Goal: Task Accomplishment & Management: Manage account settings

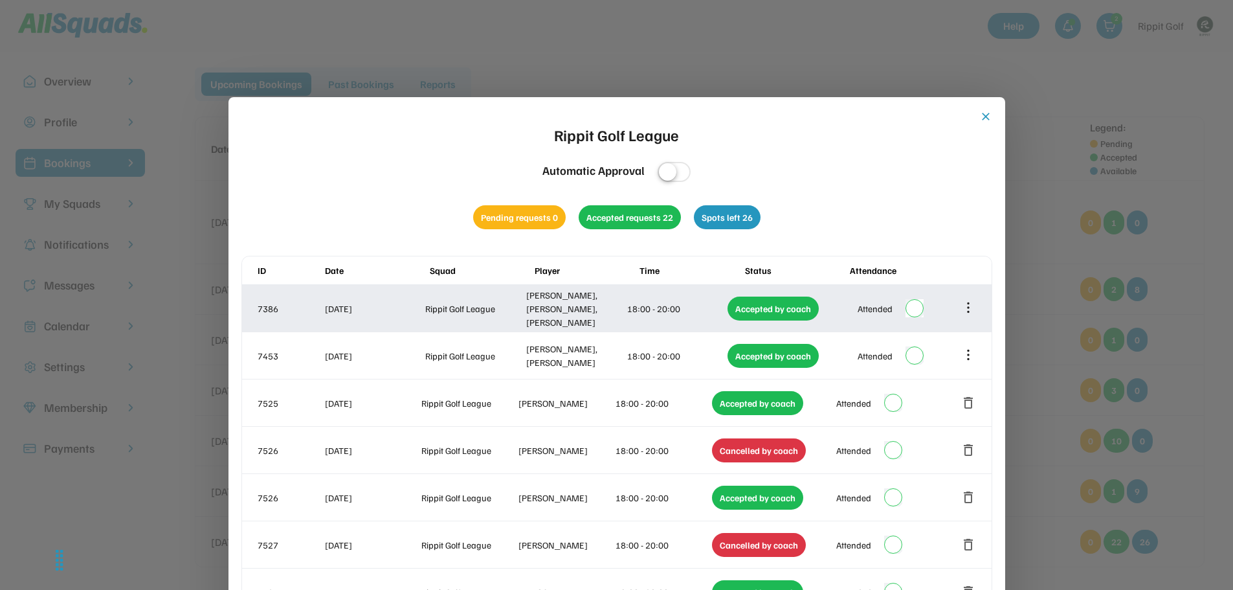
click at [966, 310] on icon at bounding box center [968, 307] width 14 height 14
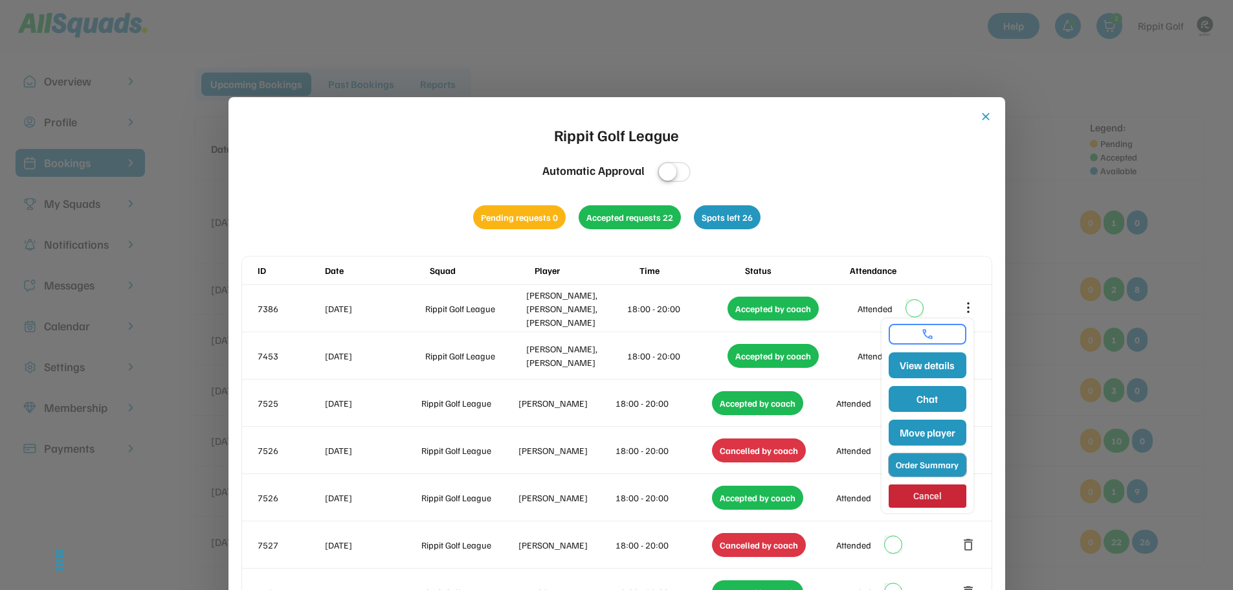
click at [932, 462] on button "Order Summary" at bounding box center [928, 464] width 78 height 23
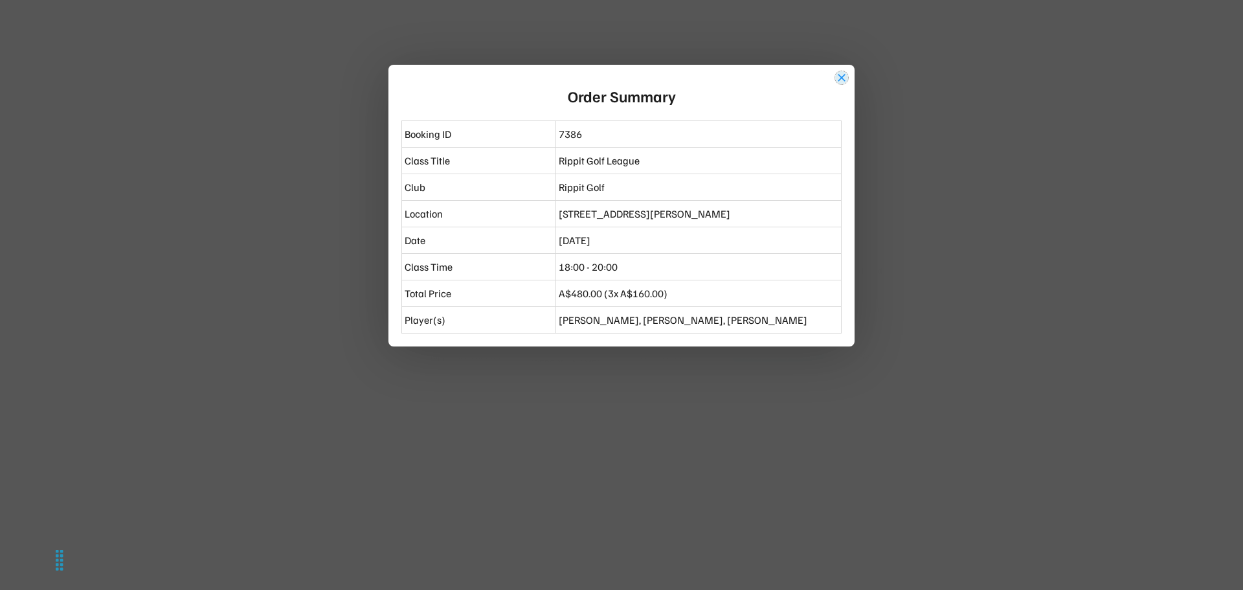
click at [841, 79] on button "close" at bounding box center [841, 77] width 13 height 13
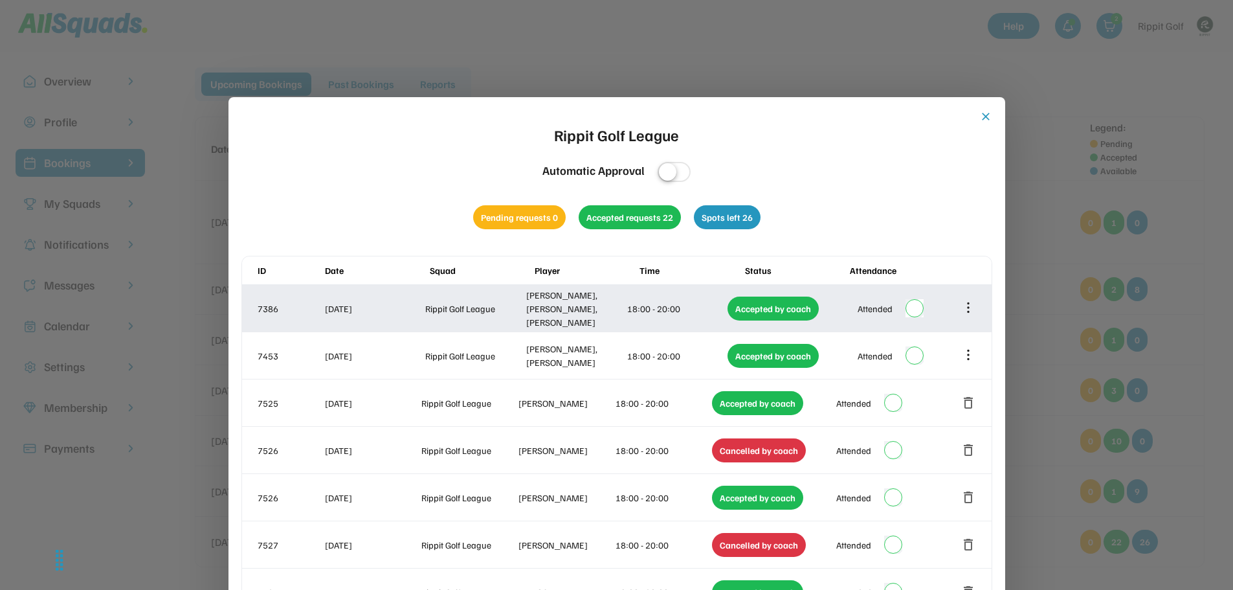
click at [969, 304] on icon at bounding box center [968, 307] width 14 height 14
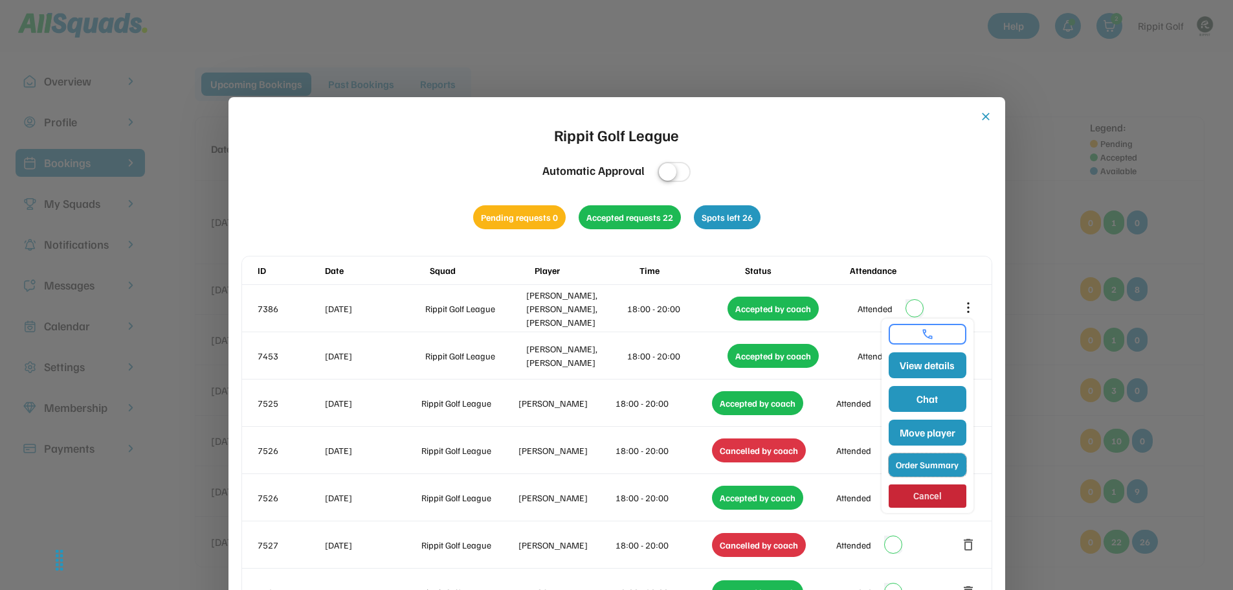
click at [916, 467] on button "Order Summary" at bounding box center [928, 464] width 78 height 23
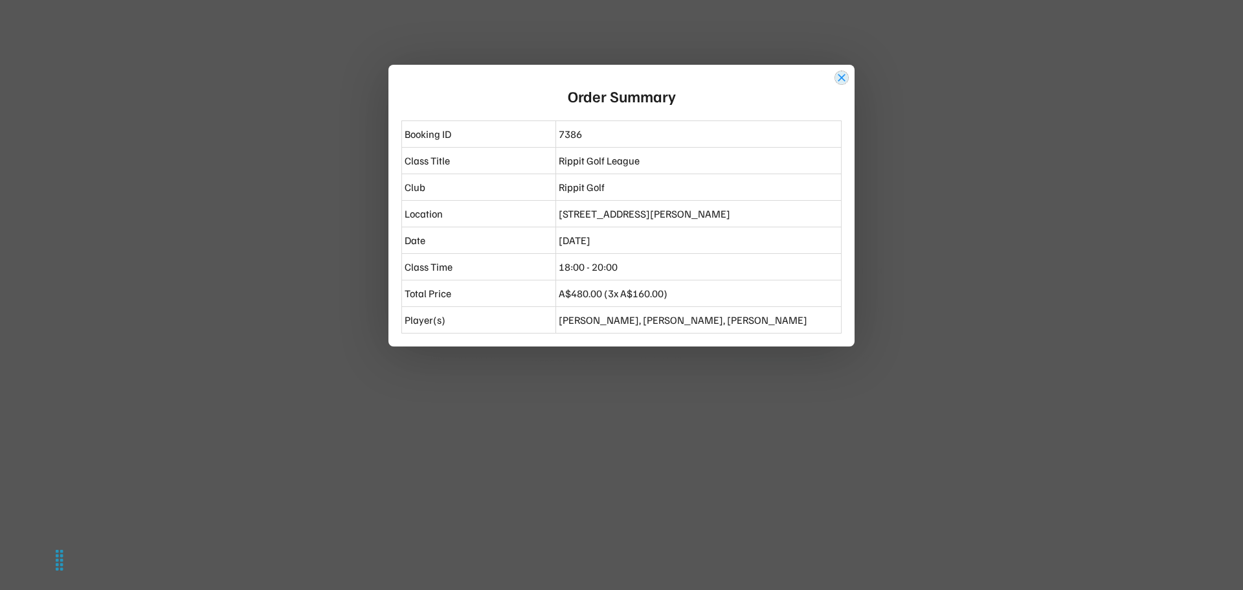
click at [838, 76] on button "close" at bounding box center [841, 77] width 13 height 13
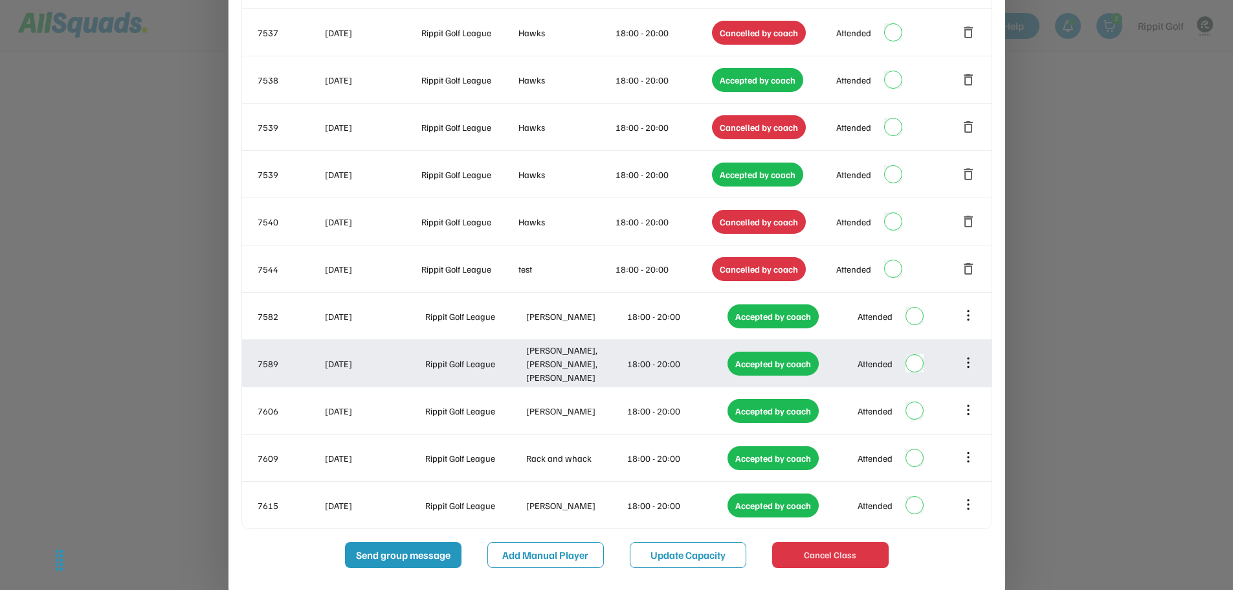
scroll to position [988, 0]
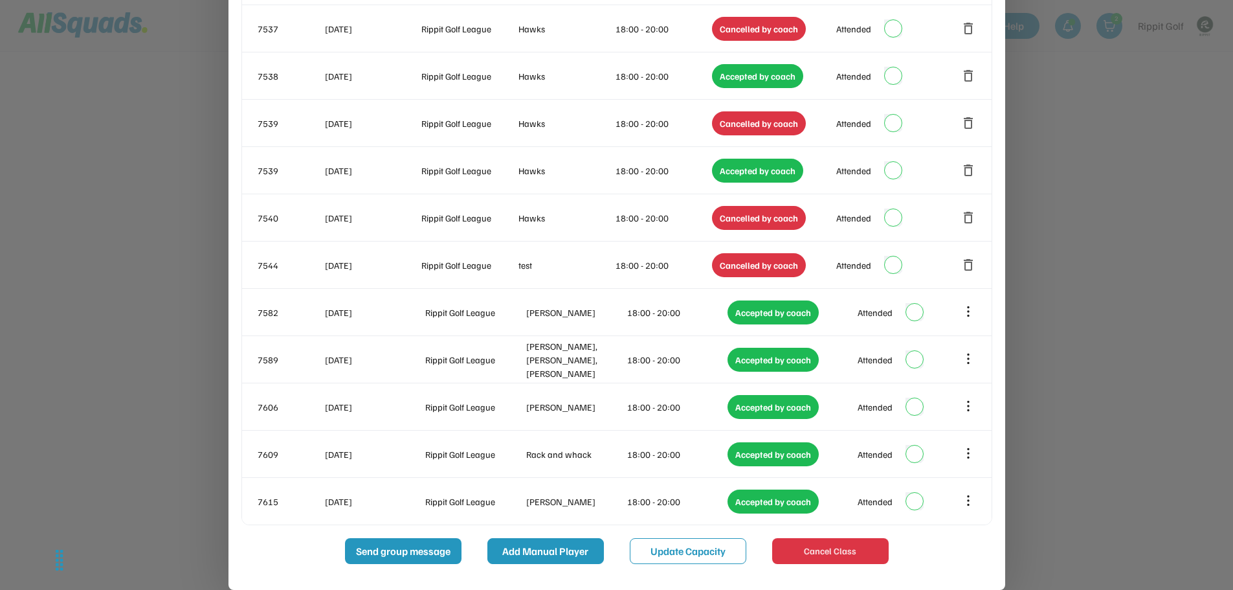
click at [547, 552] on button "Add Manual Player" at bounding box center [545, 551] width 116 height 26
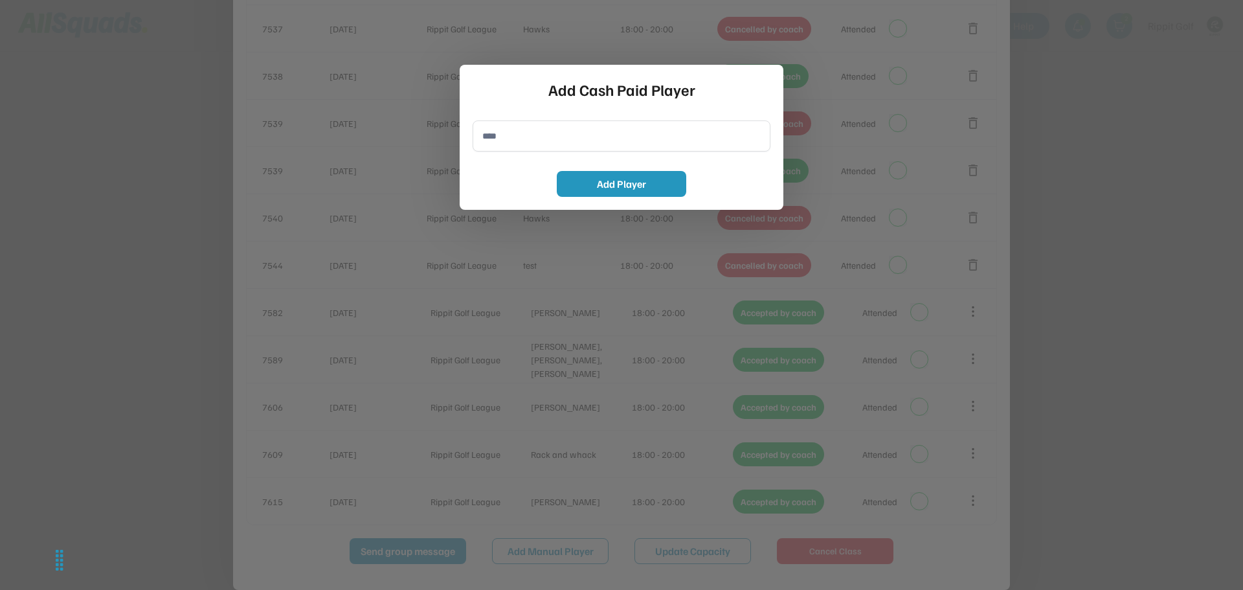
click at [502, 138] on input "input" at bounding box center [621, 135] width 298 height 31
type input "**********"
click at [628, 182] on button "Add Player" at bounding box center [621, 184] width 129 height 26
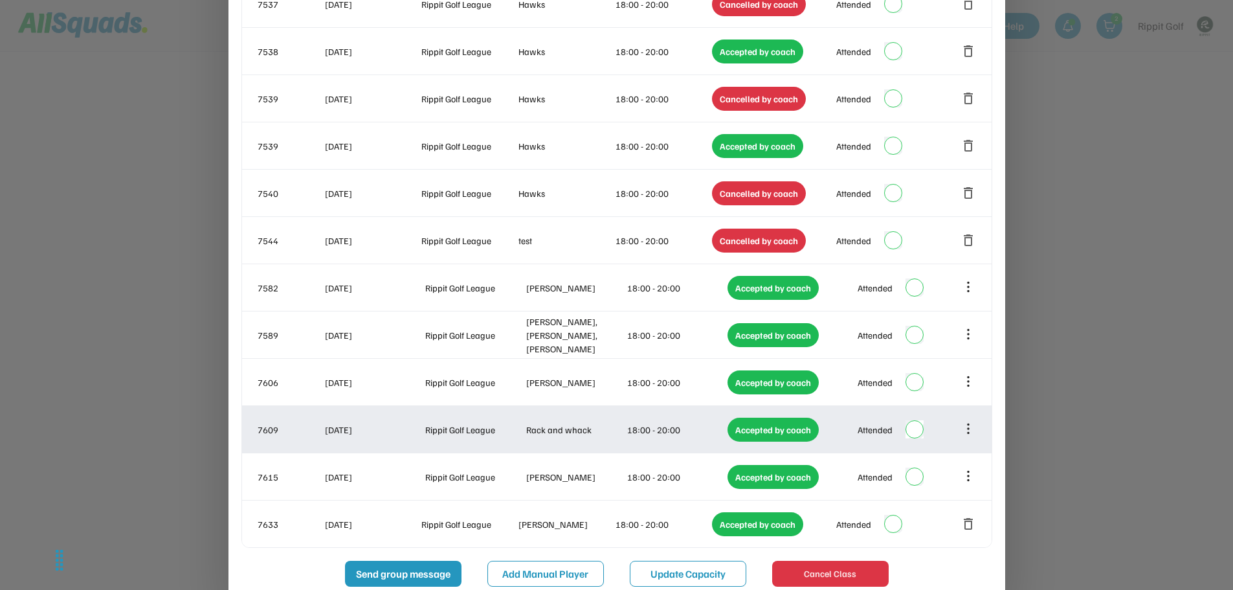
scroll to position [1035, 0]
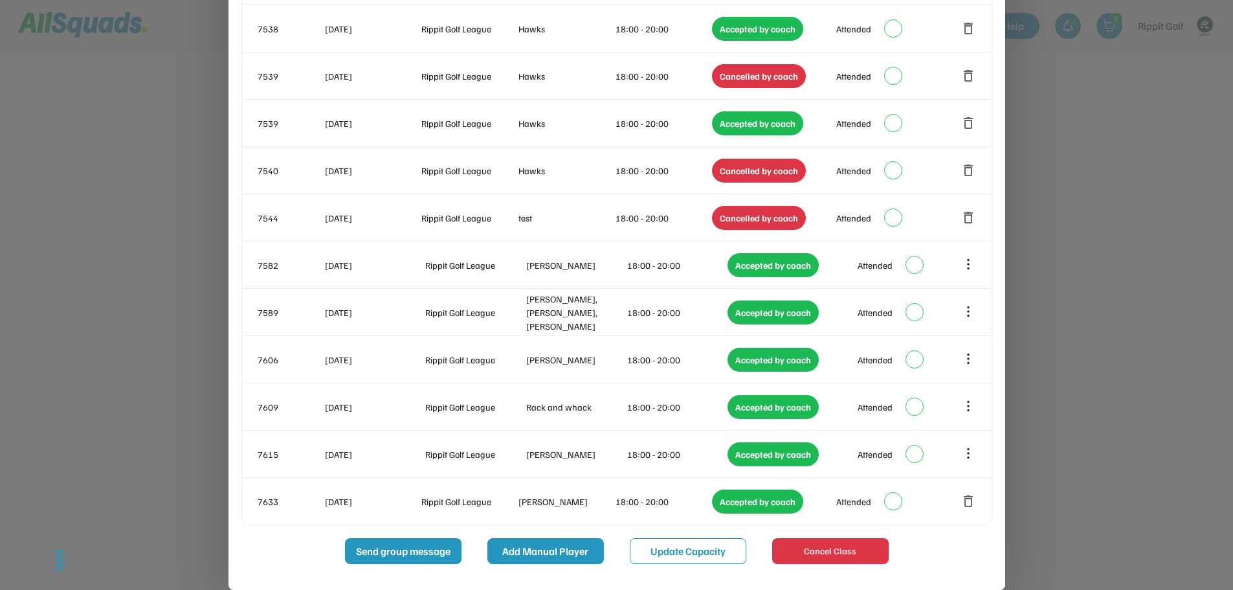
click at [533, 543] on button "Add Manual Player" at bounding box center [545, 551] width 116 height 26
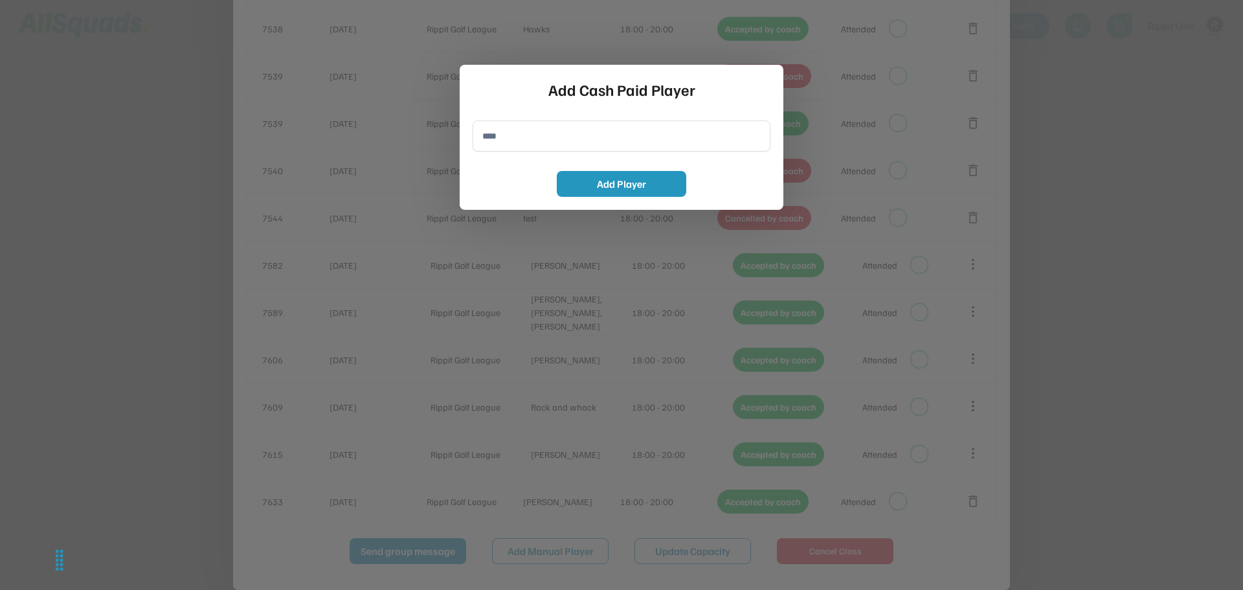
click at [582, 129] on input "input" at bounding box center [621, 135] width 298 height 31
type input "**********"
click at [624, 178] on button "Add Player" at bounding box center [621, 184] width 129 height 26
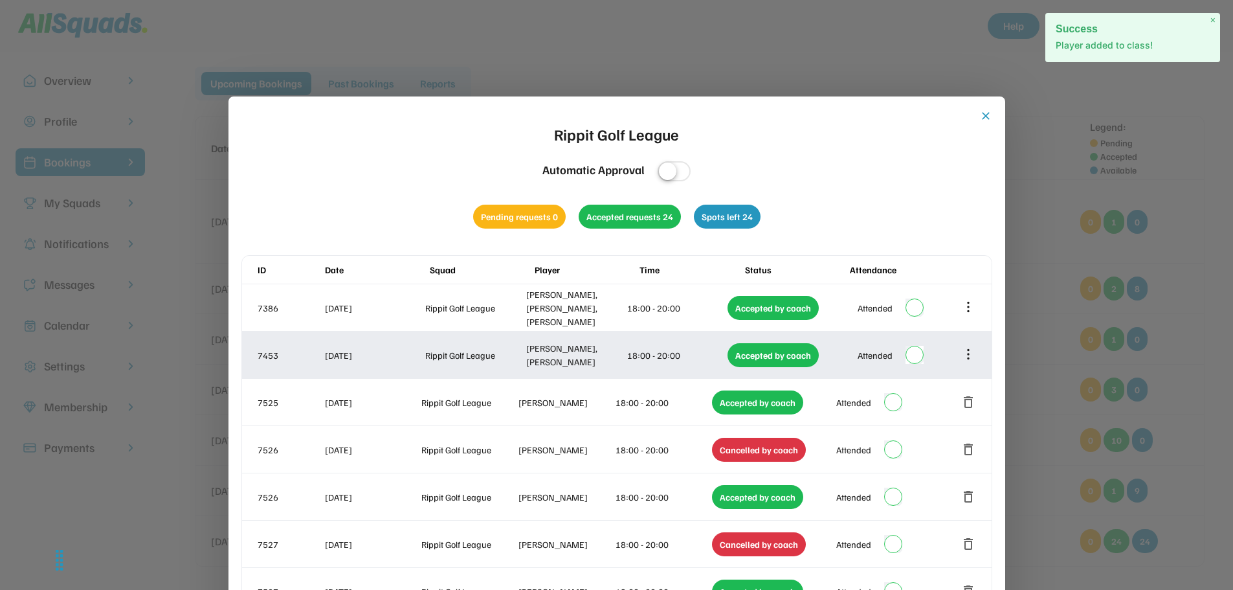
scroll to position [0, 0]
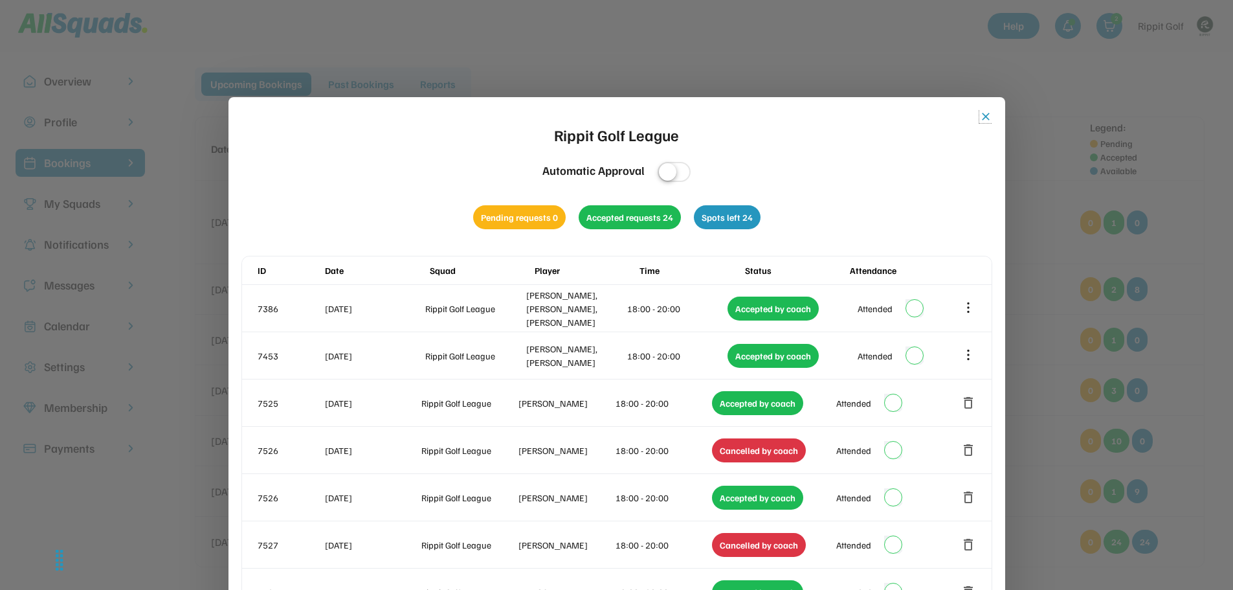
click at [987, 119] on button "close" at bounding box center [985, 116] width 13 height 13
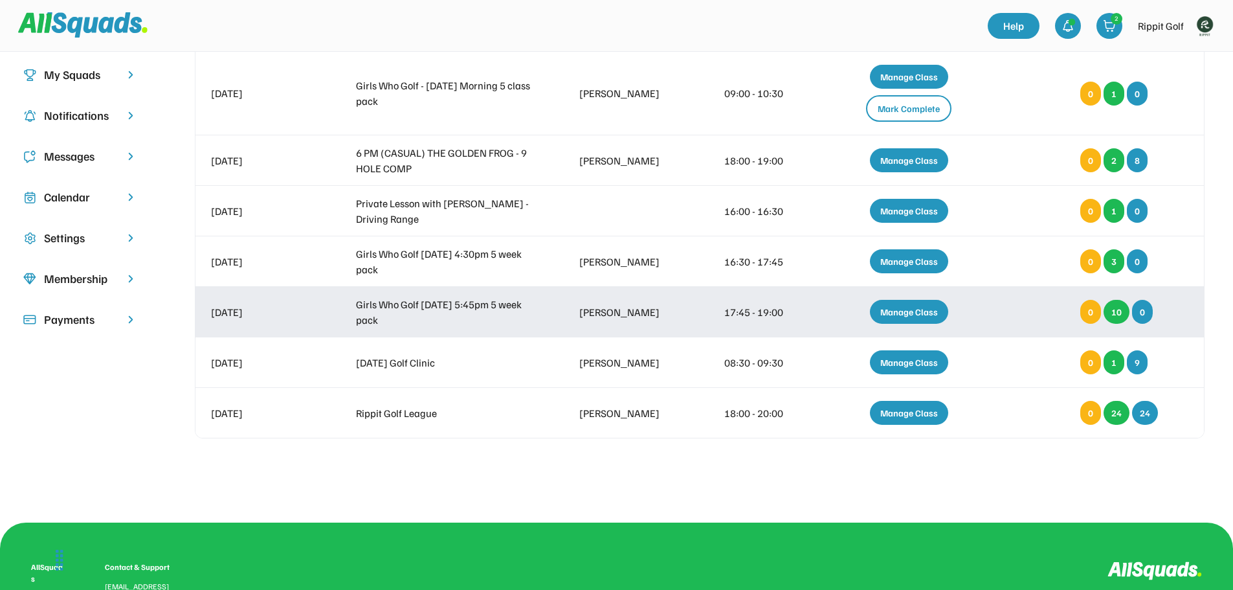
scroll to position [129, 0]
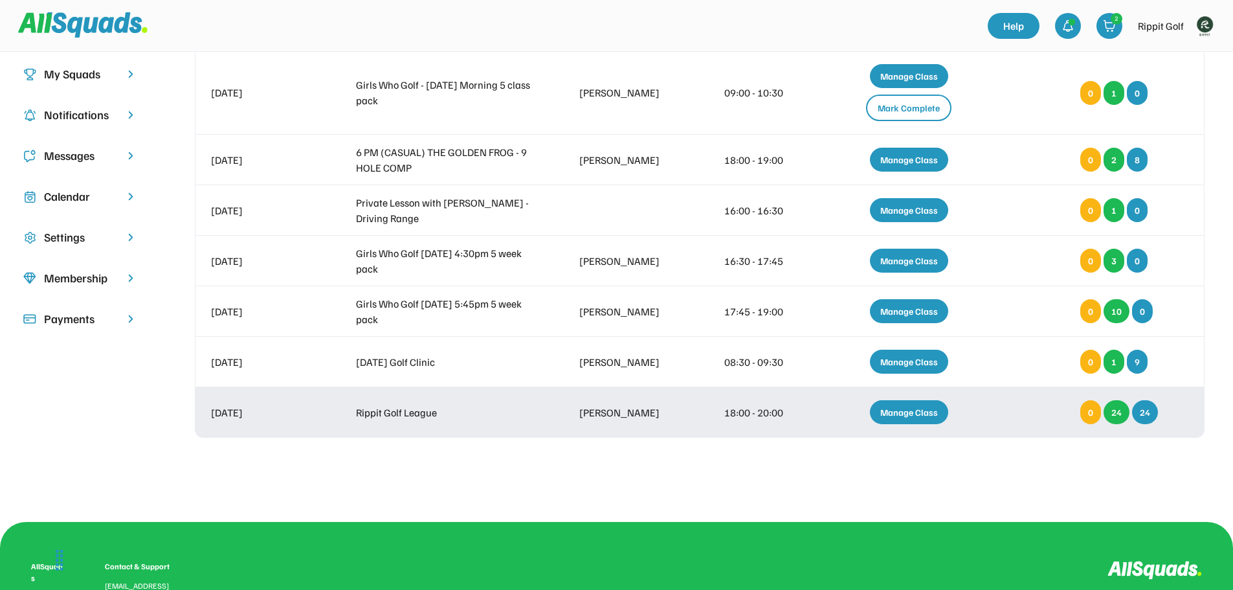
click at [912, 413] on div "Manage Class" at bounding box center [909, 412] width 78 height 24
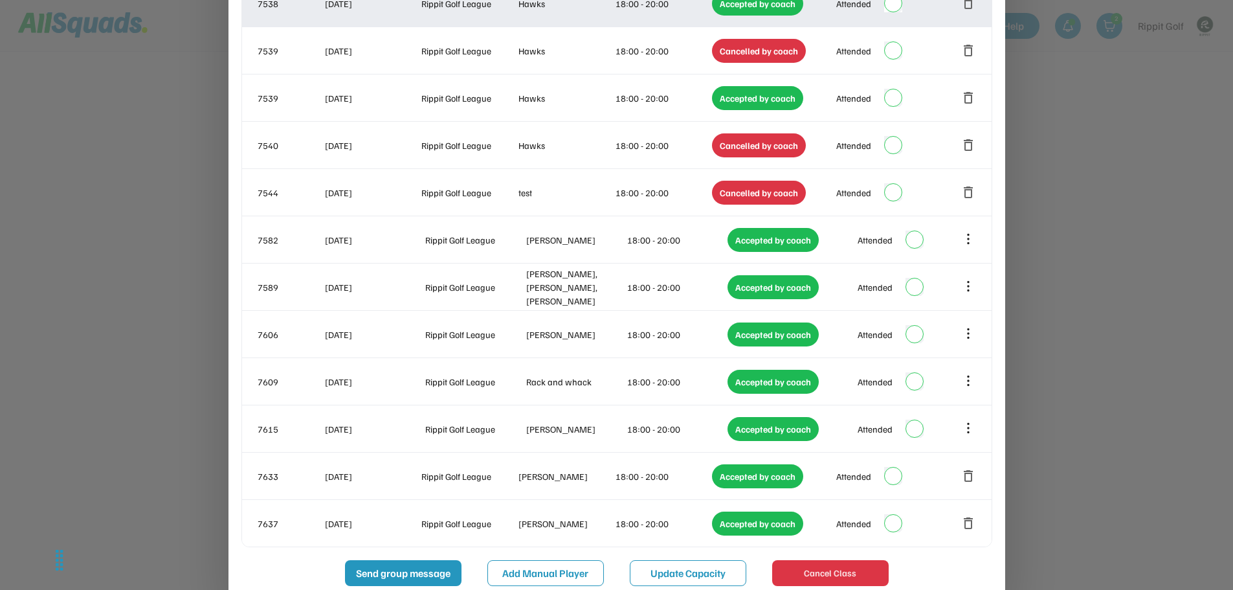
scroll to position [1147, 0]
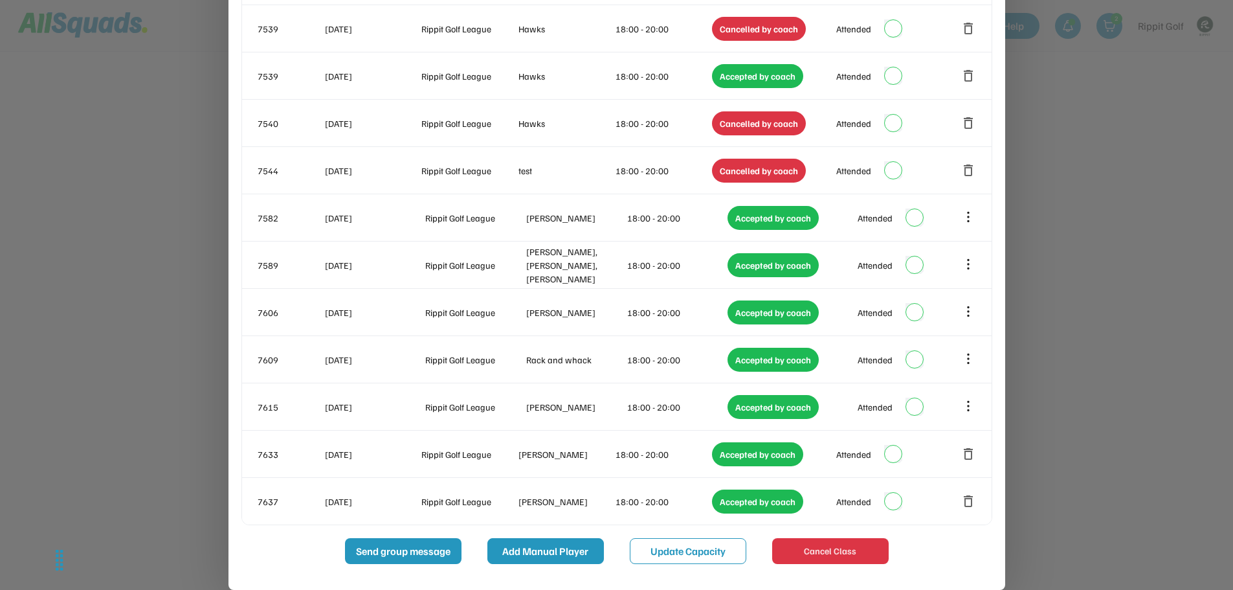
click at [546, 544] on button "Add Manual Player" at bounding box center [545, 551] width 116 height 26
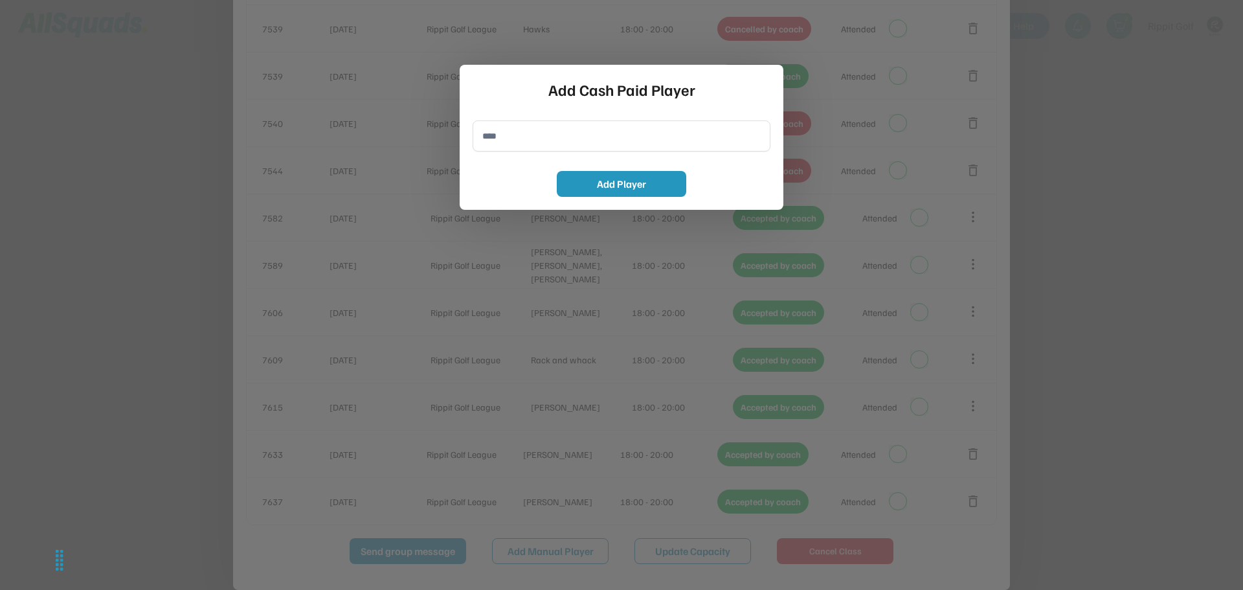
click at [521, 133] on input "input" at bounding box center [621, 135] width 298 height 31
type input "**********"
click at [627, 184] on button "Add Player" at bounding box center [621, 184] width 129 height 26
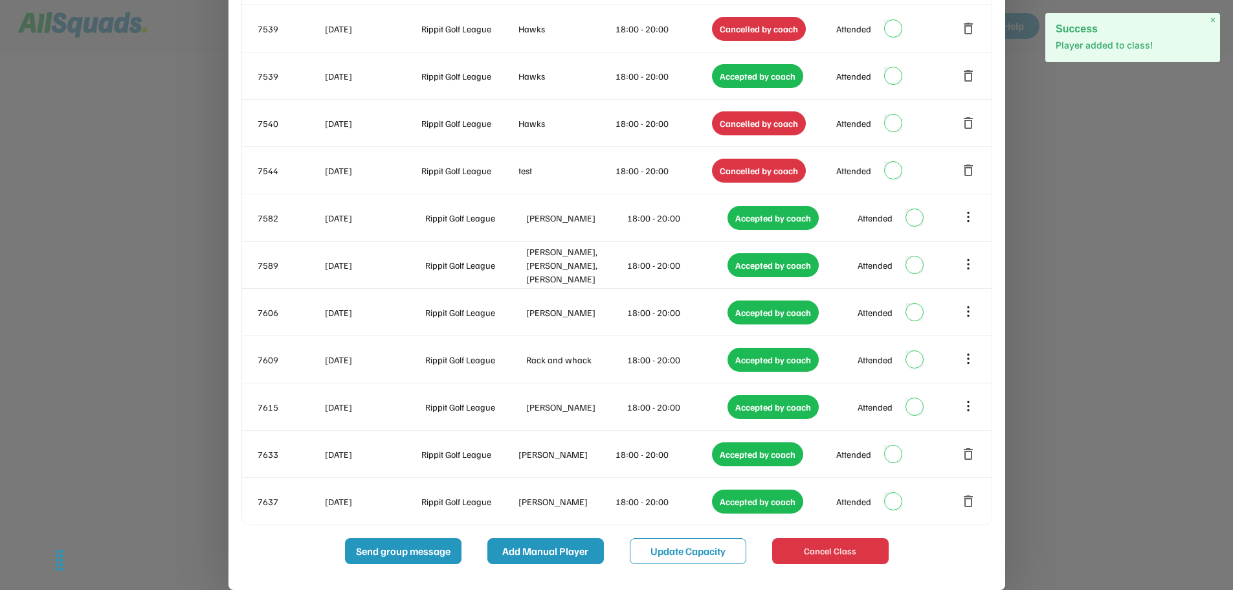
click at [553, 555] on button "Add Manual Player" at bounding box center [545, 551] width 116 height 26
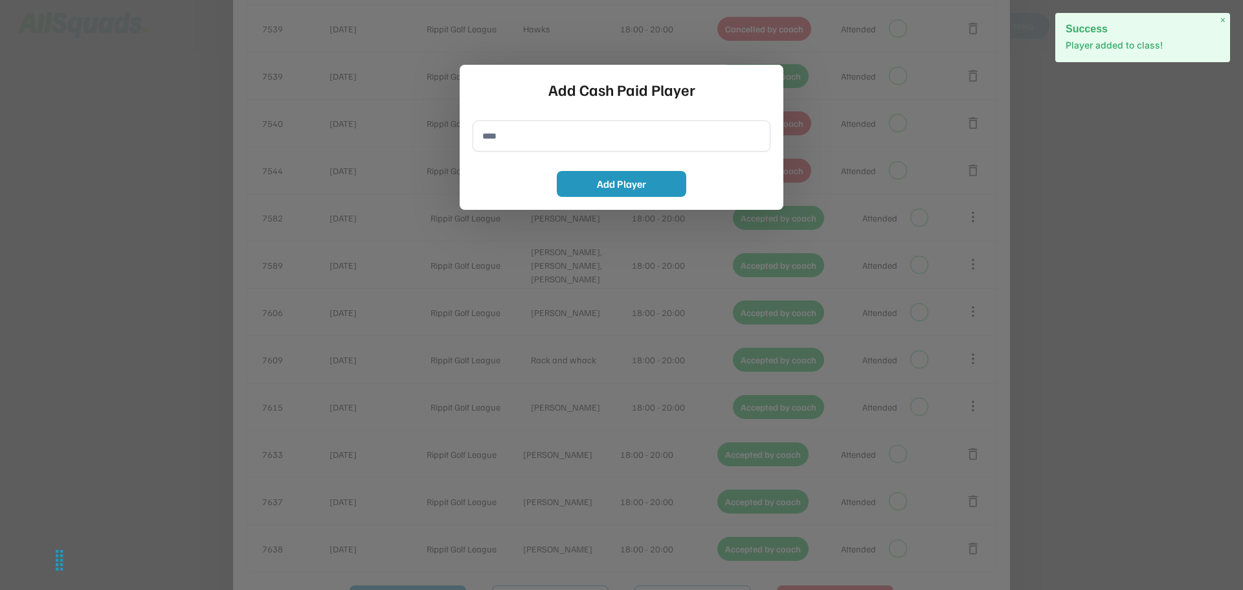
click at [525, 141] on input "input" at bounding box center [621, 135] width 298 height 31
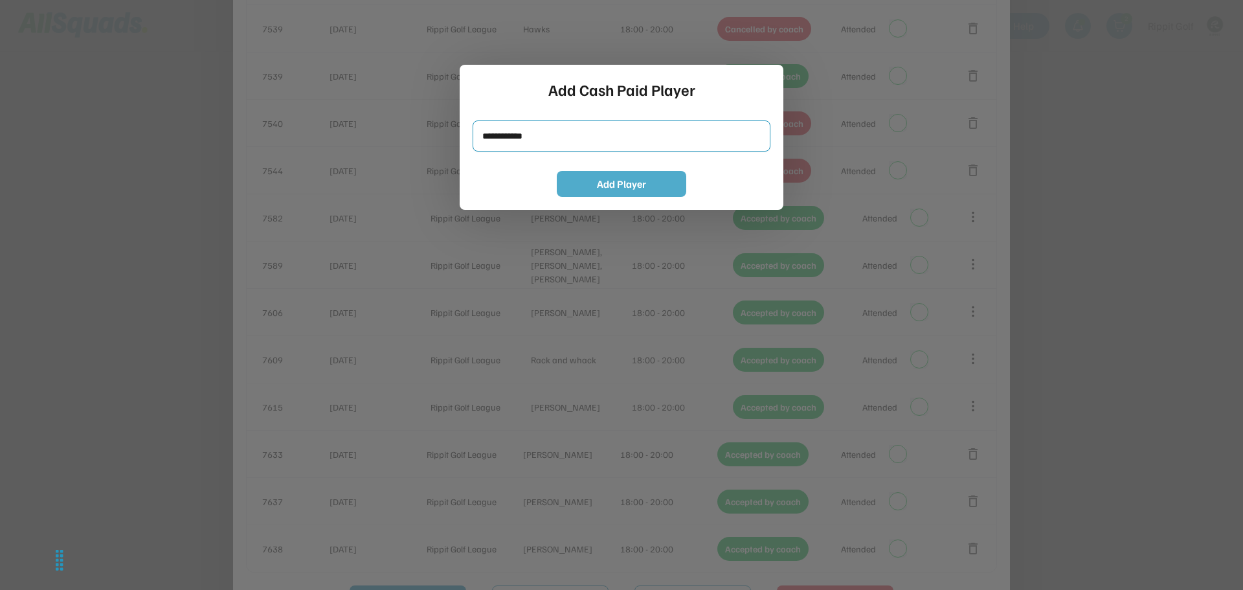
type input "**********"
click at [608, 179] on button "Add Player" at bounding box center [621, 184] width 129 height 26
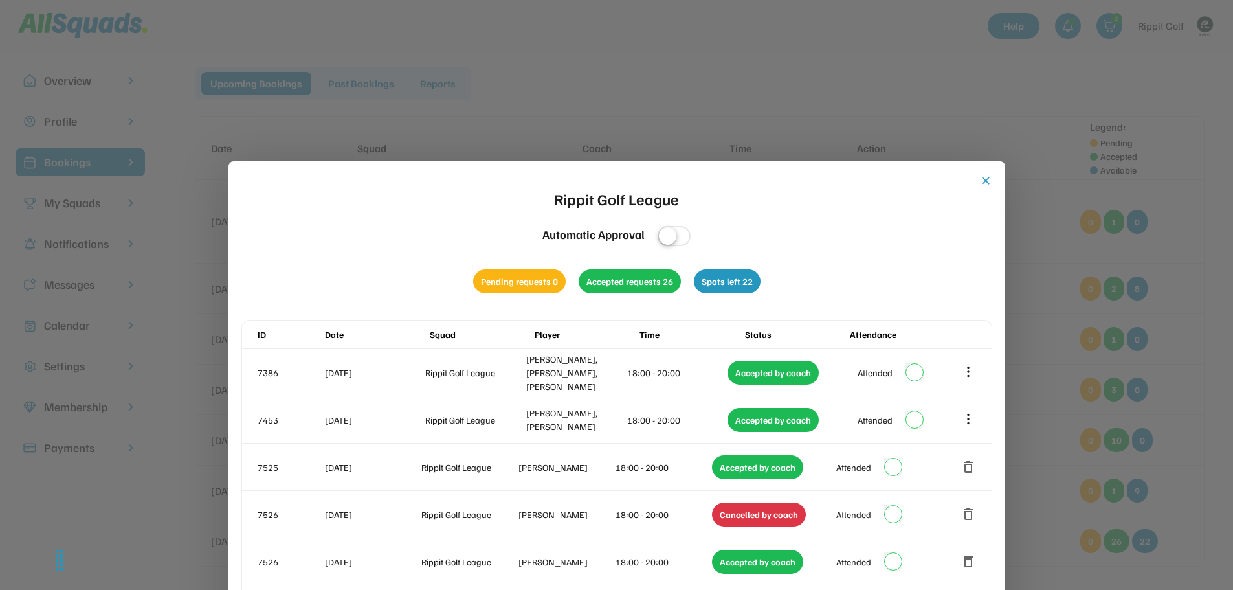
scroll to position [0, 0]
click at [986, 183] on button "close" at bounding box center [985, 181] width 13 height 13
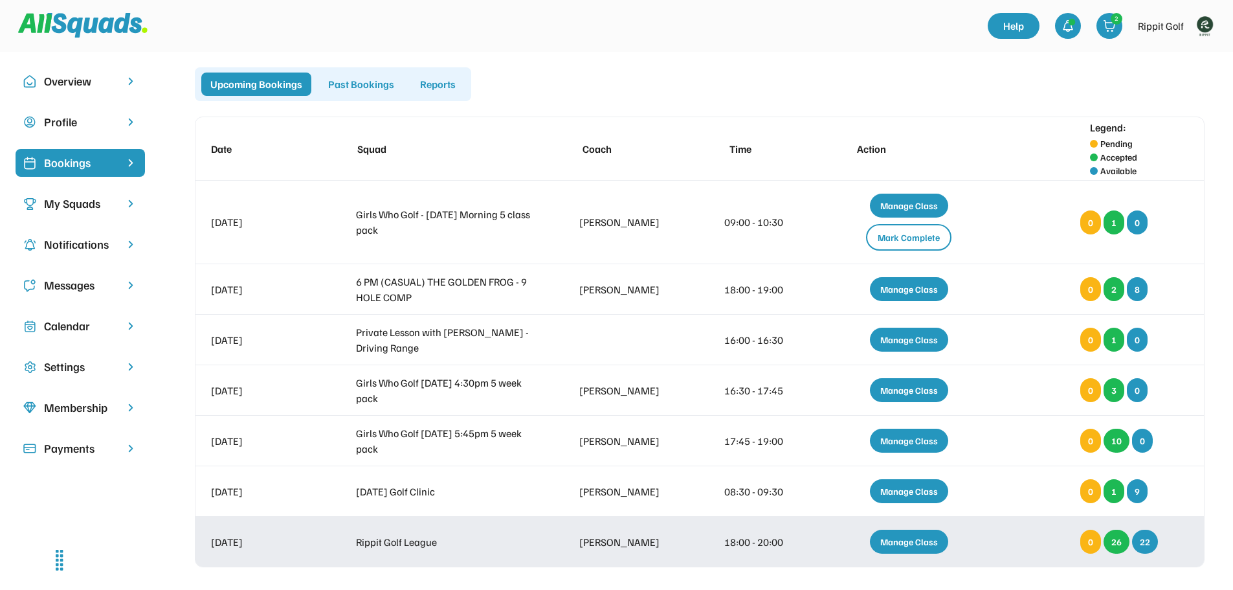
click at [917, 544] on div "Manage Class" at bounding box center [909, 541] width 78 height 24
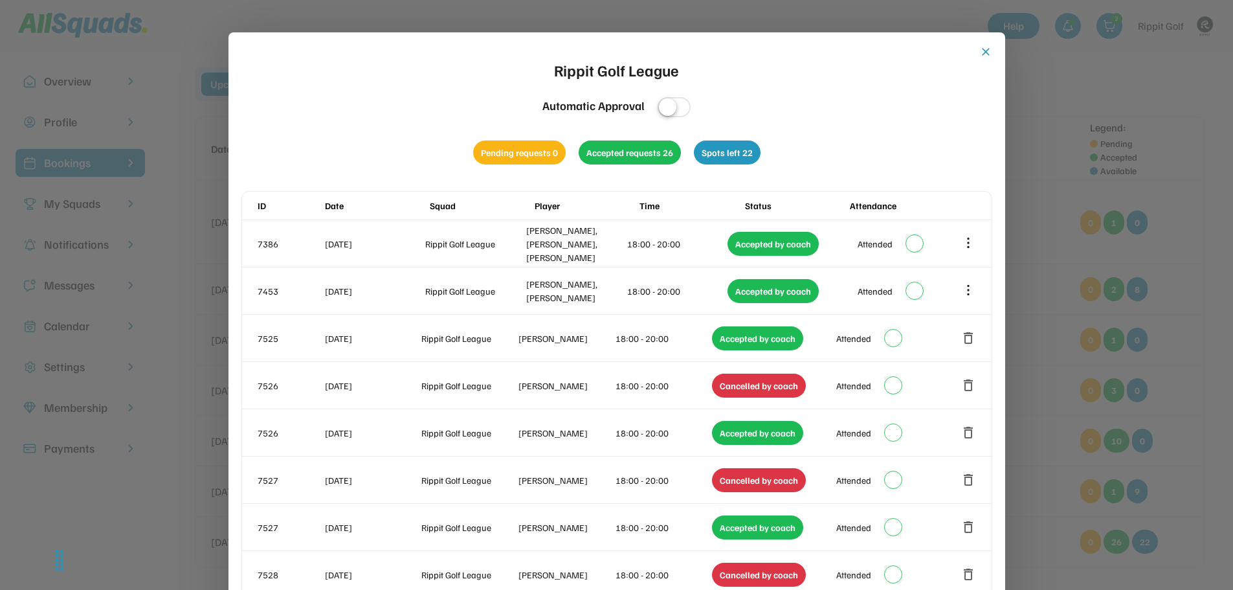
click at [979, 51] on button "close" at bounding box center [985, 51] width 13 height 13
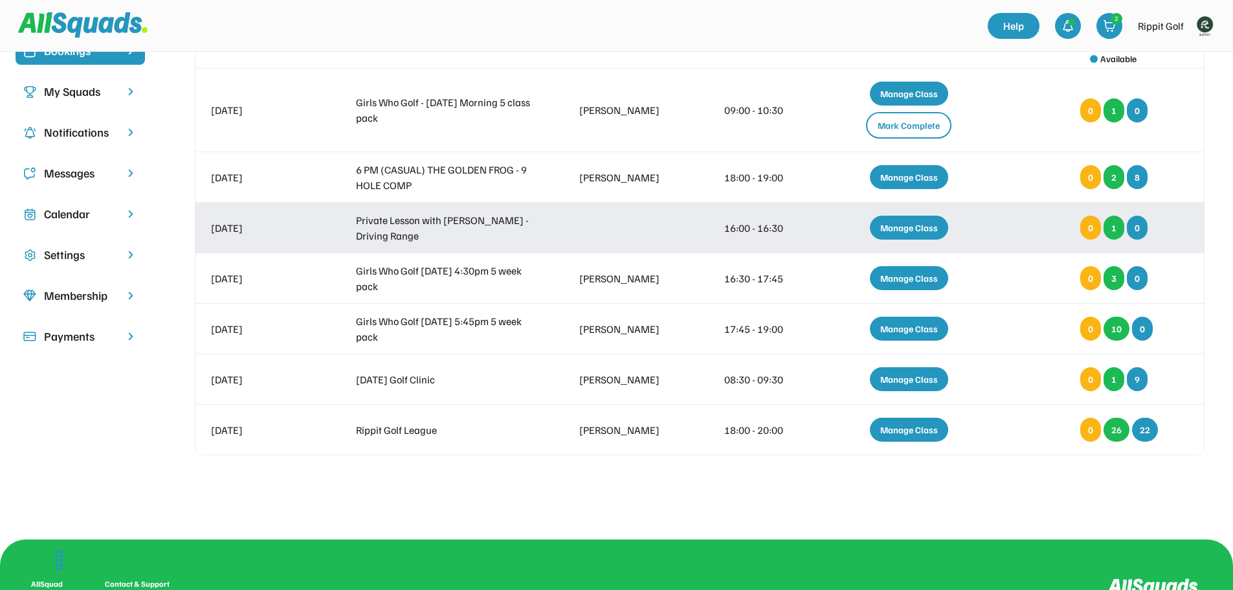
scroll to position [129, 0]
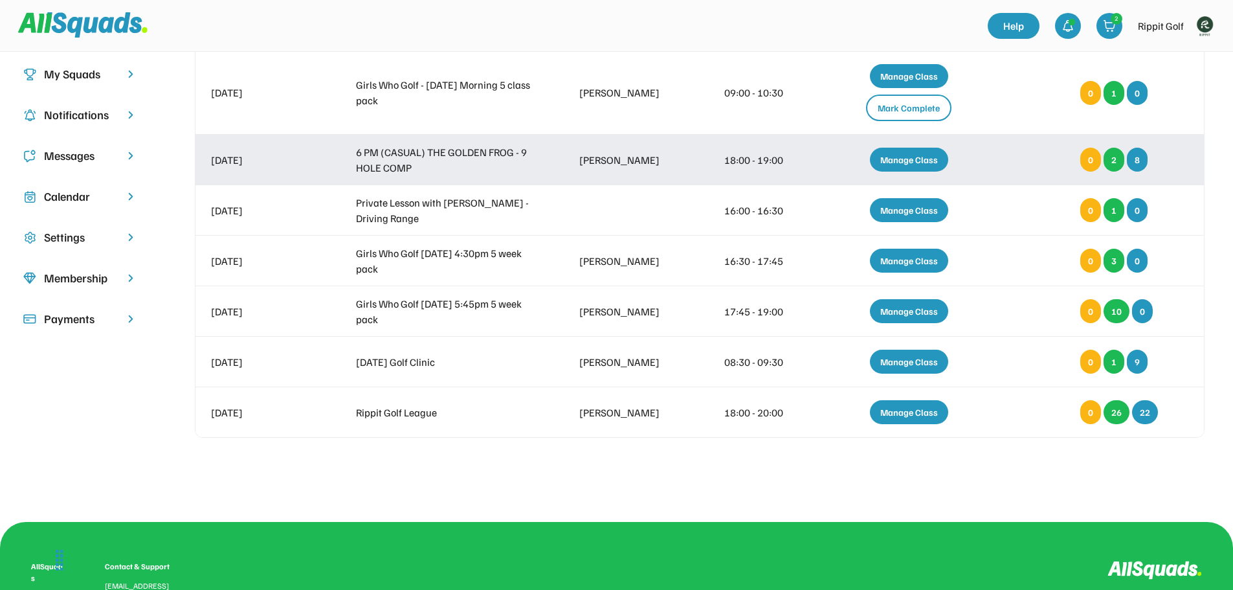
click at [886, 155] on div "Manage Class" at bounding box center [909, 160] width 78 height 24
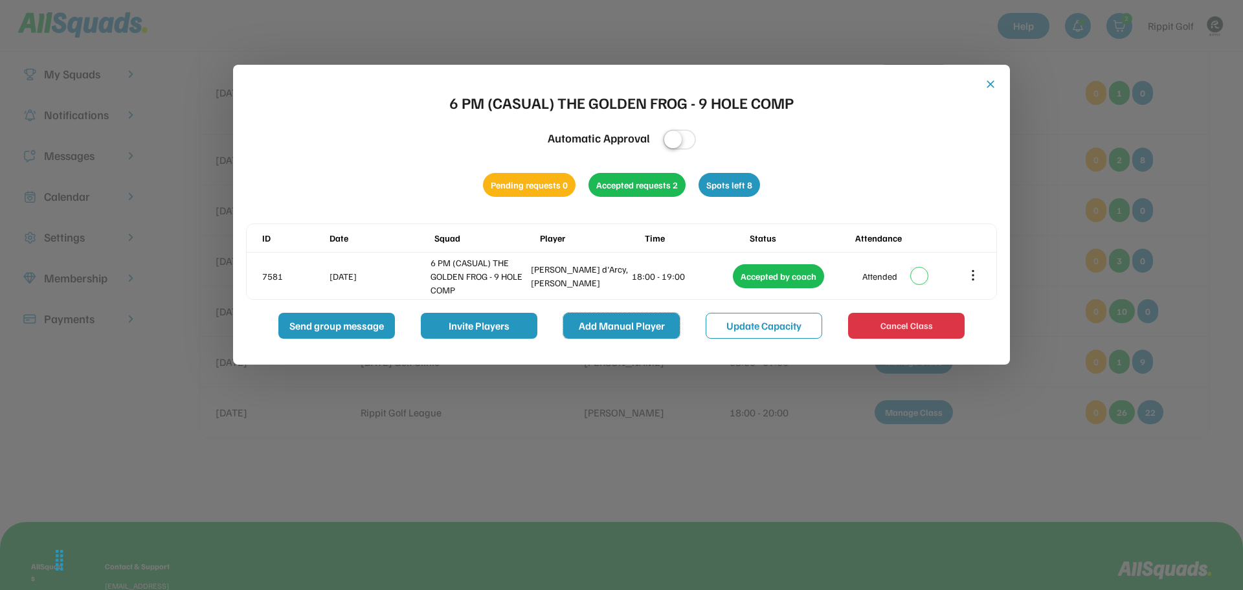
click at [632, 329] on button "Add Manual Player" at bounding box center [621, 326] width 116 height 26
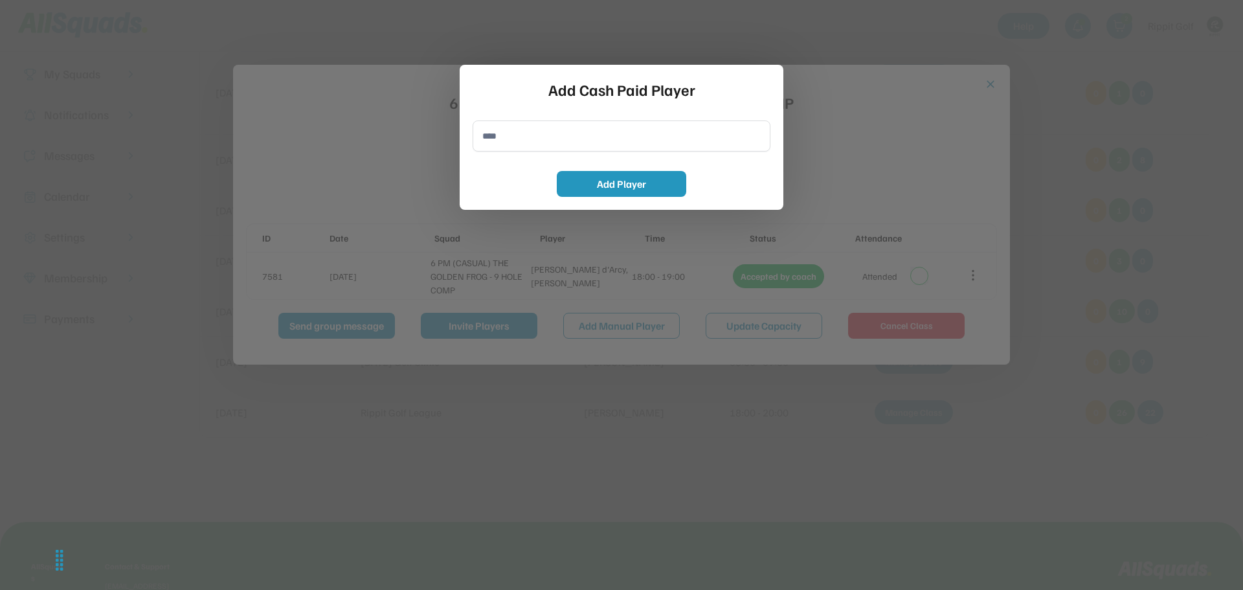
click at [560, 134] on input "input" at bounding box center [621, 135] width 298 height 31
type input "*"
drag, startPoint x: 554, startPoint y: 131, endPoint x: 478, endPoint y: 135, distance: 76.5
click at [478, 137] on input "input" at bounding box center [621, 135] width 298 height 31
type input "**********"
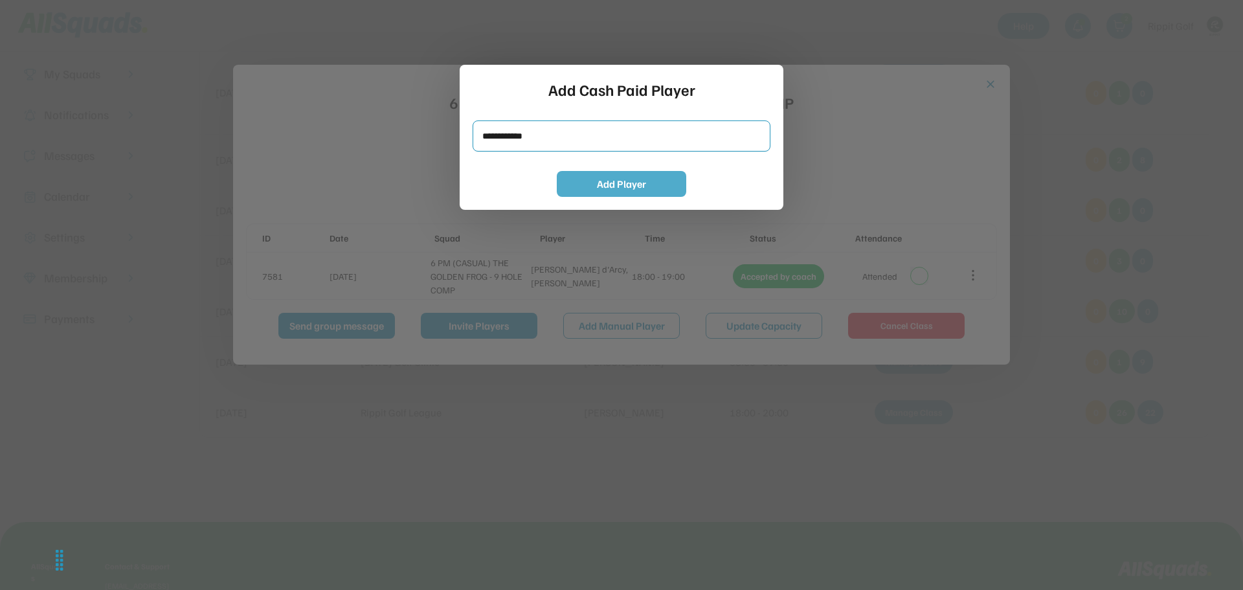
click at [599, 185] on button "Add Player" at bounding box center [621, 184] width 129 height 26
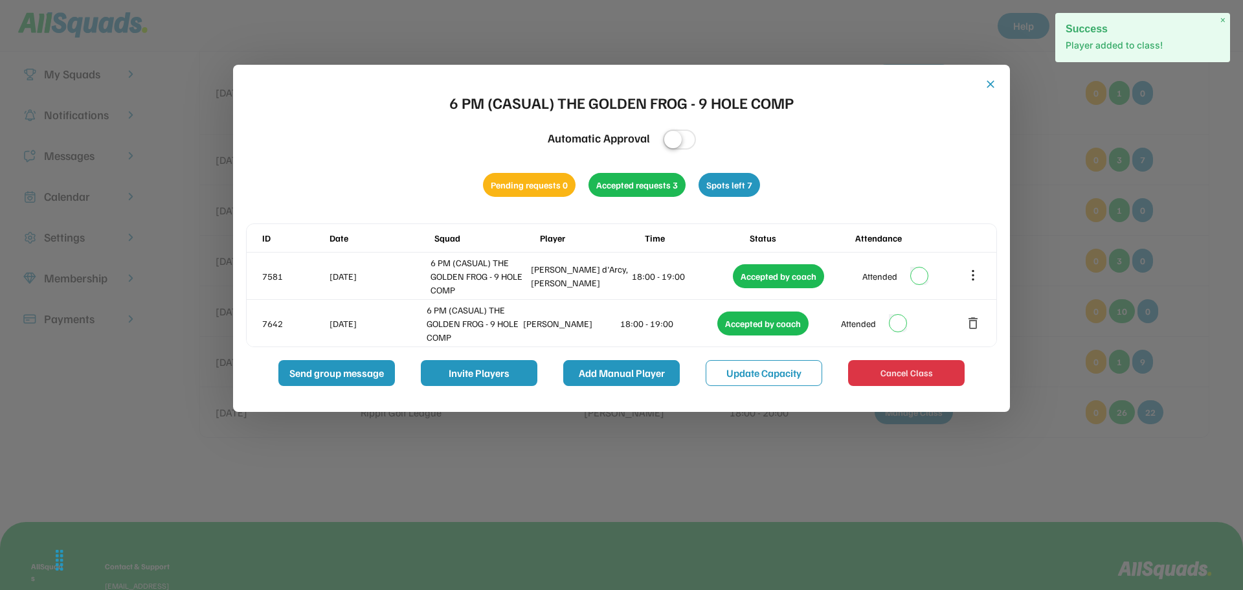
click at [632, 371] on button "Add Manual Player" at bounding box center [621, 373] width 116 height 26
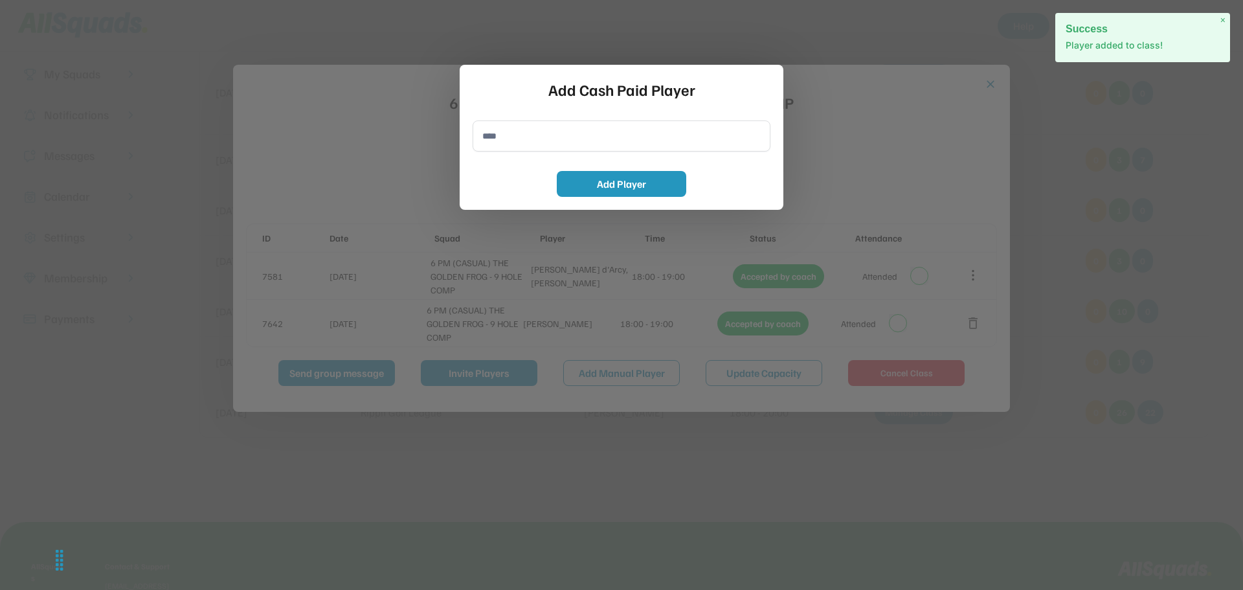
click at [550, 137] on input "input" at bounding box center [621, 135] width 298 height 31
paste input "**********"
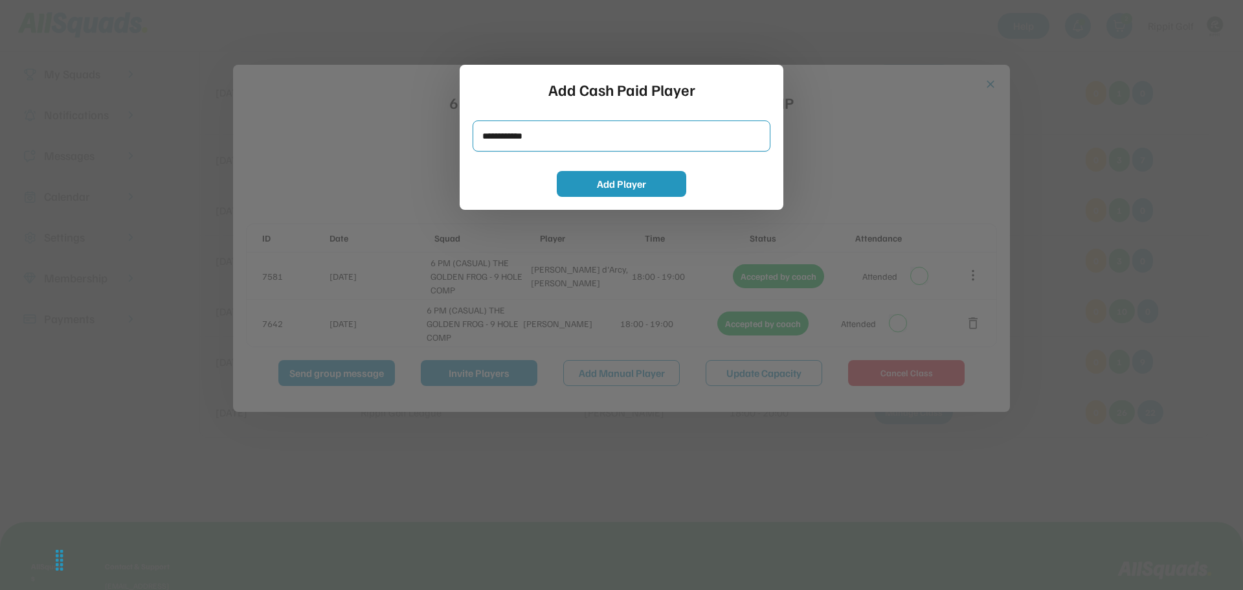
type input "**********"
click at [625, 190] on button "Add Player" at bounding box center [621, 184] width 129 height 26
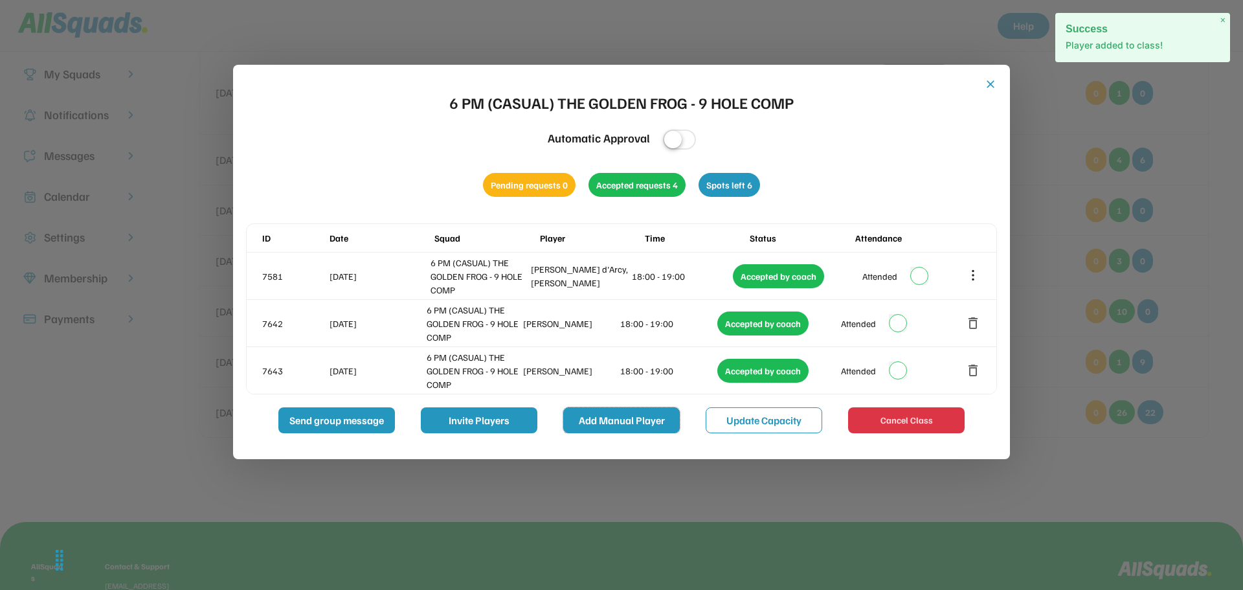
click at [601, 417] on button "Add Manual Player" at bounding box center [621, 420] width 116 height 26
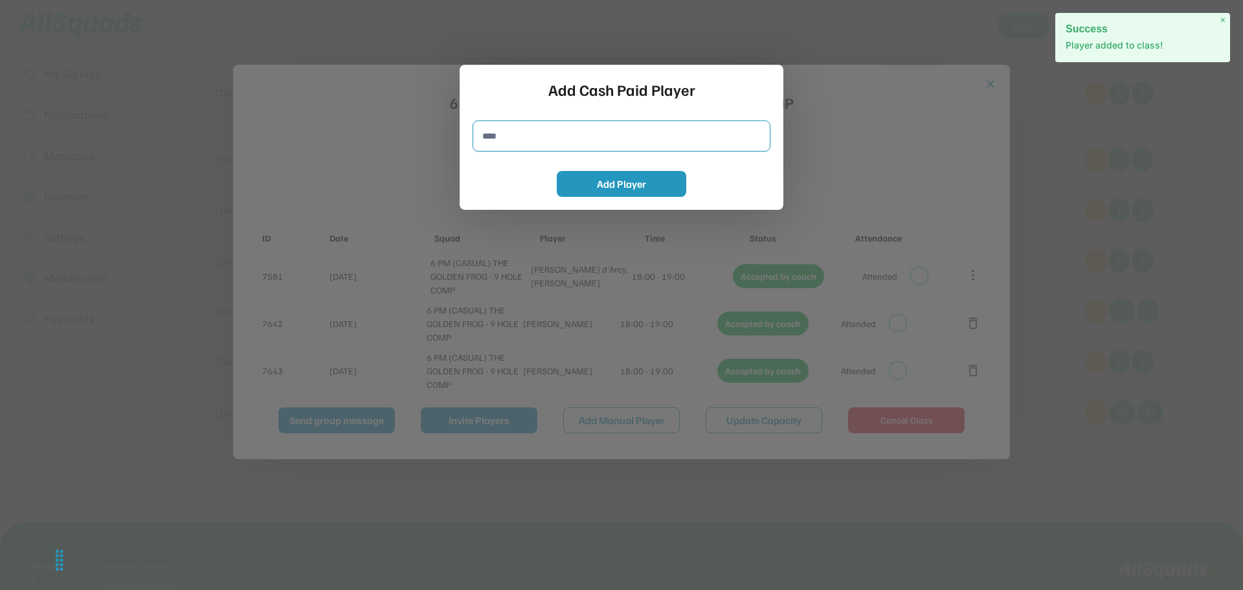
paste input "**********"
type input "**********"
click at [594, 182] on button "Add Player" at bounding box center [621, 184] width 129 height 26
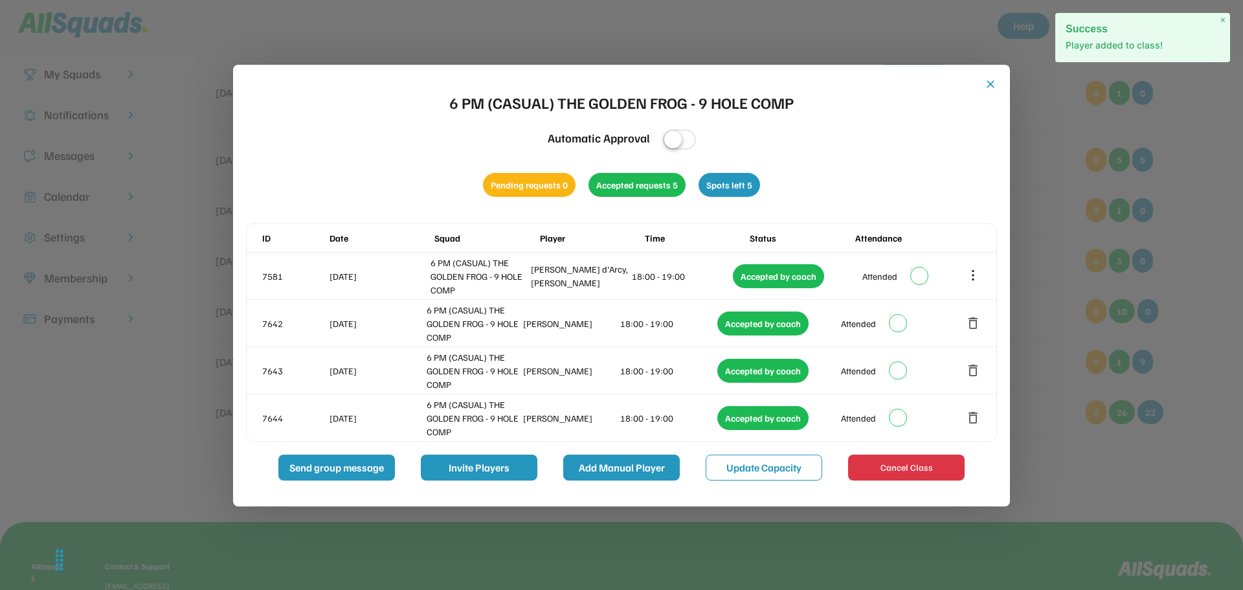
click at [617, 463] on button "Add Manual Player" at bounding box center [621, 467] width 116 height 26
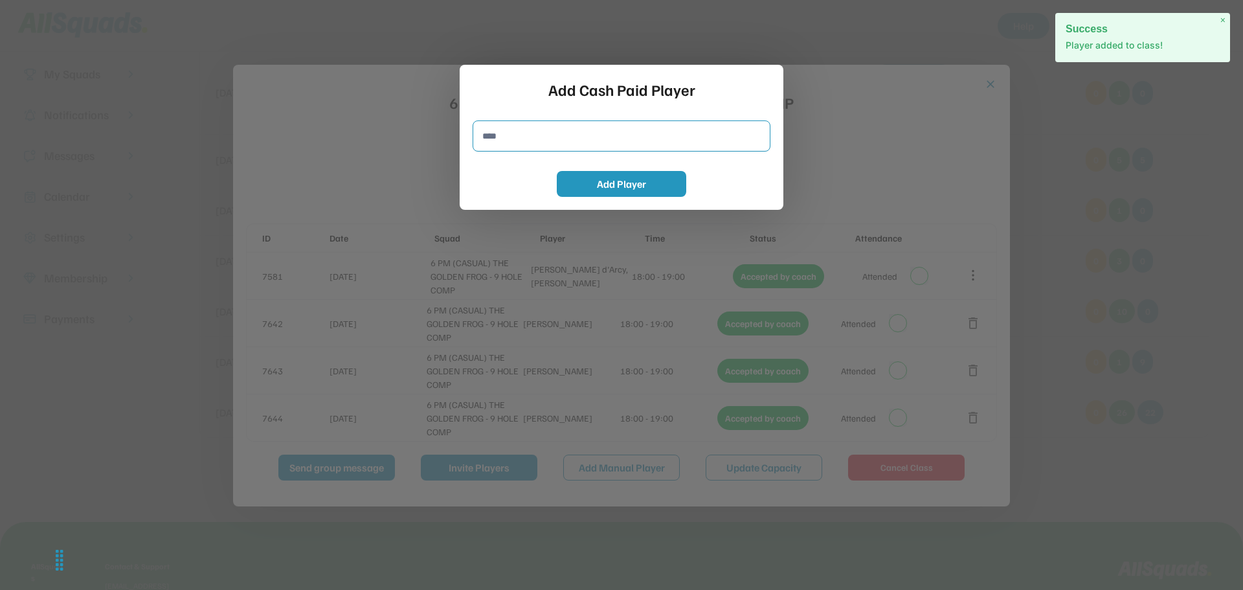
paste input "**********"
type input "**********"
click at [593, 182] on button "Add Player" at bounding box center [621, 184] width 129 height 26
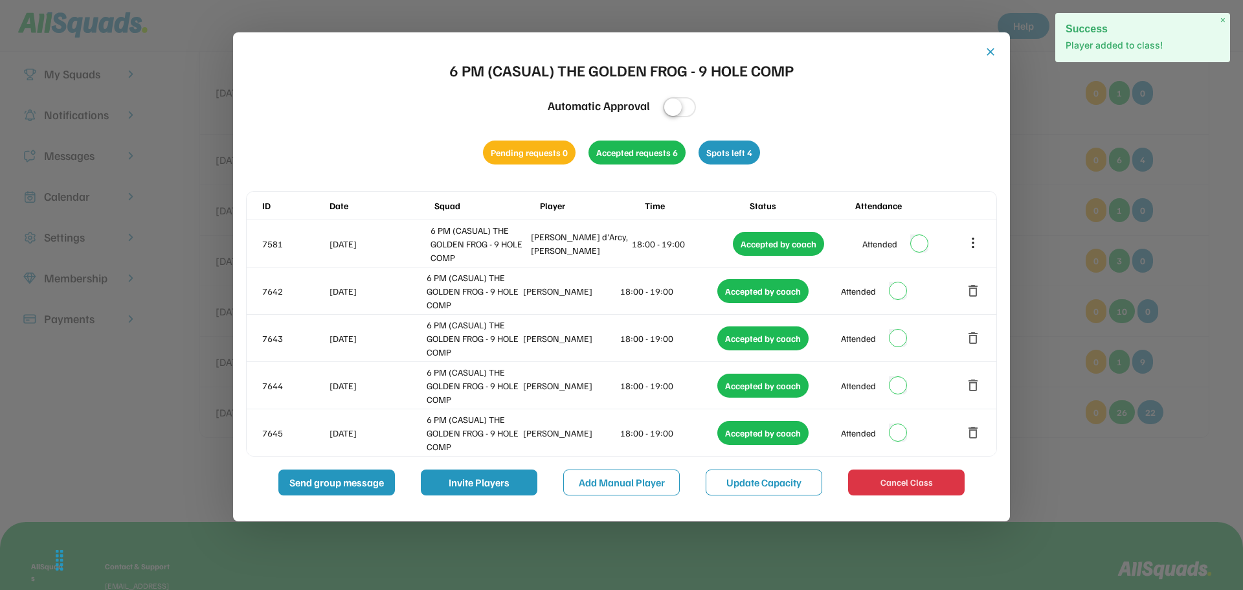
click at [986, 54] on button "close" at bounding box center [990, 51] width 13 height 13
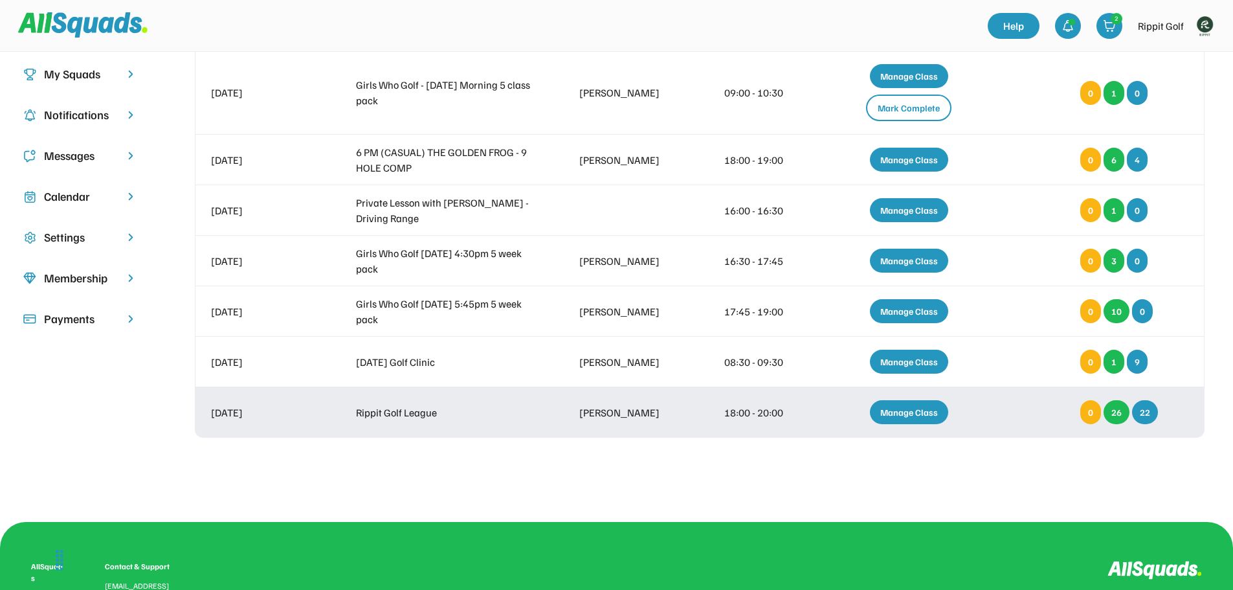
click at [906, 412] on div "Manage Class" at bounding box center [909, 412] width 78 height 24
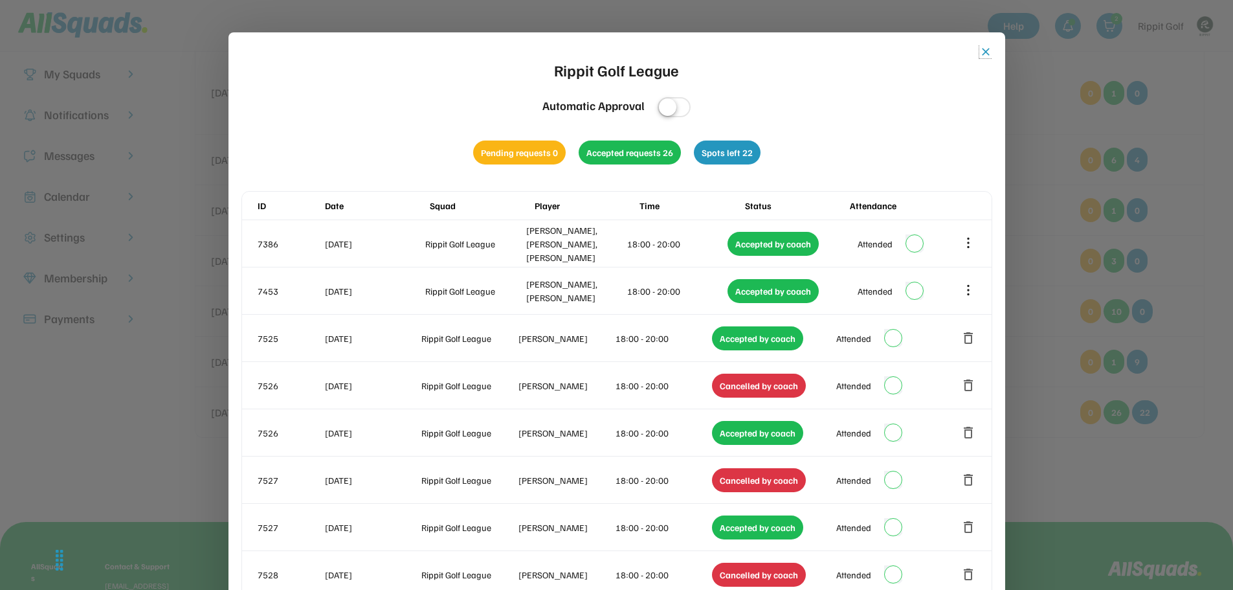
click at [982, 54] on button "close" at bounding box center [985, 51] width 13 height 13
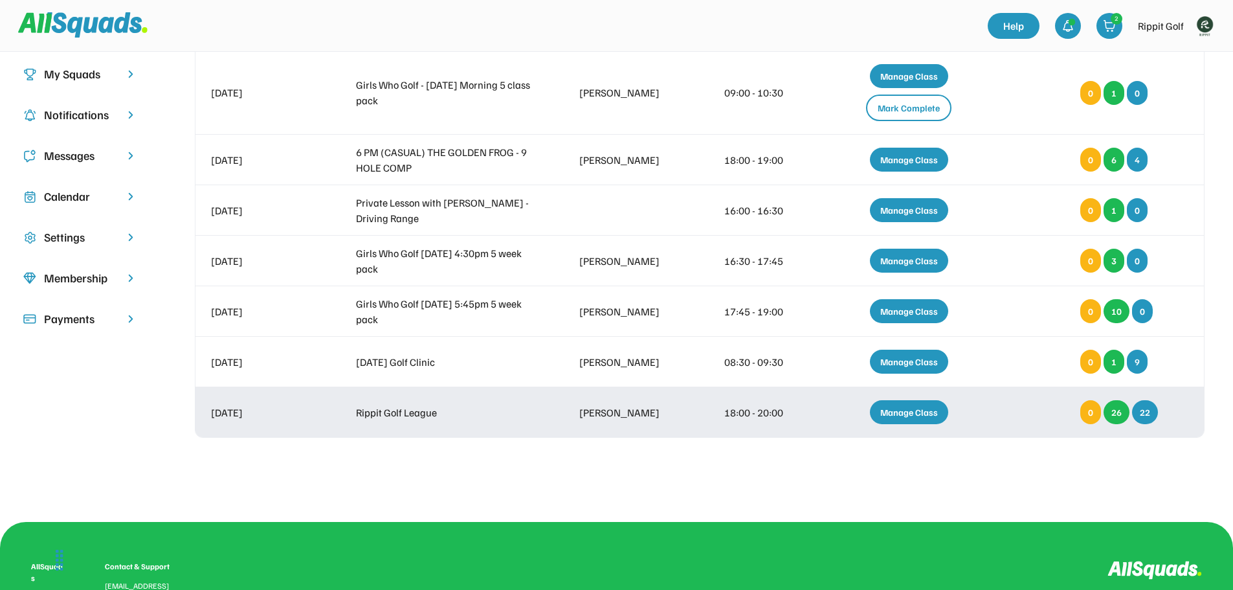
click at [932, 412] on div "Manage Class" at bounding box center [909, 412] width 78 height 24
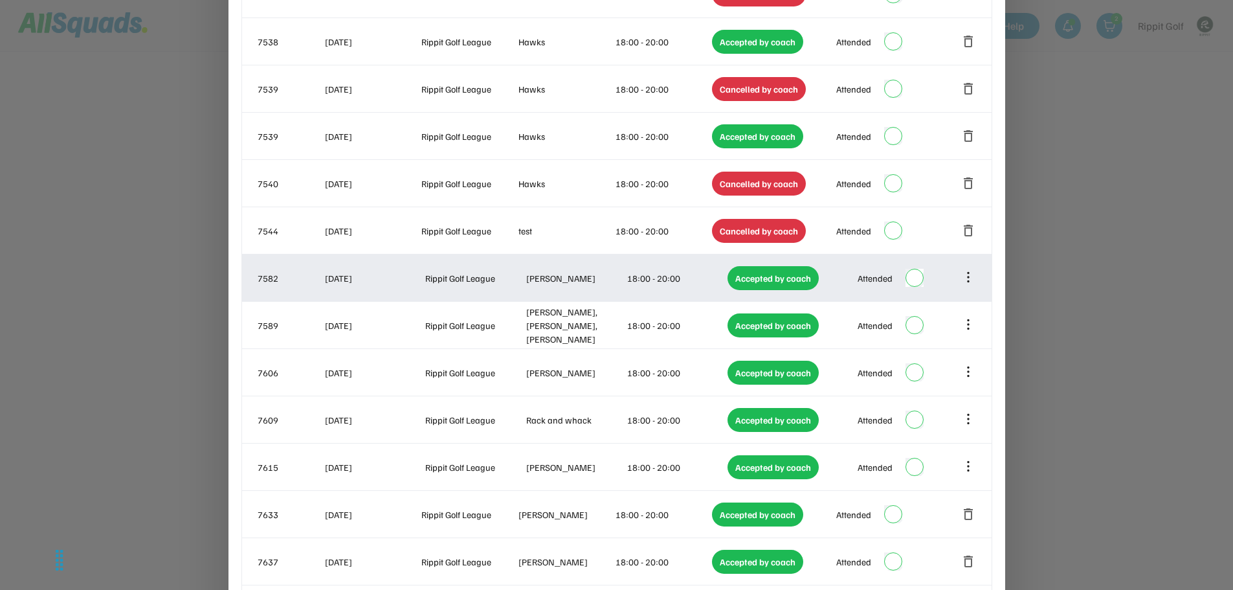
scroll to position [1100, 0]
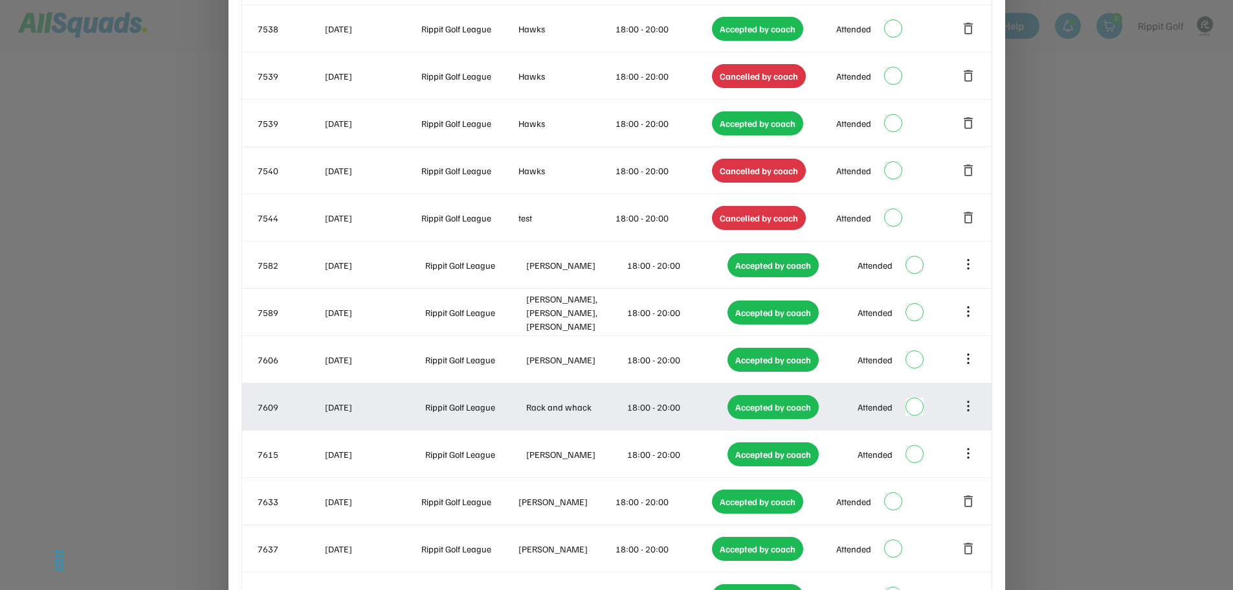
click at [966, 403] on icon at bounding box center [968, 406] width 14 height 14
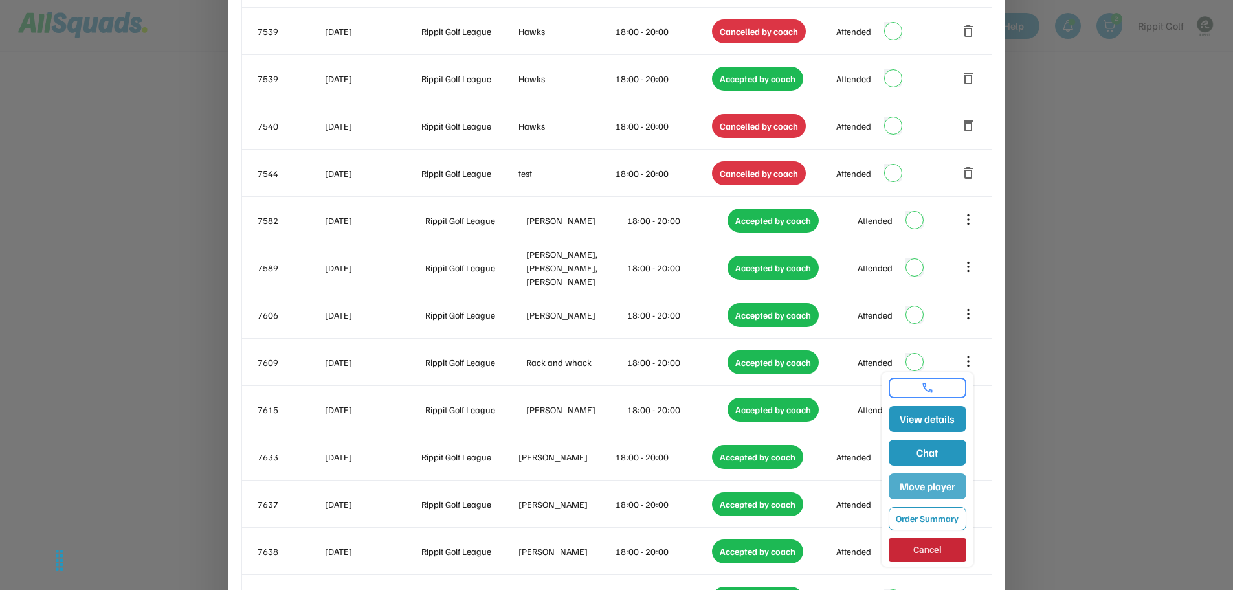
scroll to position [1230, 0]
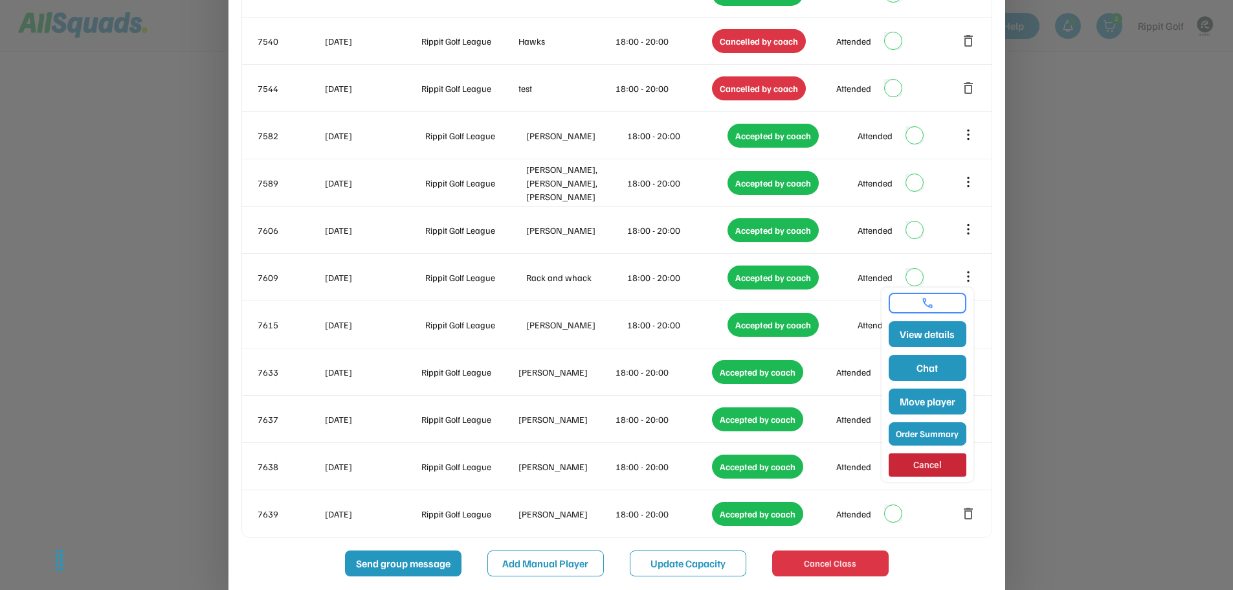
click at [918, 441] on button "Order Summary" at bounding box center [928, 433] width 78 height 23
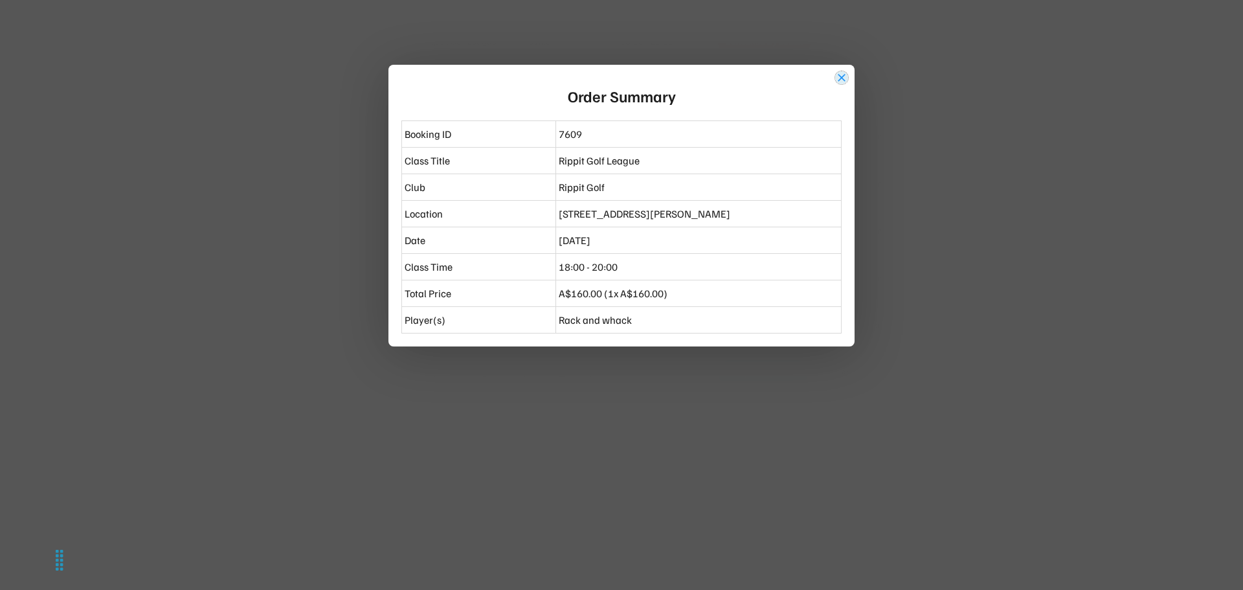
click at [843, 74] on button "close" at bounding box center [841, 77] width 13 height 13
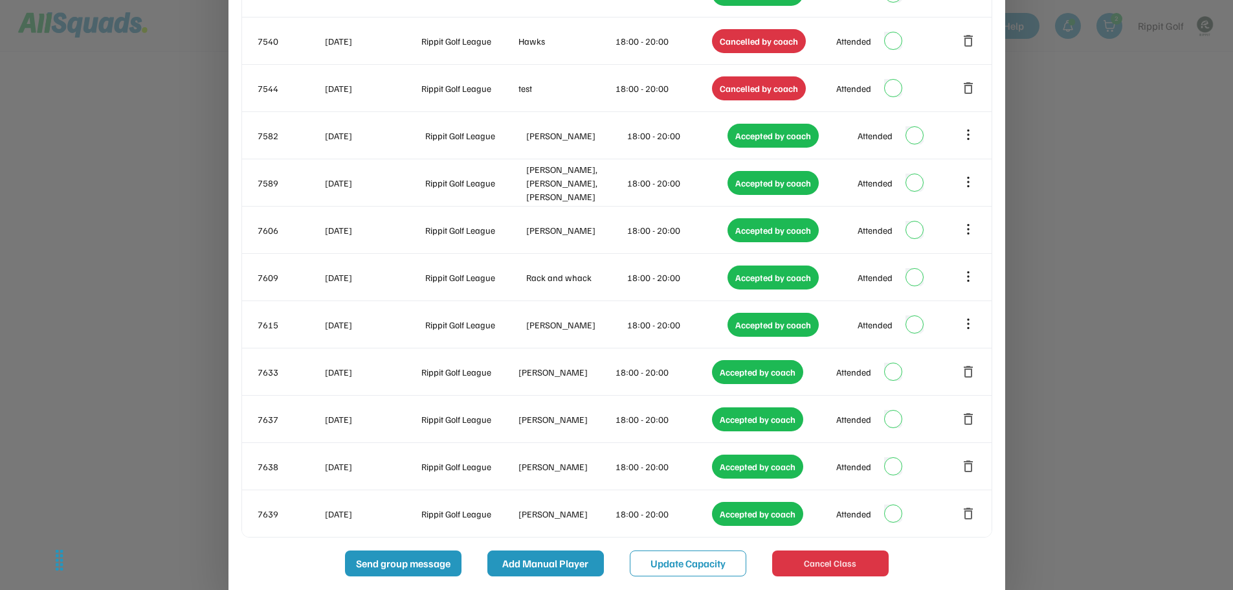
click at [551, 562] on button "Add Manual Player" at bounding box center [545, 563] width 116 height 26
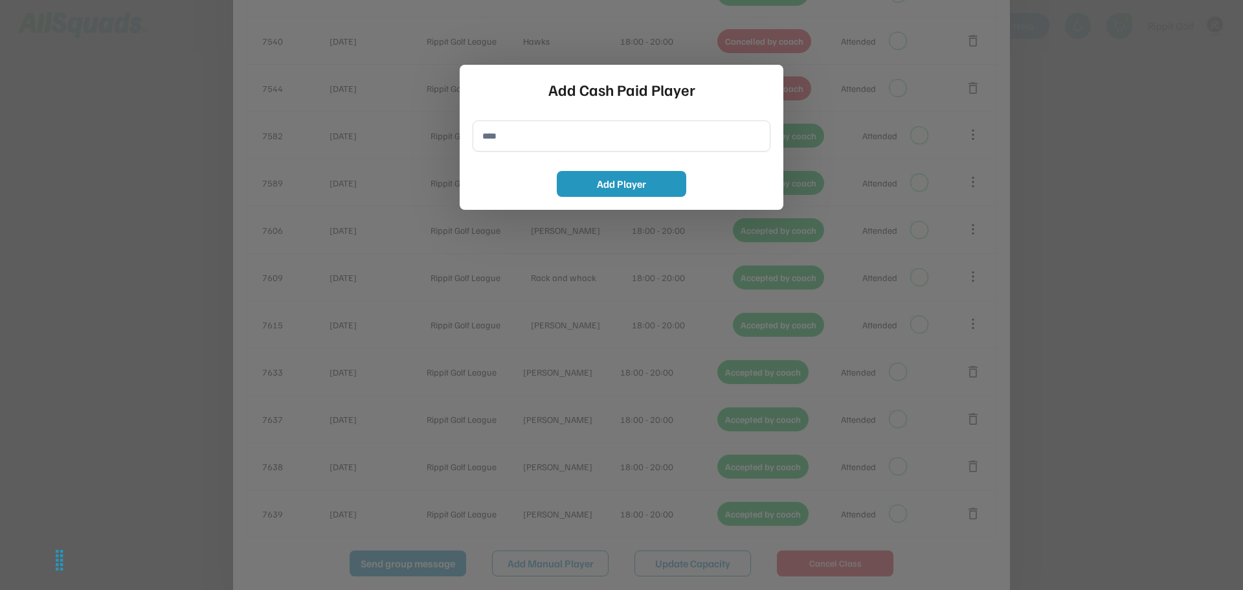
click at [519, 148] on input "input" at bounding box center [621, 135] width 298 height 31
type input "**********"
click at [619, 187] on button "Add Player" at bounding box center [621, 184] width 129 height 26
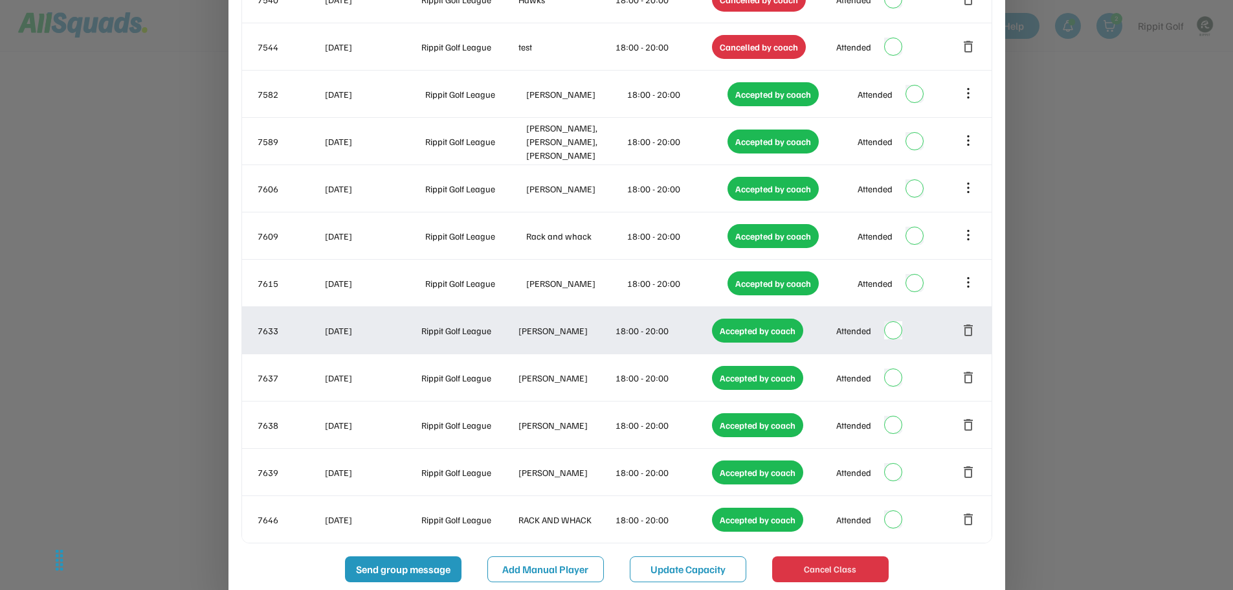
scroll to position [1289, 0]
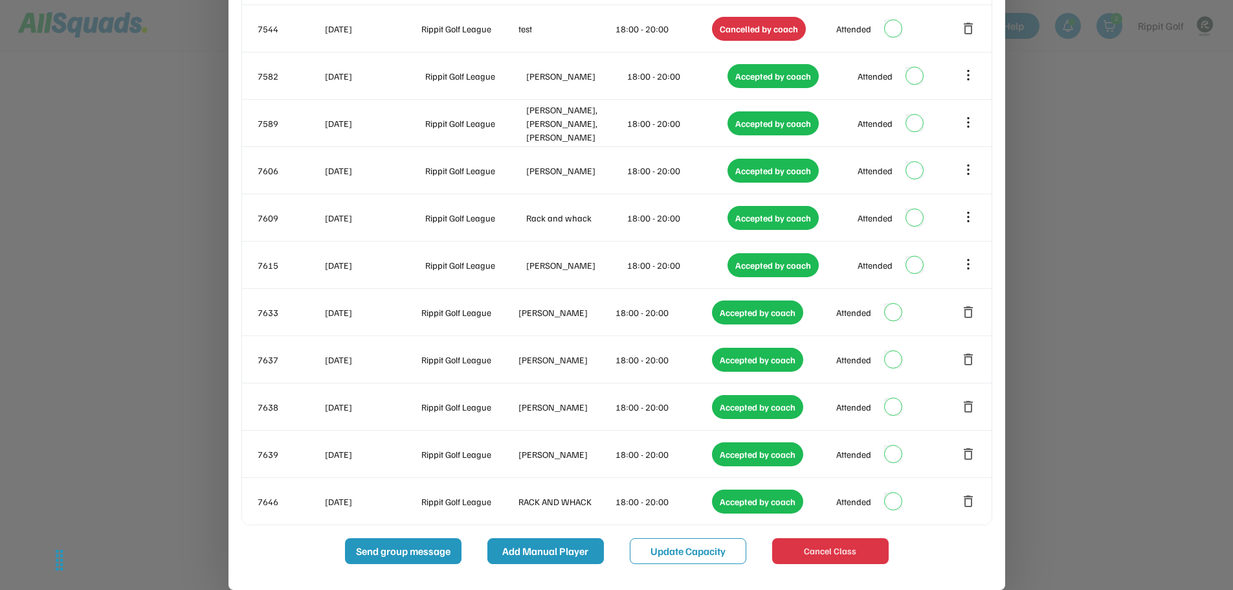
click at [536, 556] on button "Add Manual Player" at bounding box center [545, 551] width 116 height 26
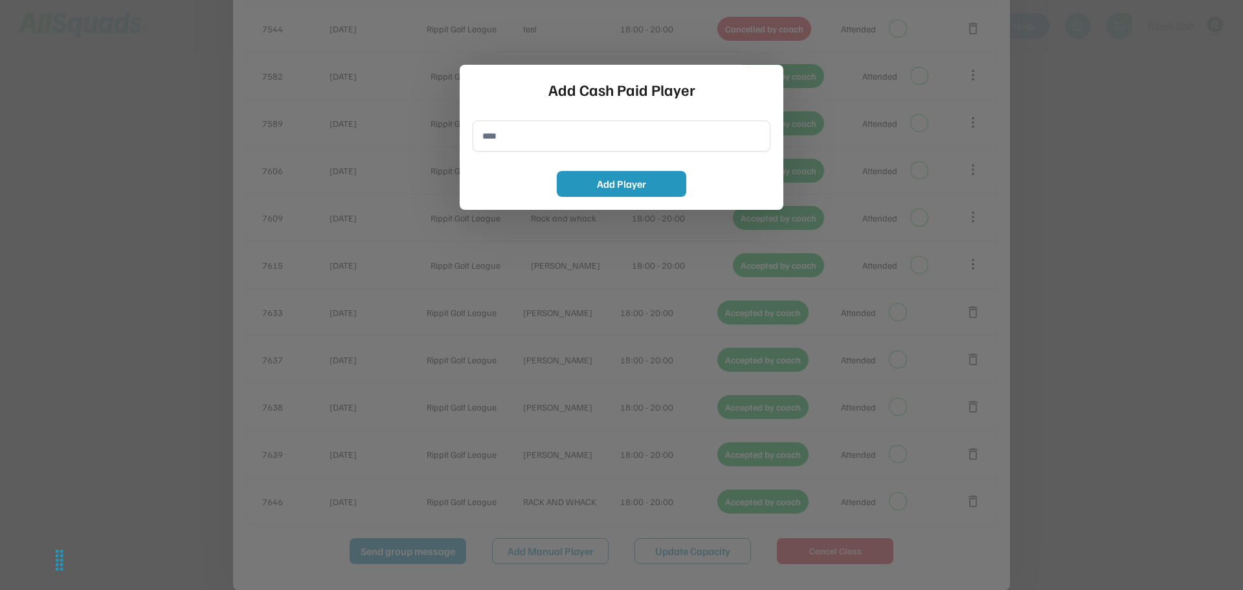
click at [544, 144] on input "input" at bounding box center [621, 135] width 298 height 31
type input "**********"
click at [595, 176] on button "Add Player" at bounding box center [621, 184] width 129 height 26
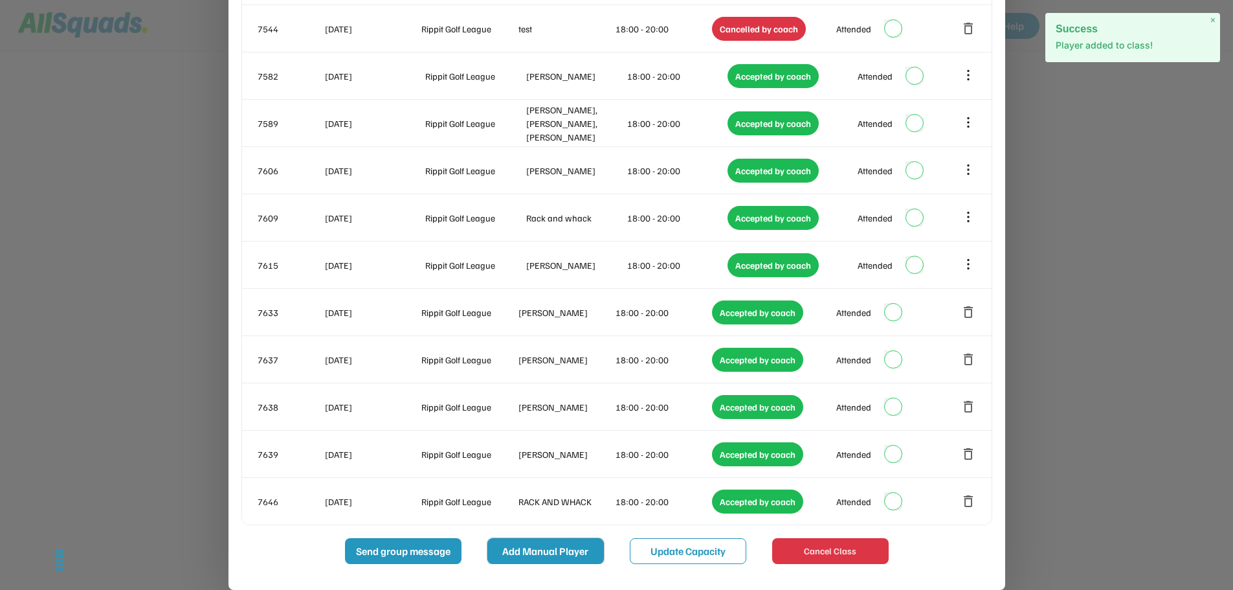
click at [565, 553] on button "Add Manual Player" at bounding box center [545, 551] width 116 height 26
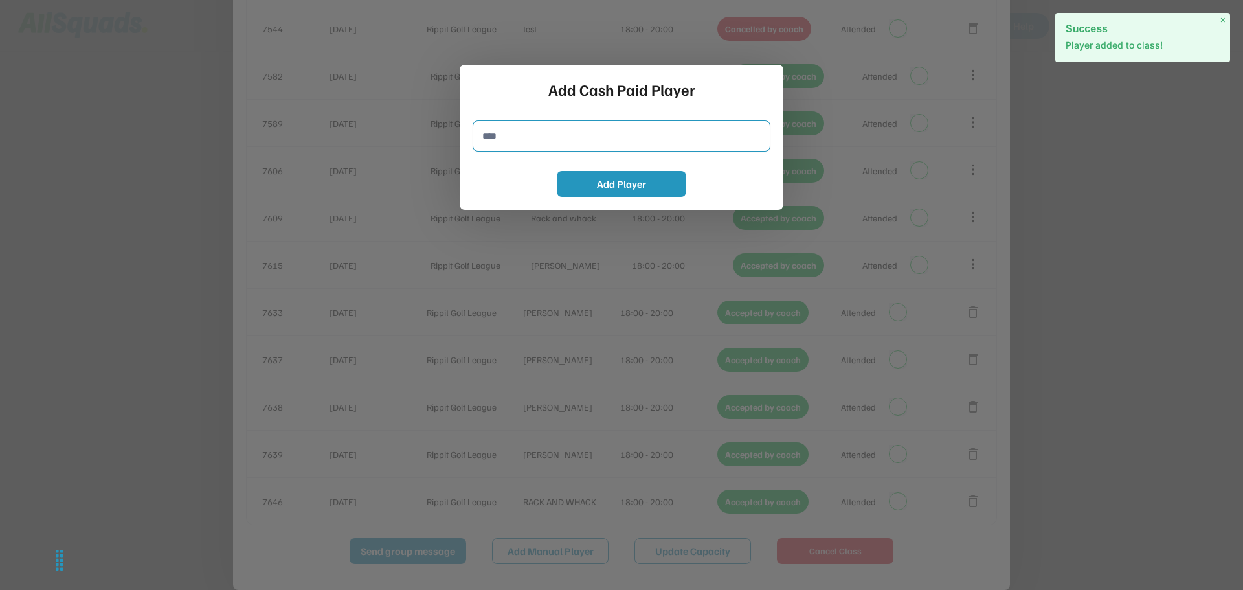
click at [544, 129] on input "input" at bounding box center [621, 135] width 298 height 31
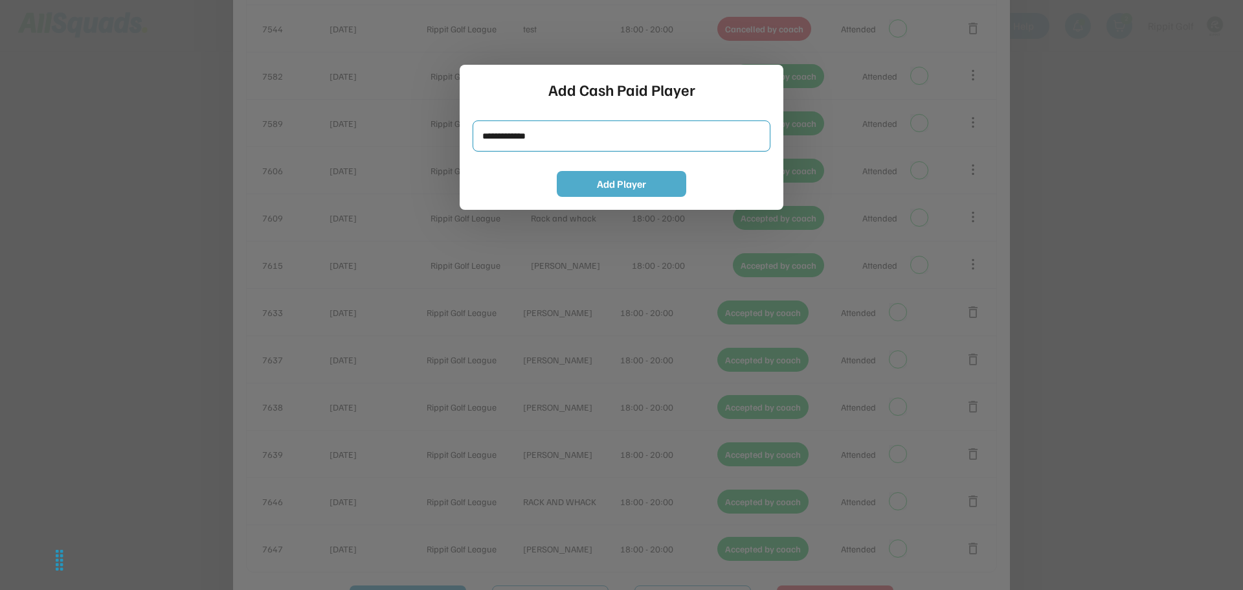
type input "**********"
click at [606, 180] on button "Add Player" at bounding box center [621, 184] width 129 height 26
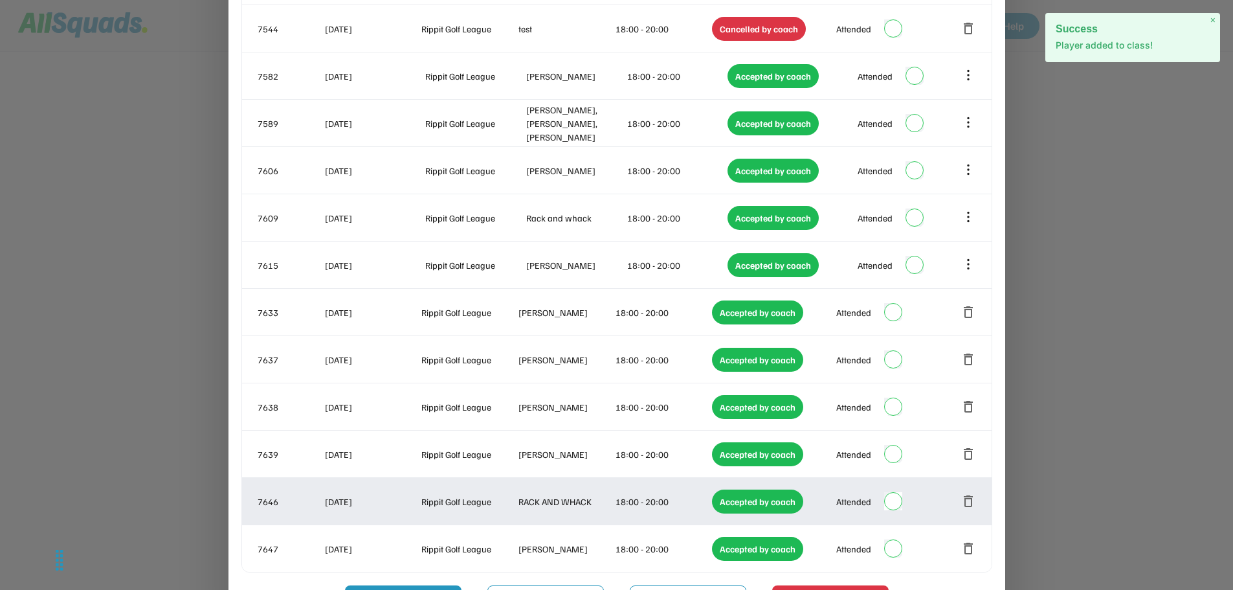
scroll to position [1336, 0]
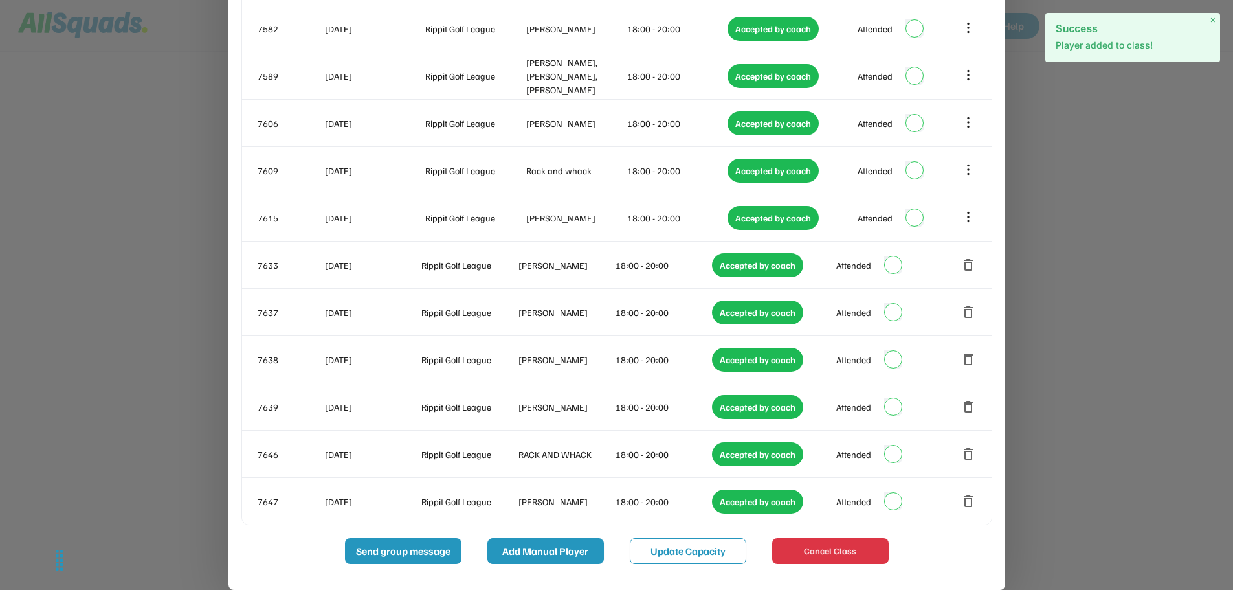
click at [545, 548] on button "Add Manual Player" at bounding box center [545, 551] width 116 height 26
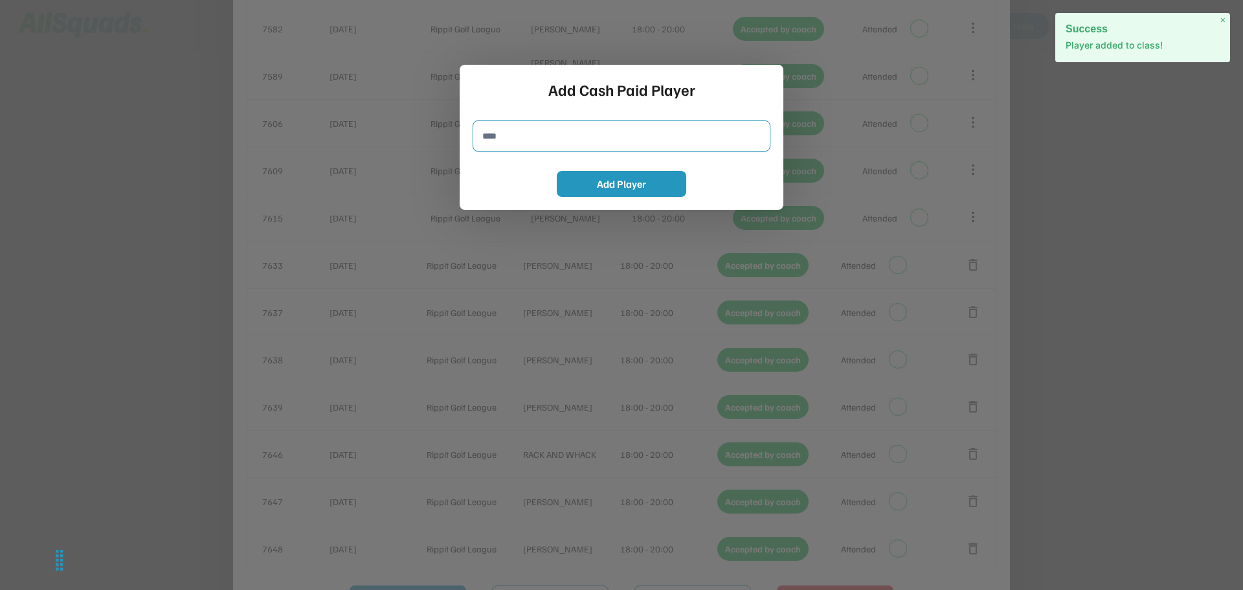
click at [492, 138] on input "input" at bounding box center [621, 135] width 298 height 31
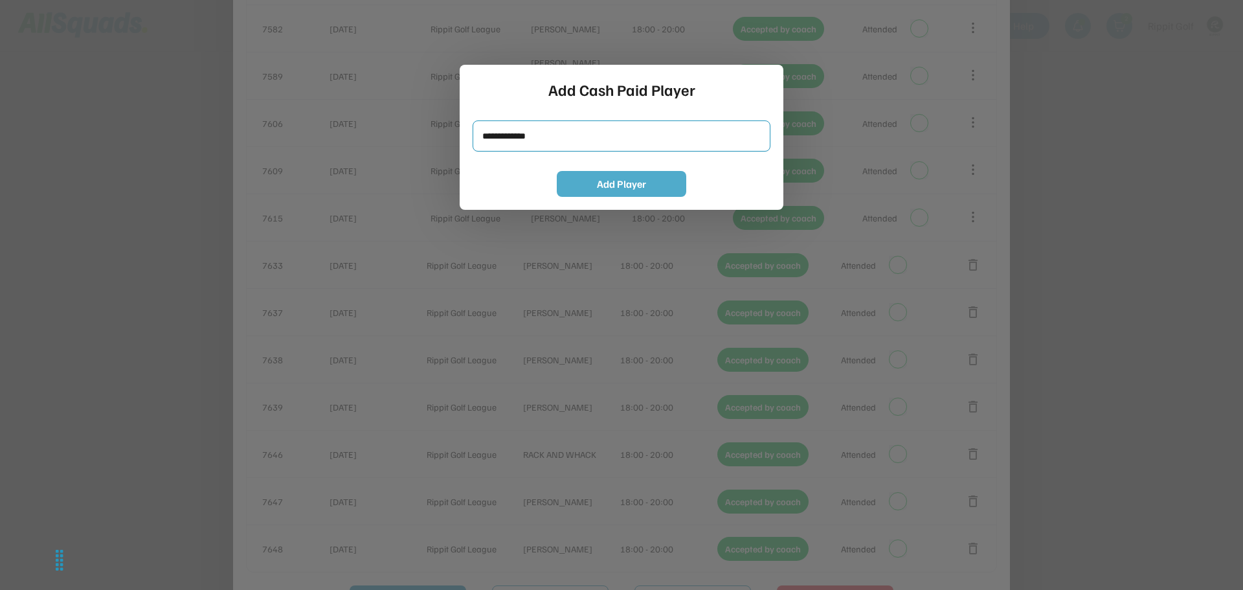
type input "**********"
click at [593, 182] on button "Add Player" at bounding box center [621, 184] width 129 height 26
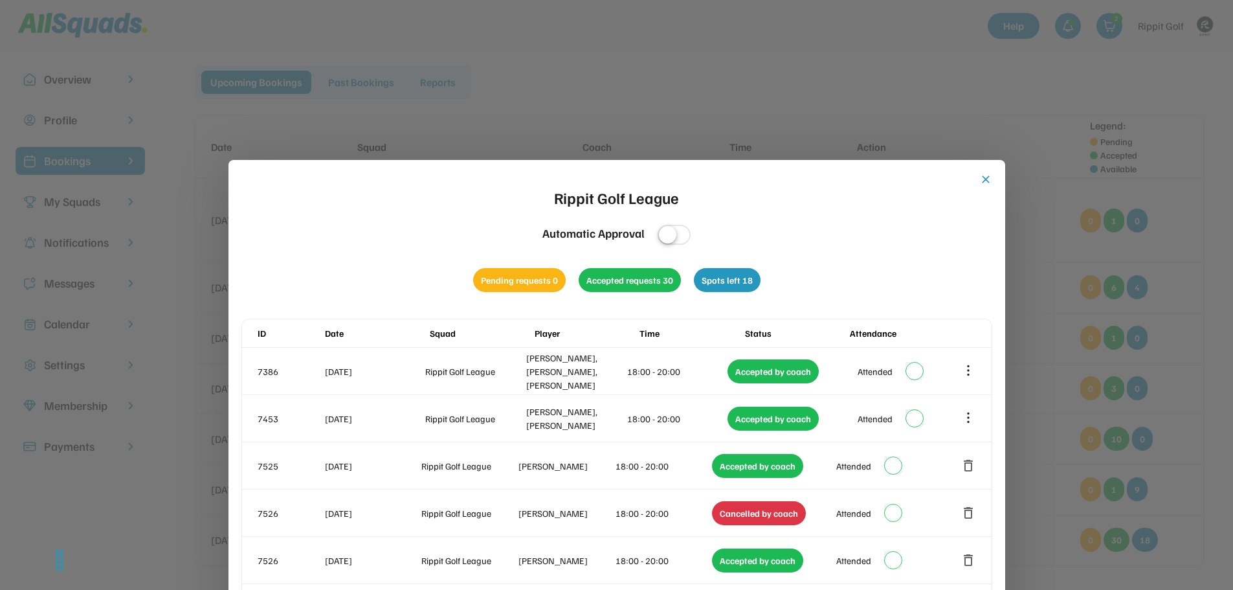
scroll to position [0, 0]
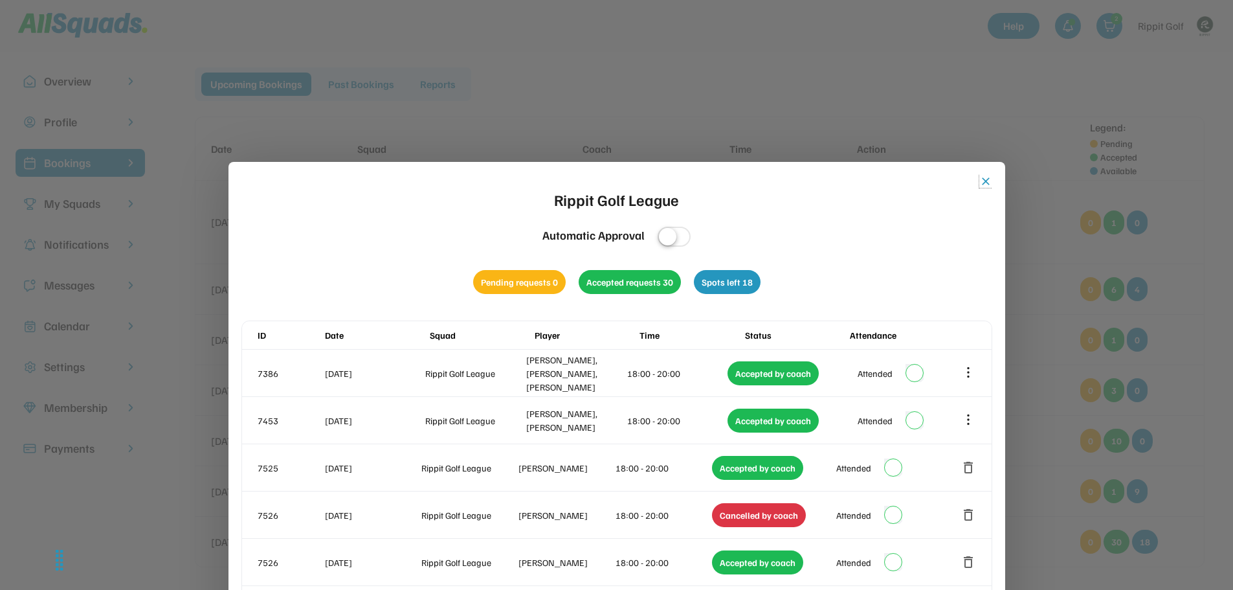
click at [980, 182] on button "close" at bounding box center [985, 181] width 13 height 13
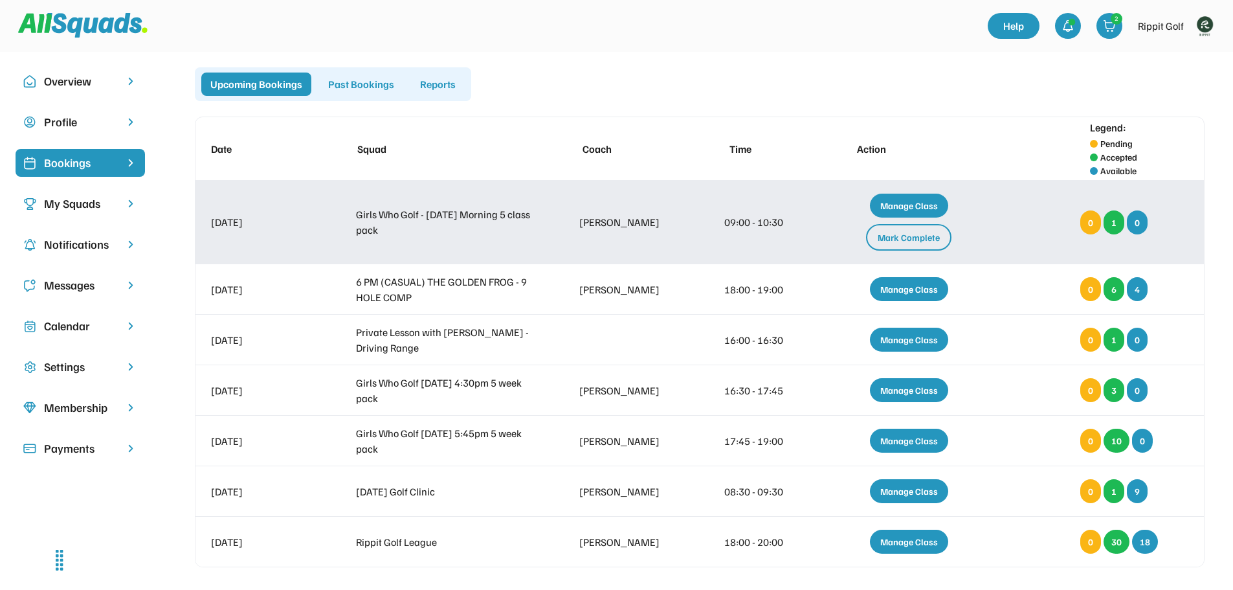
click at [933, 240] on div "Mark Complete" at bounding box center [908, 237] width 85 height 27
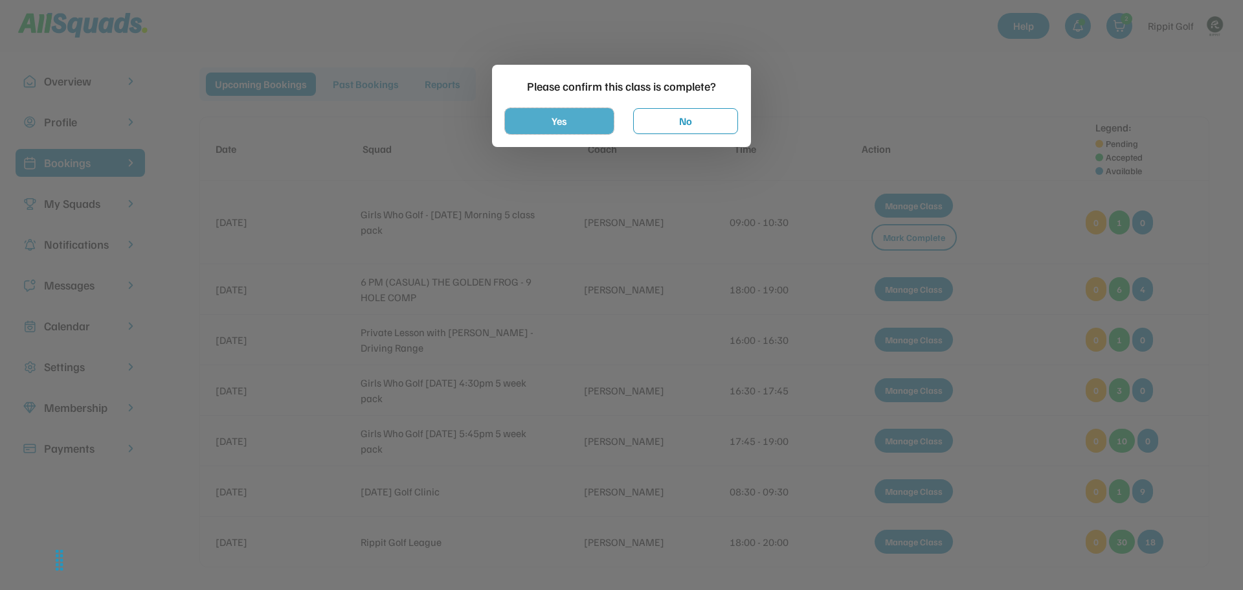
click at [592, 121] on button "Yes" at bounding box center [559, 121] width 109 height 26
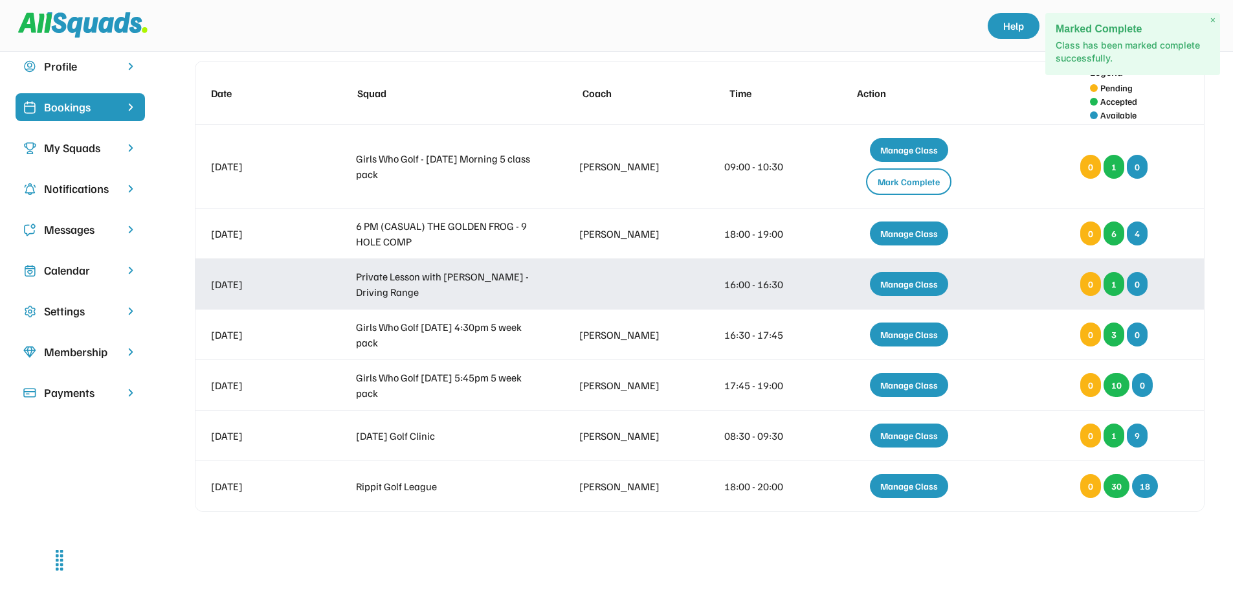
scroll to position [194, 0]
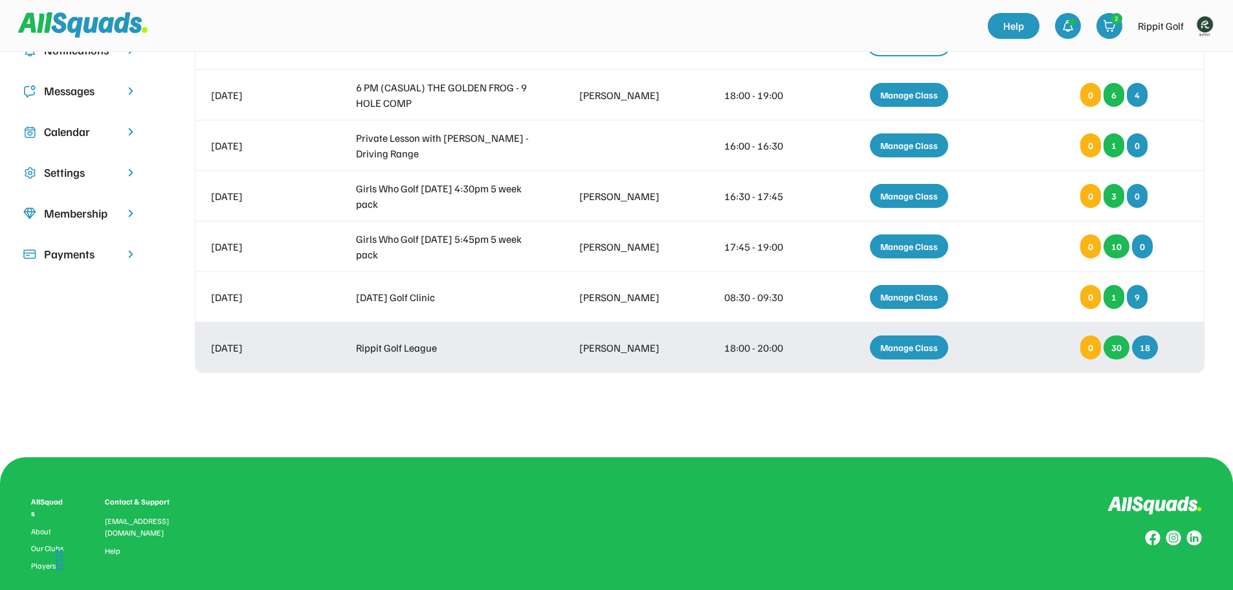
click at [916, 343] on div "Manage Class" at bounding box center [909, 347] width 78 height 24
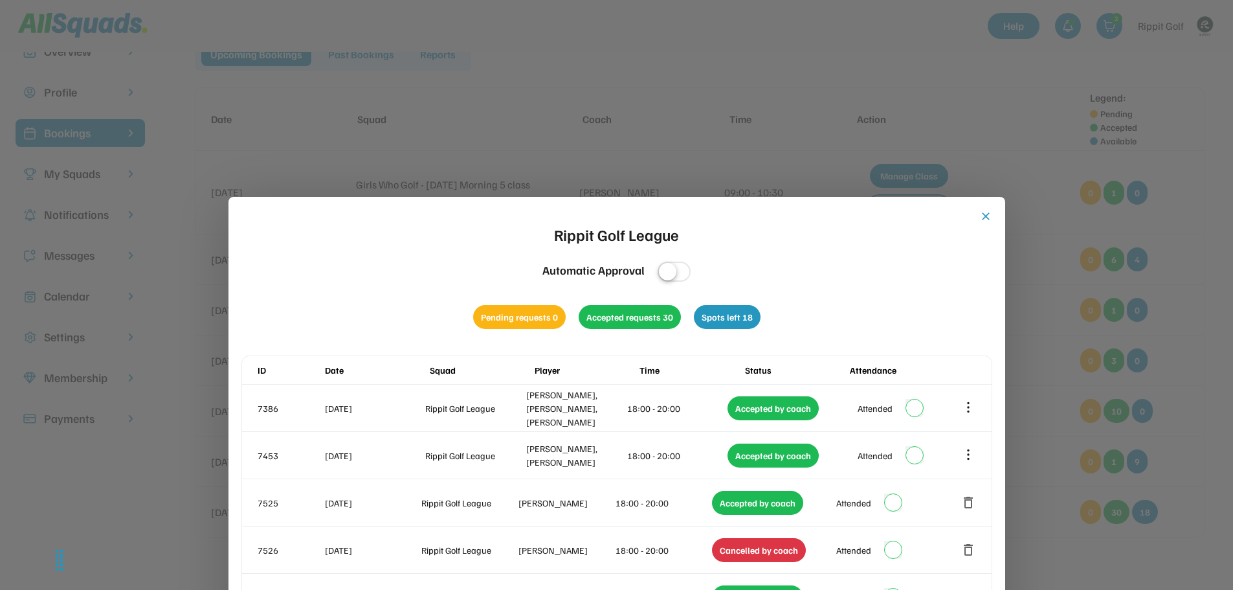
scroll to position [7, 0]
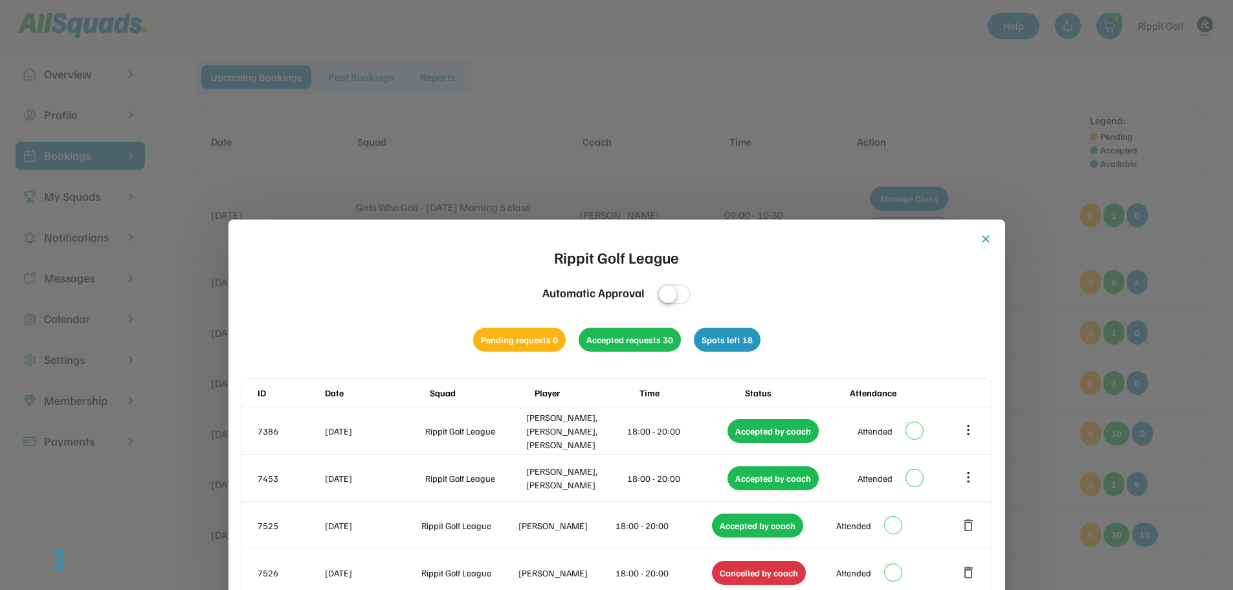
click at [981, 238] on button "close" at bounding box center [985, 238] width 13 height 13
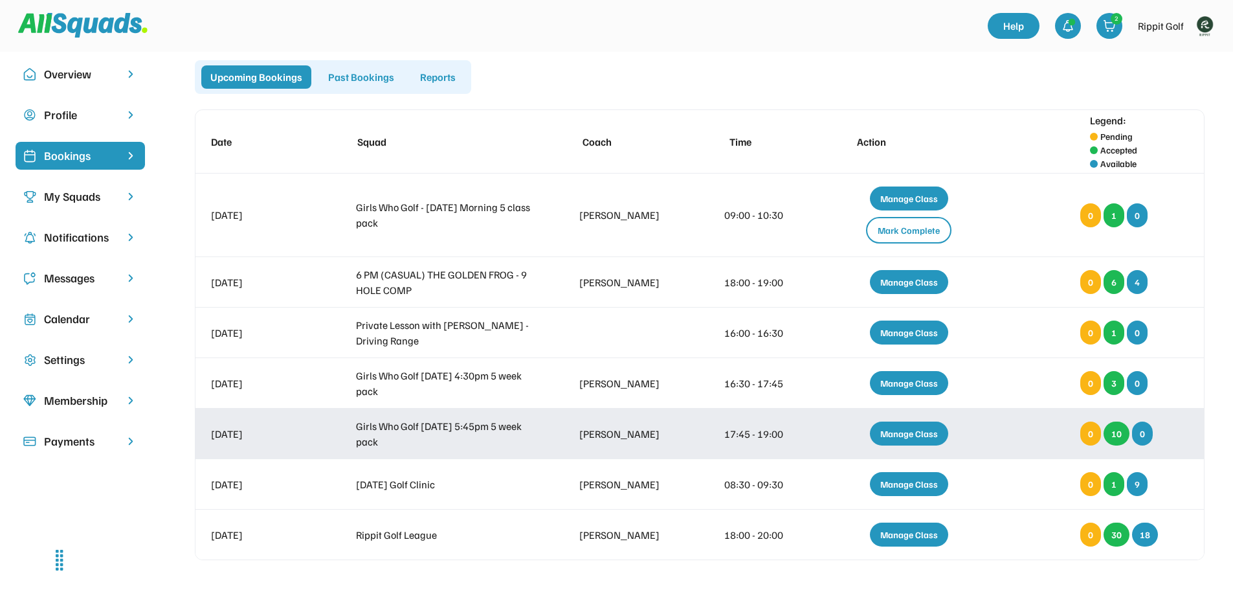
scroll to position [72, 0]
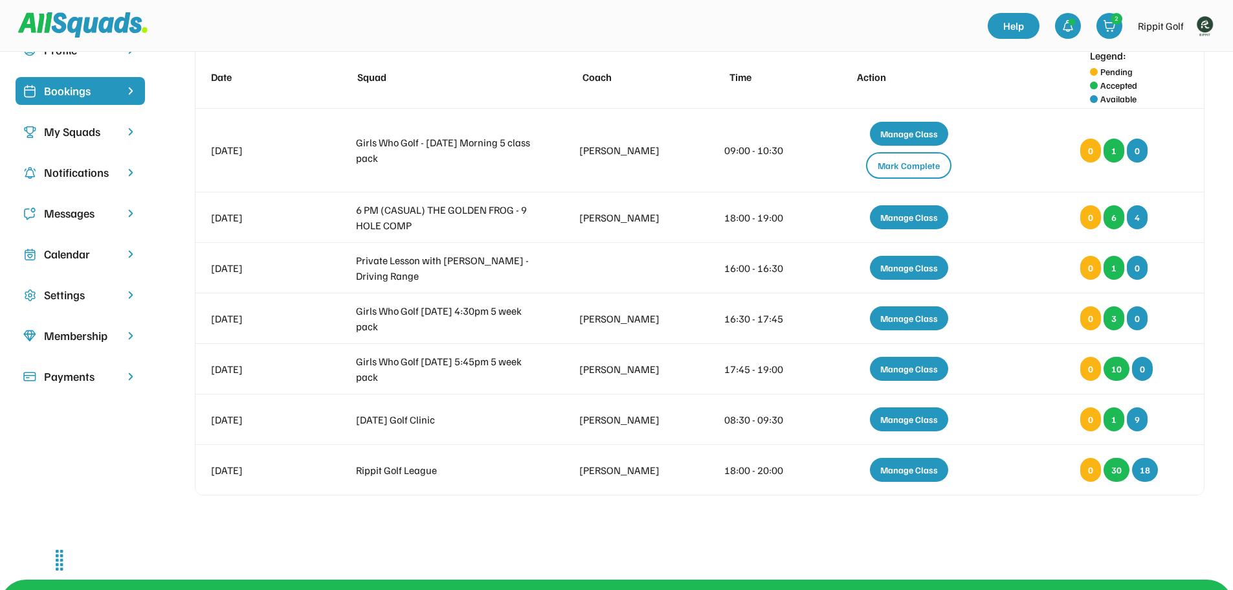
click at [69, 133] on div "My Squads" at bounding box center [80, 131] width 72 height 17
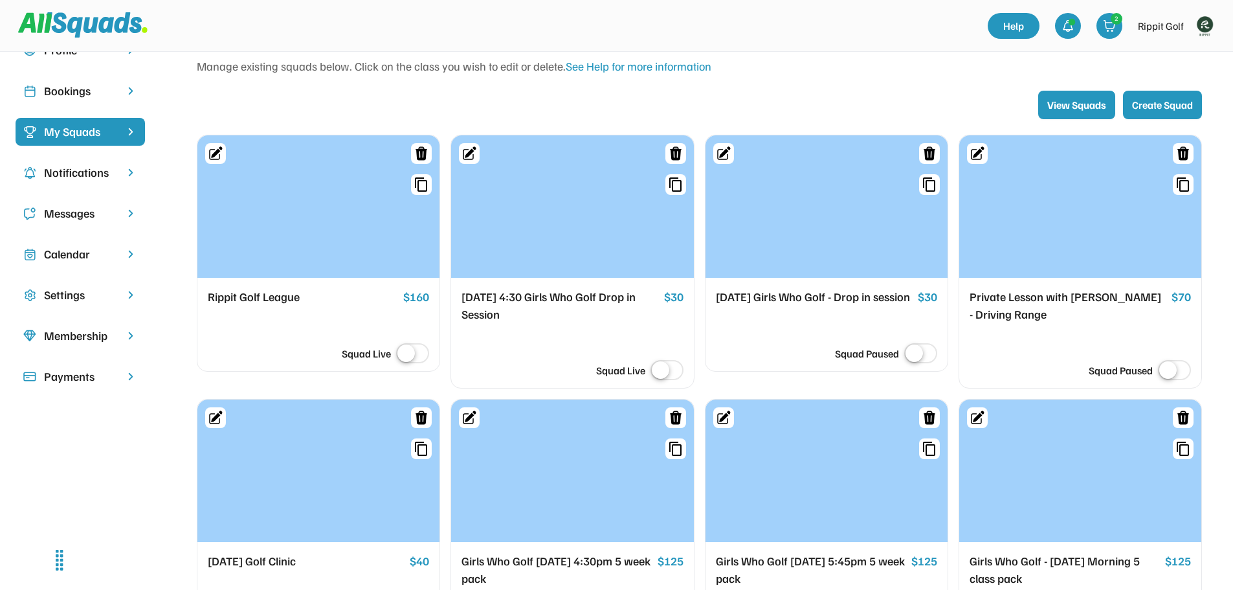
click at [269, 295] on div "Rippit Golf League" at bounding box center [303, 297] width 190 height 18
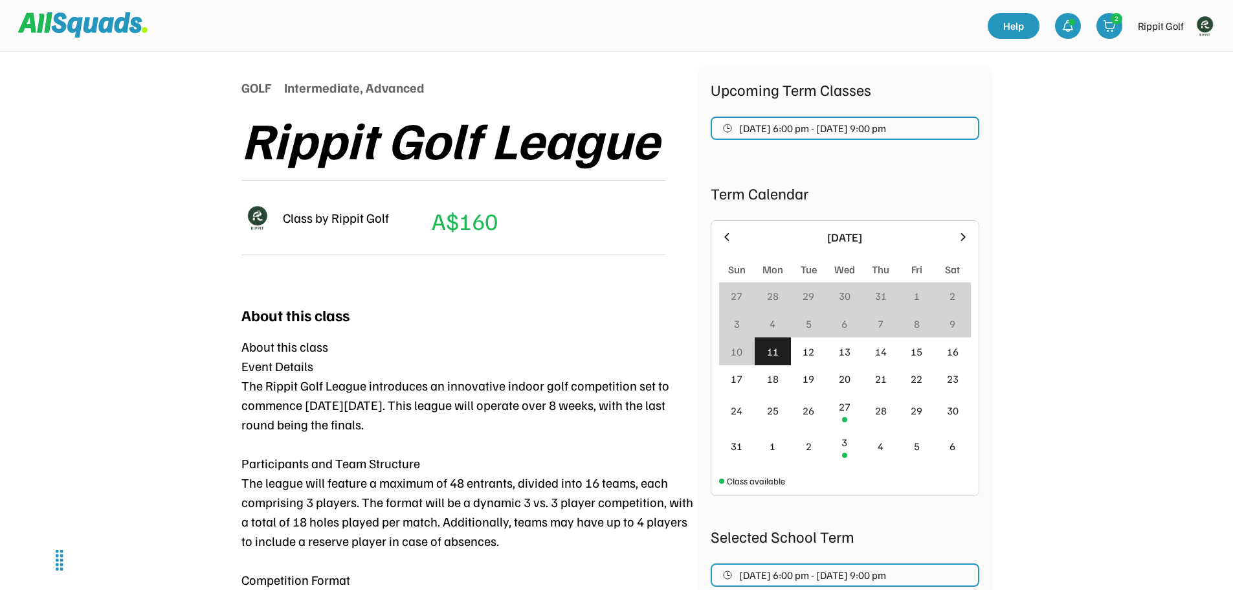
scroll to position [129, 0]
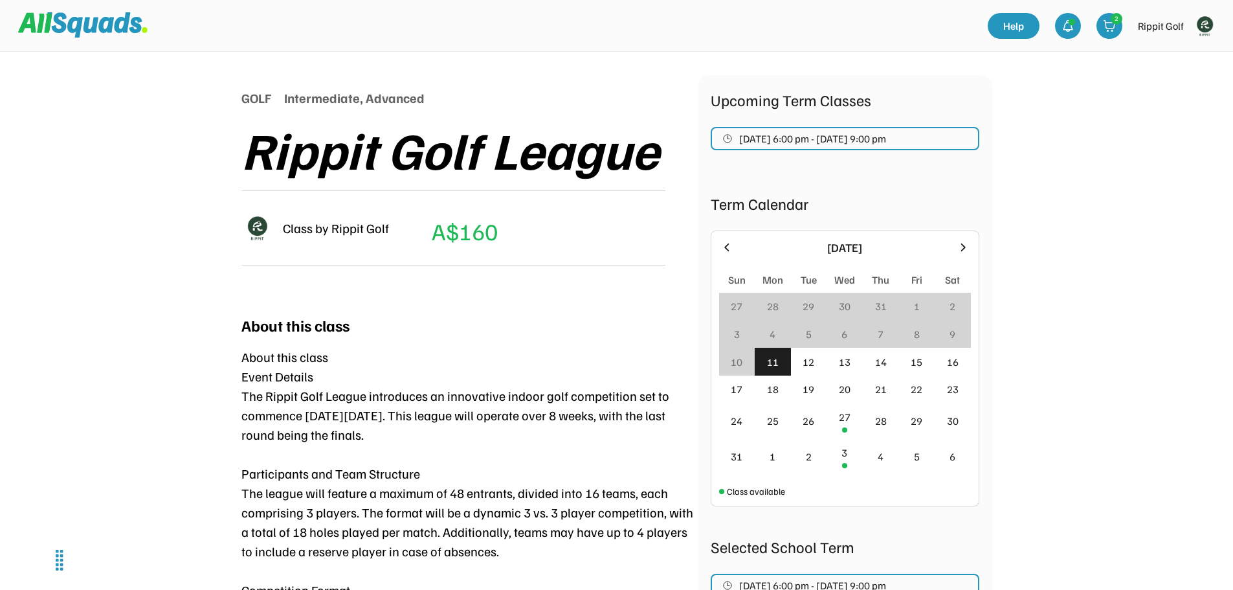
click at [1208, 23] on img at bounding box center [1204, 26] width 26 height 26
click at [1209, 25] on img at bounding box center [1204, 26] width 26 height 26
click at [1206, 19] on img at bounding box center [1204, 26] width 26 height 26
click at [1186, 50] on link "Profile" at bounding box center [1187, 57] width 76 height 26
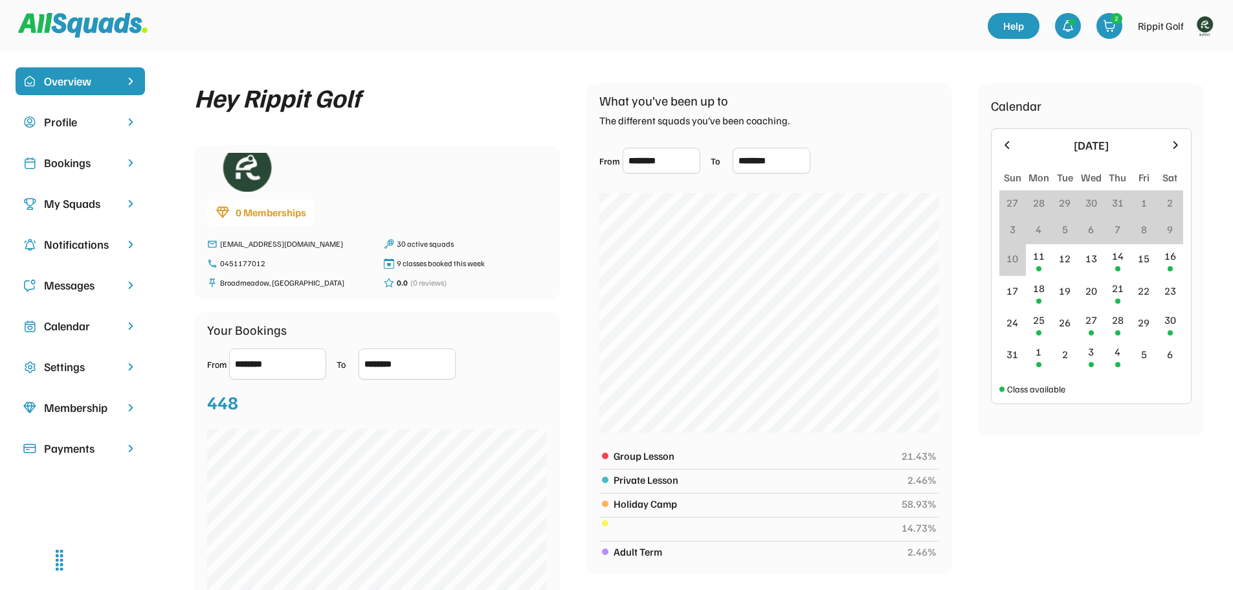
click at [71, 196] on div "My Squads" at bounding box center [80, 203] width 72 height 17
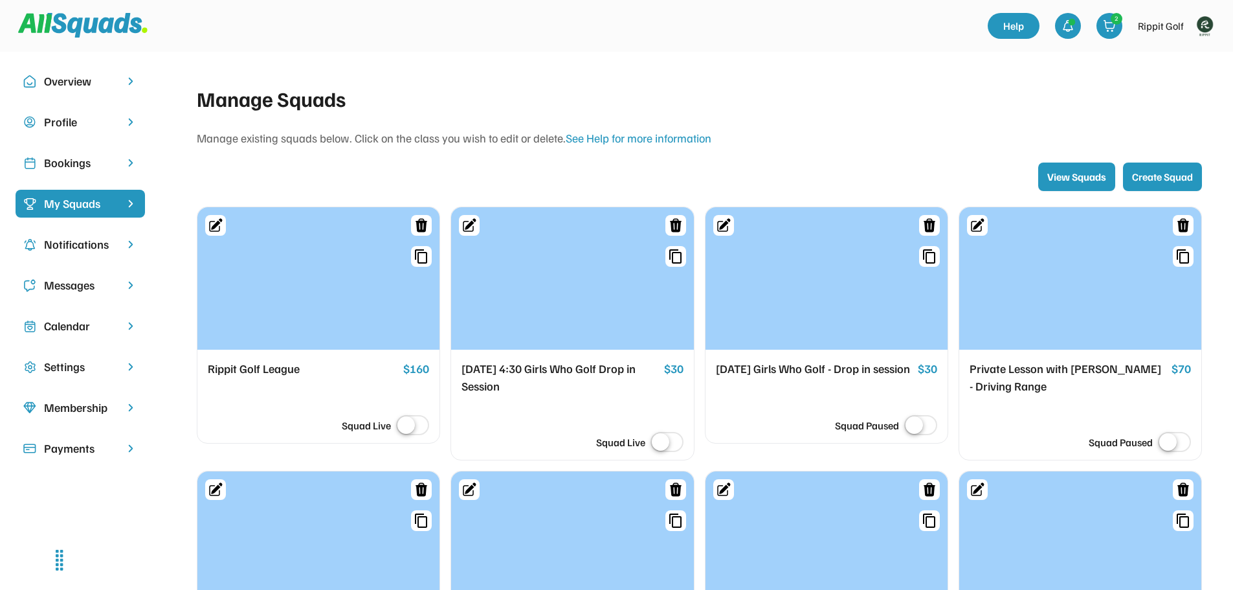
click at [253, 362] on div "Rippit Golf League" at bounding box center [303, 369] width 190 height 18
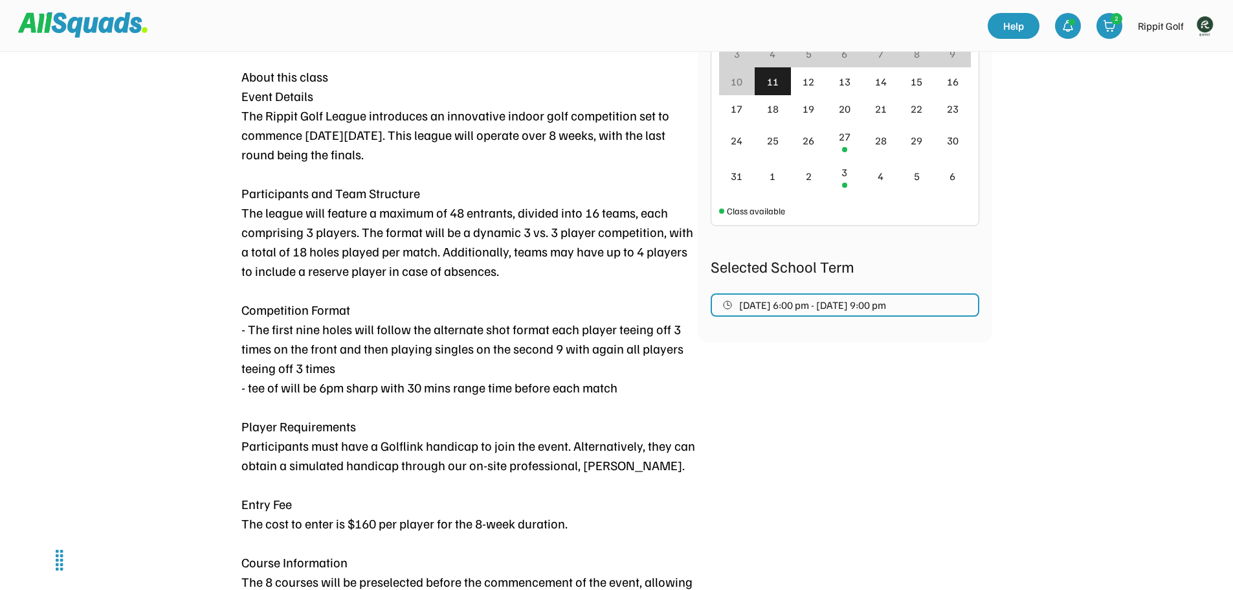
scroll to position [388, 0]
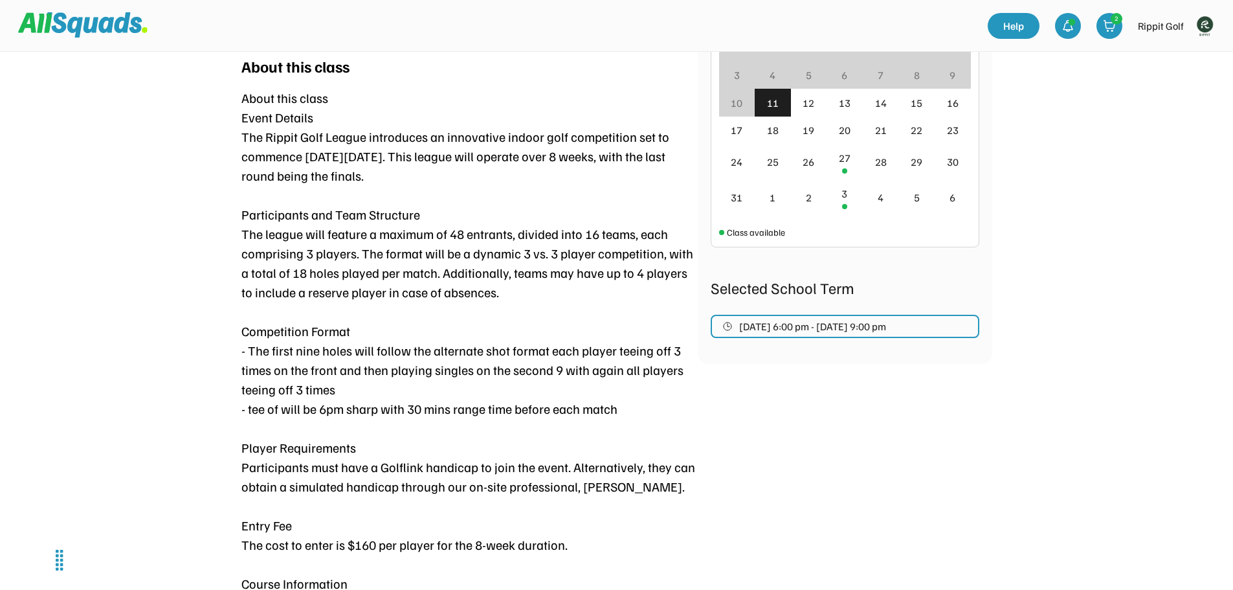
click at [1206, 31] on img at bounding box center [1204, 26] width 26 height 26
click at [1175, 50] on link "Profile" at bounding box center [1187, 57] width 76 height 26
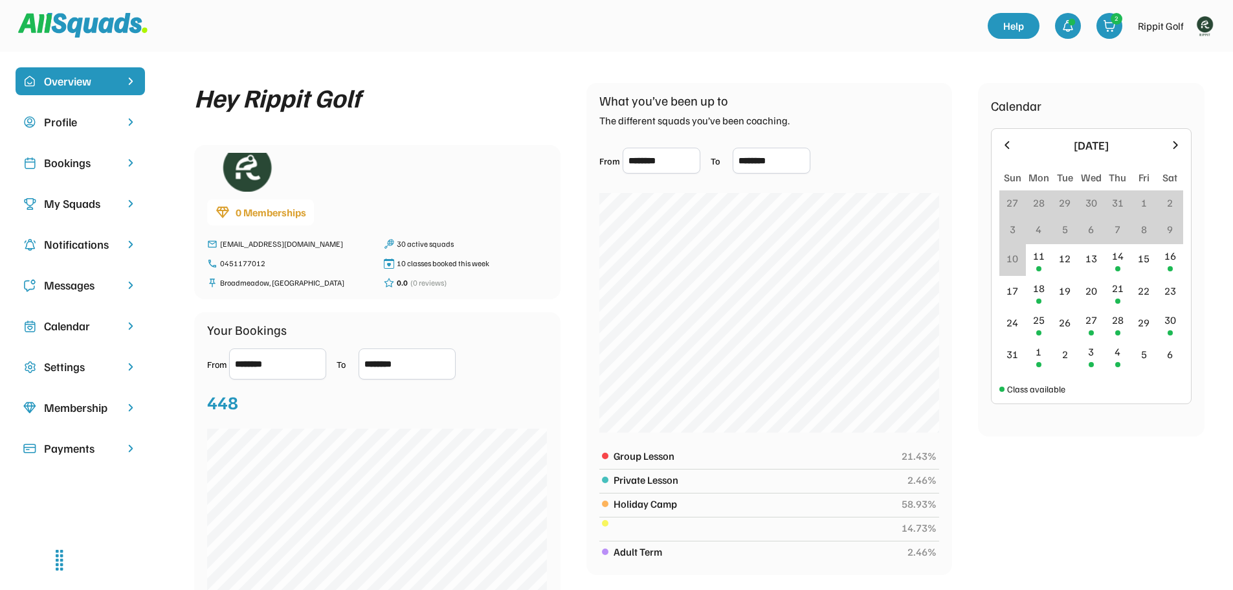
click at [87, 157] on div "Bookings" at bounding box center [80, 162] width 72 height 17
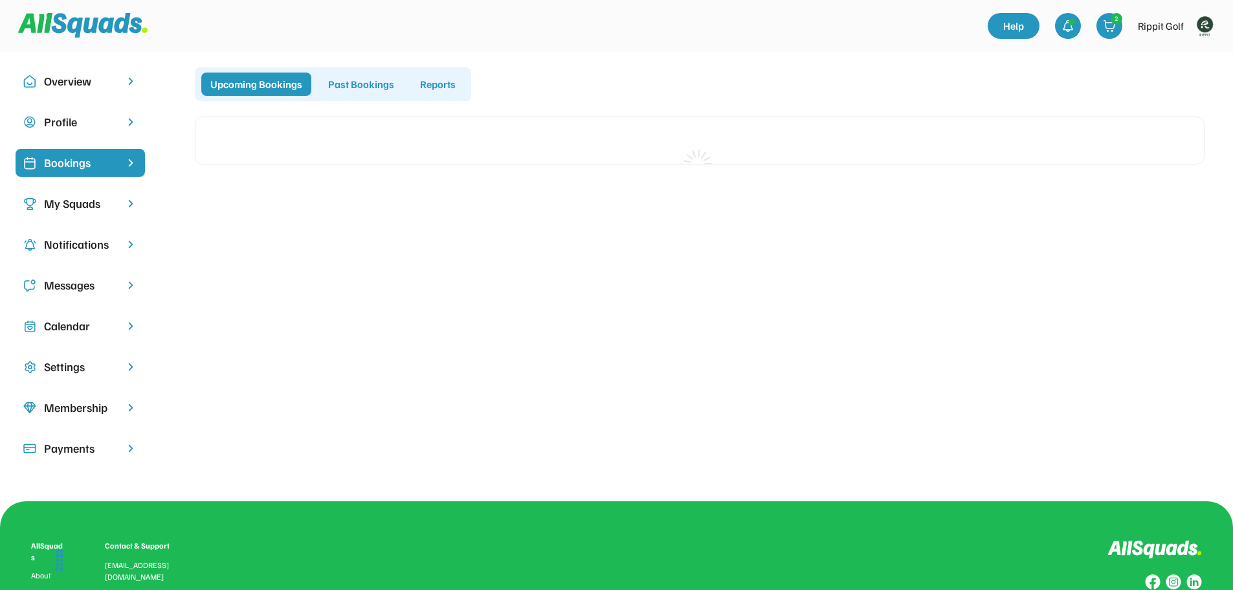
click at [87, 208] on div "My Squads" at bounding box center [80, 203] width 72 height 17
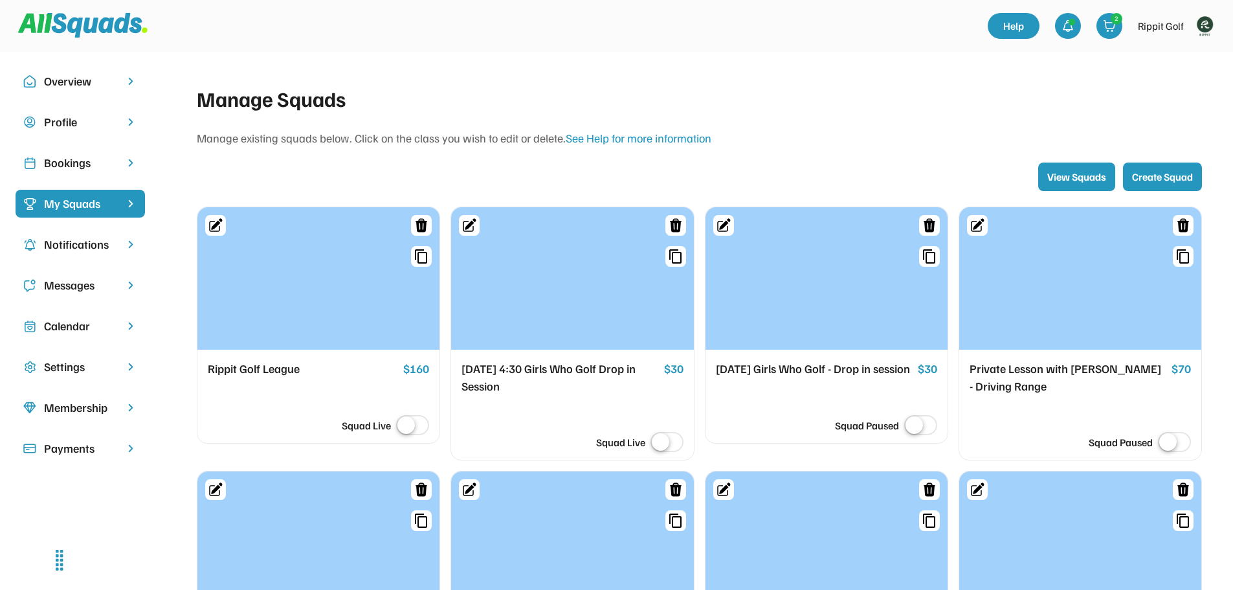
click at [284, 365] on div "Rippit Golf League" at bounding box center [303, 369] width 190 height 18
click at [69, 163] on div "Bookings" at bounding box center [80, 162] width 72 height 17
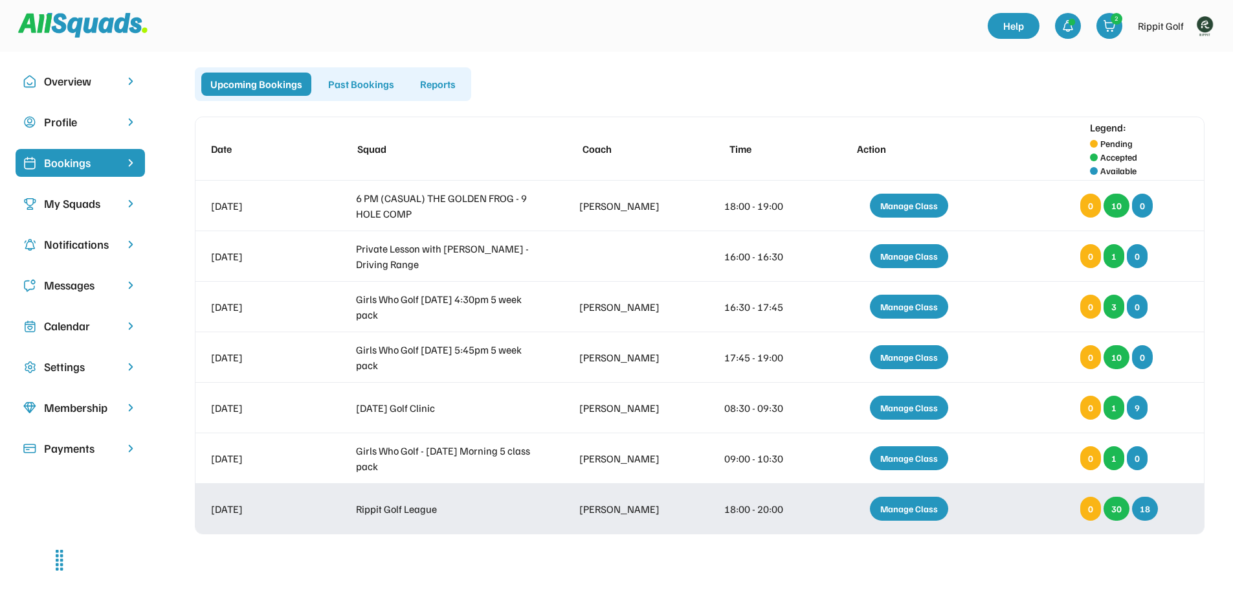
click at [904, 504] on div "Manage Class" at bounding box center [909, 508] width 78 height 24
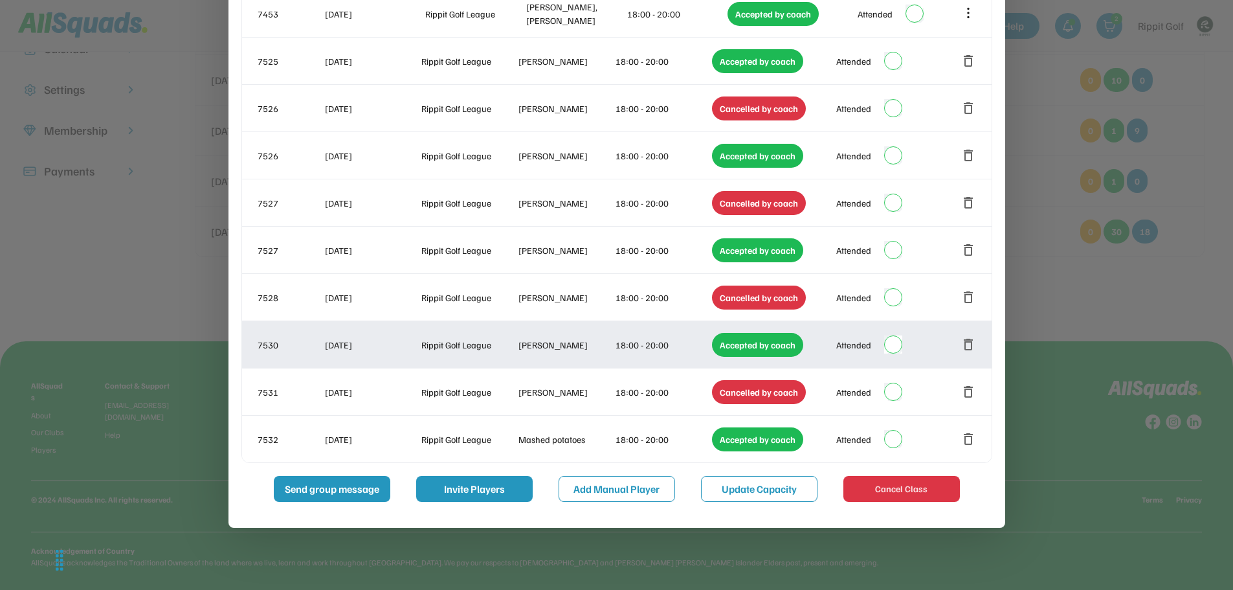
scroll to position [287, 0]
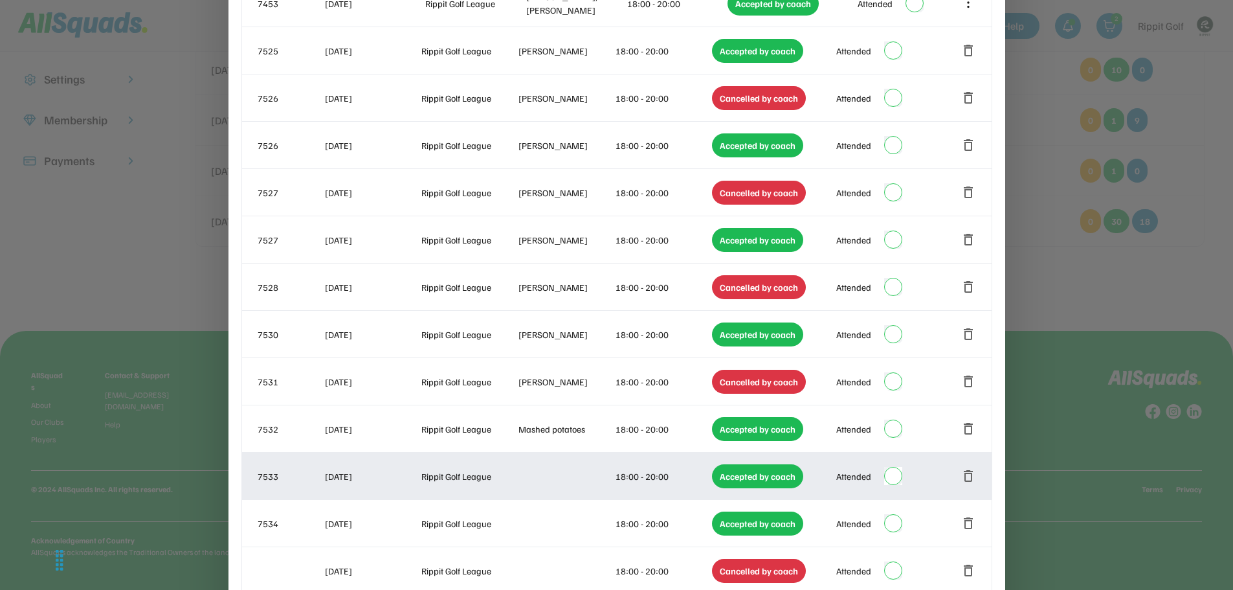
click at [585, 469] on div "7533 [DATE] Rippit Golf League 18:00 - 20:00 Accepted by coach Attended delete" at bounding box center [616, 475] width 749 height 47
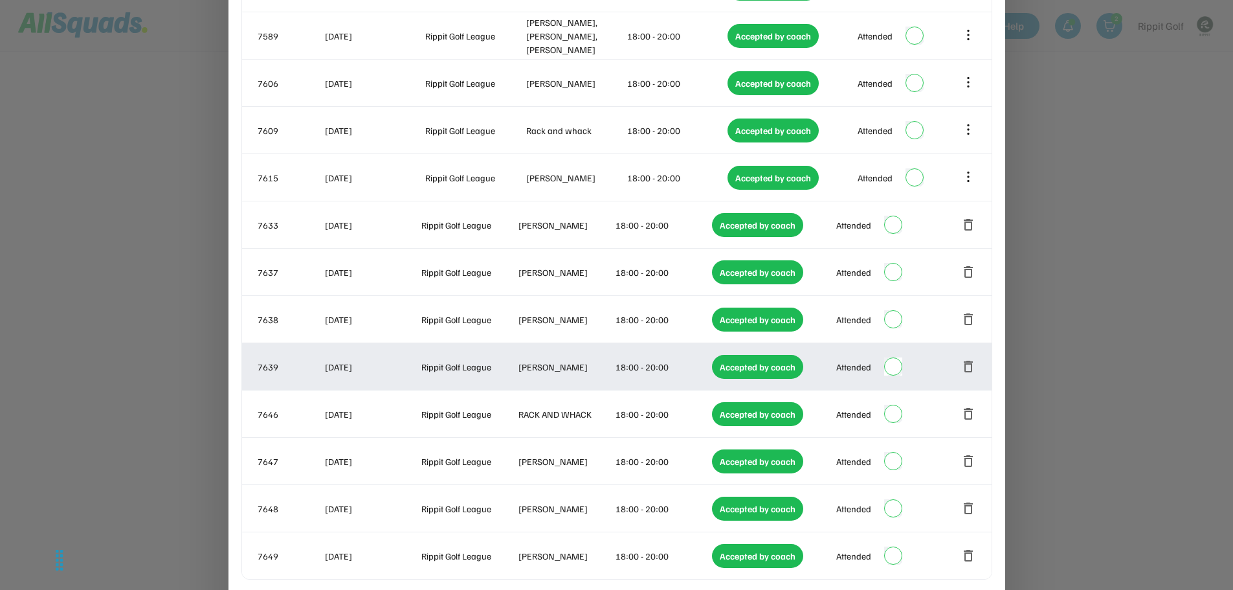
scroll to position [1301, 0]
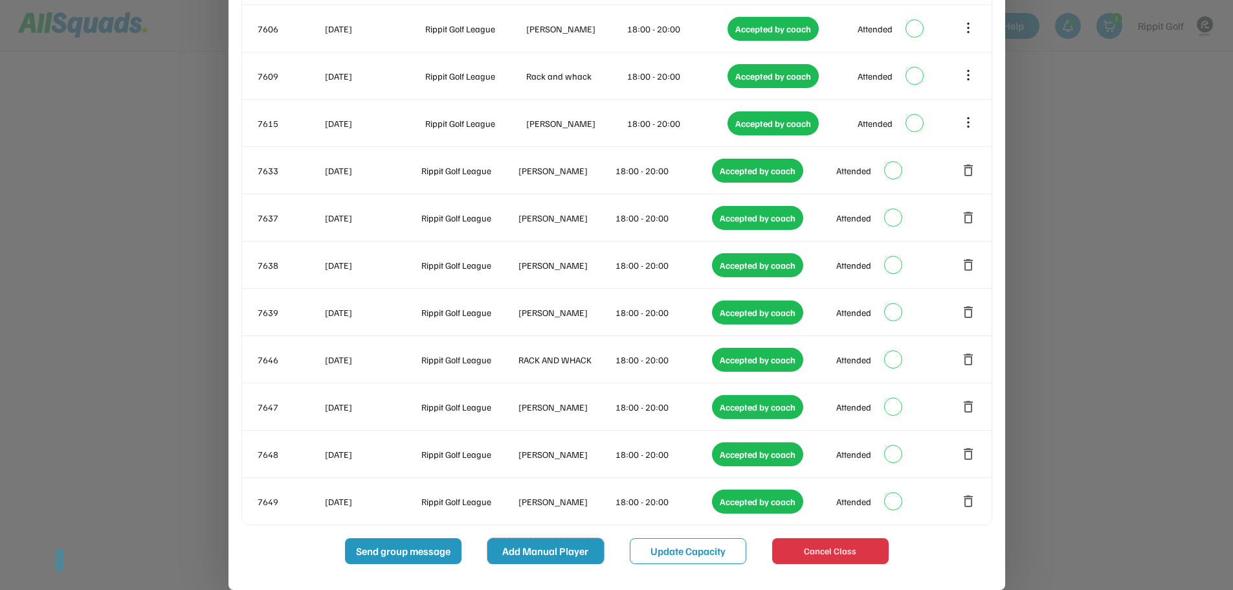
click at [542, 553] on button "Add Manual Player" at bounding box center [545, 551] width 116 height 26
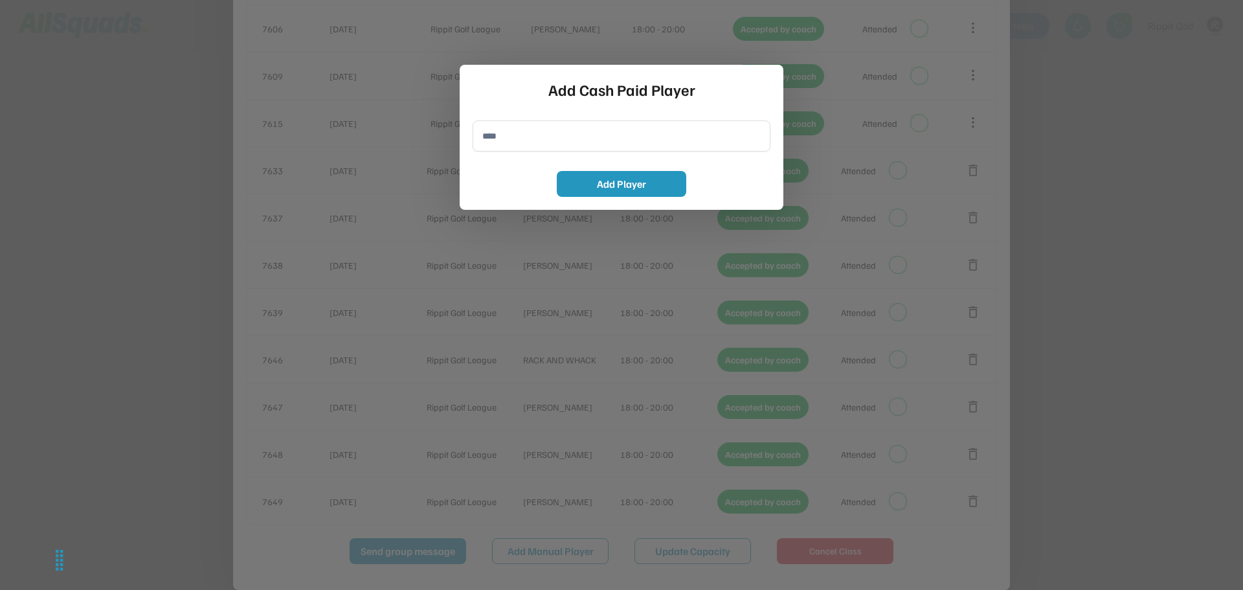
click at [541, 144] on input "input" at bounding box center [621, 135] width 298 height 31
drag, startPoint x: 546, startPoint y: 138, endPoint x: 460, endPoint y: 131, distance: 86.4
click at [460, 131] on div "Add Cash Paid Player Add Player" at bounding box center [621, 137] width 324 height 145
type input "**********"
click at [634, 182] on button "Add Player" at bounding box center [621, 184] width 129 height 26
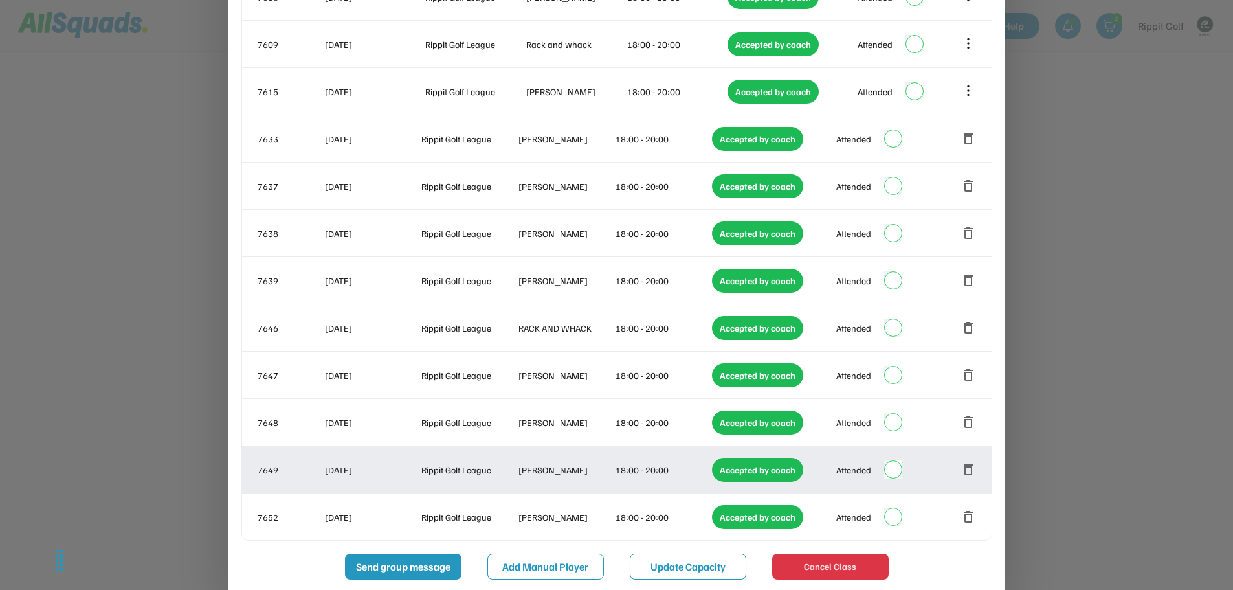
scroll to position [1349, 0]
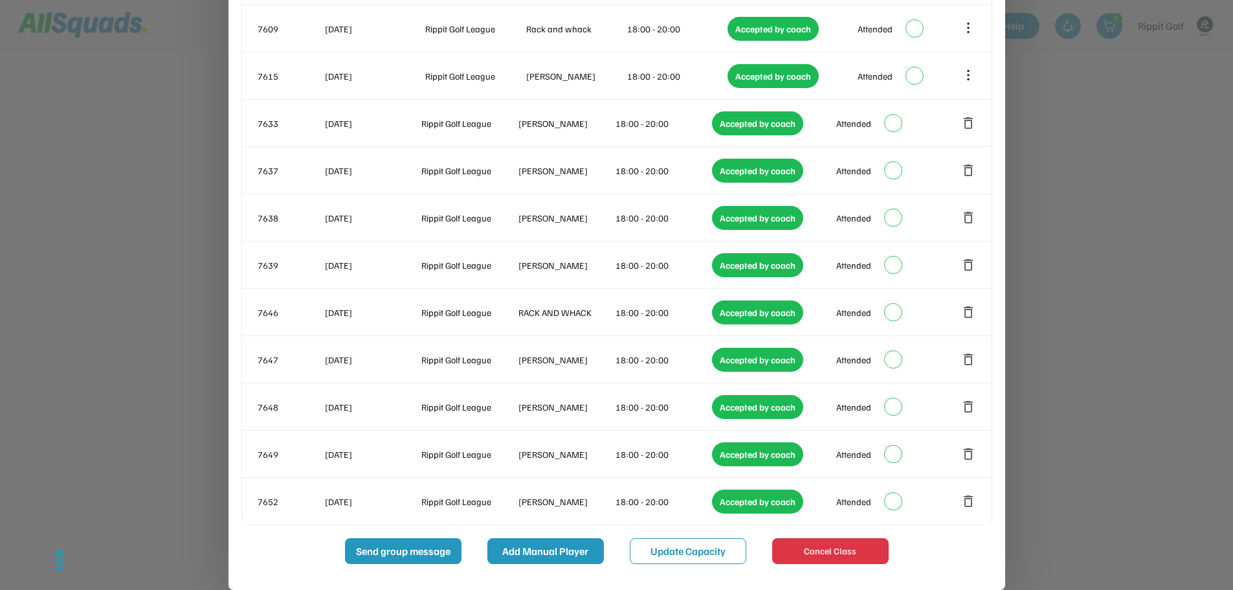
click at [545, 546] on button "Add Manual Player" at bounding box center [545, 551] width 116 height 26
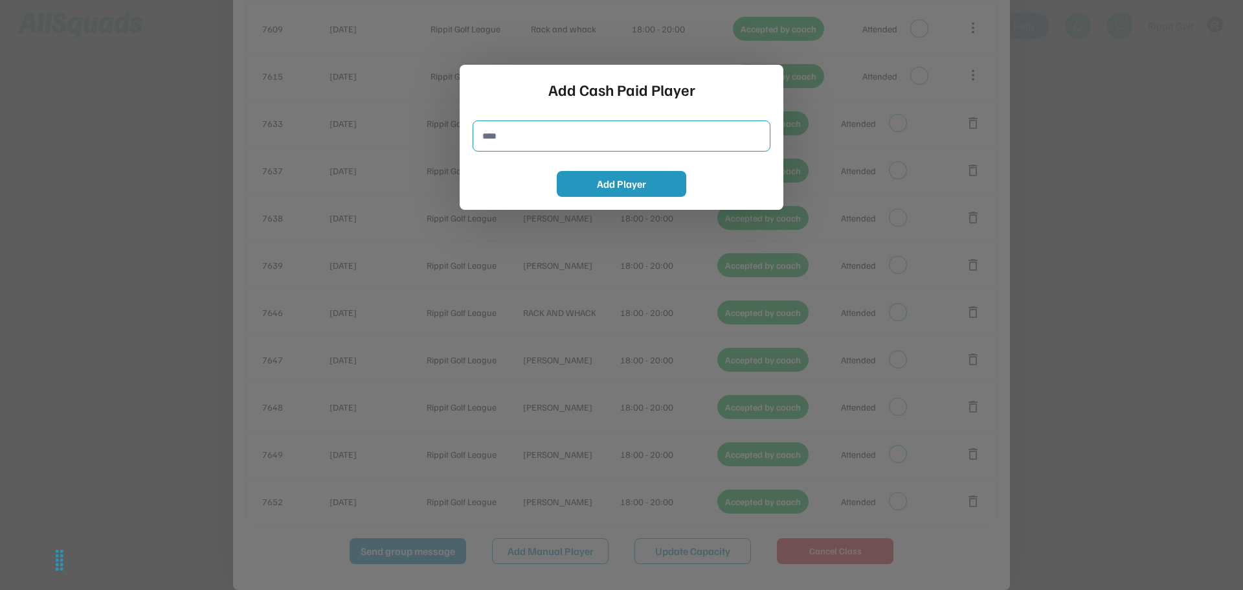
paste input "**********"
type input "**********"
click at [588, 186] on button "Add Player" at bounding box center [621, 184] width 129 height 26
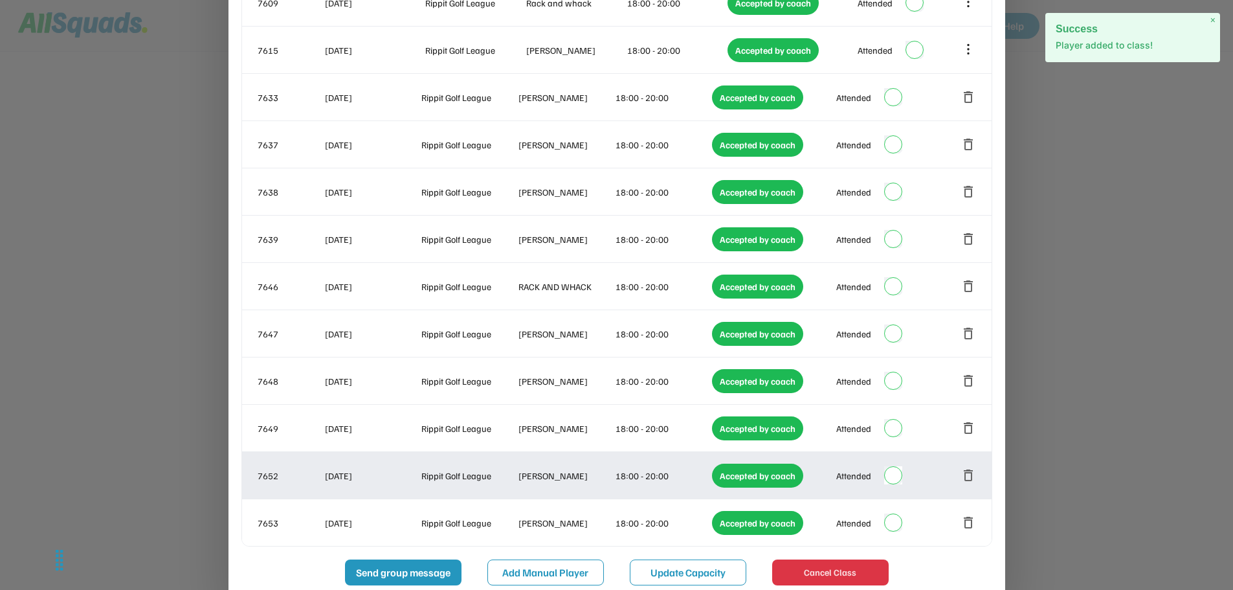
scroll to position [1396, 0]
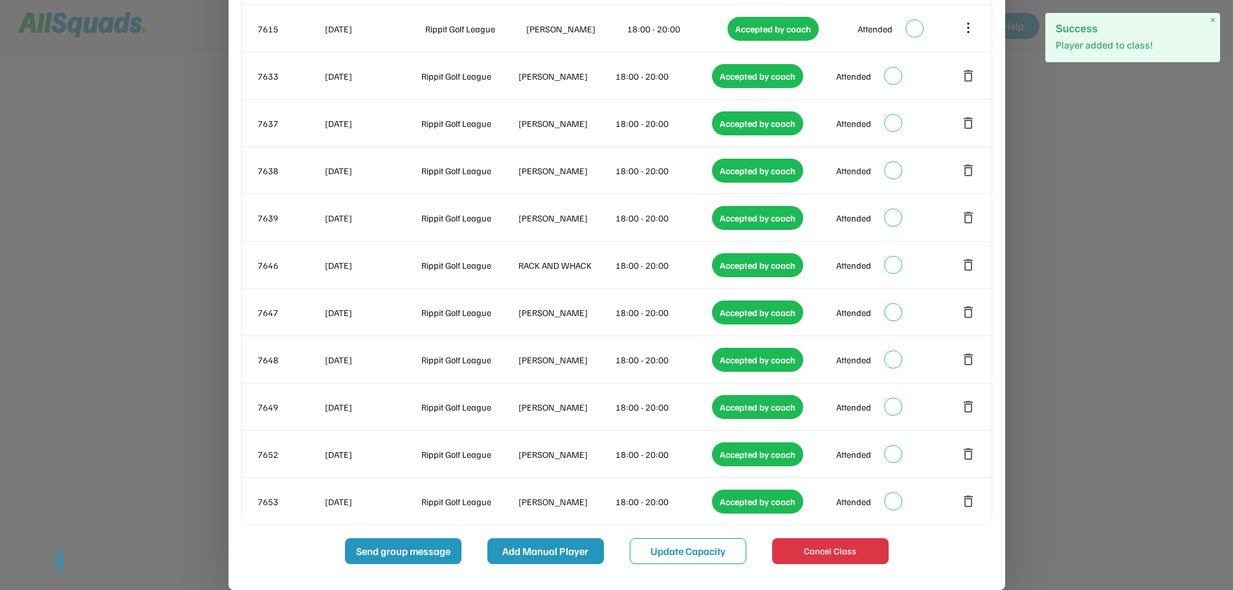
click at [545, 552] on button "Add Manual Player" at bounding box center [545, 551] width 116 height 26
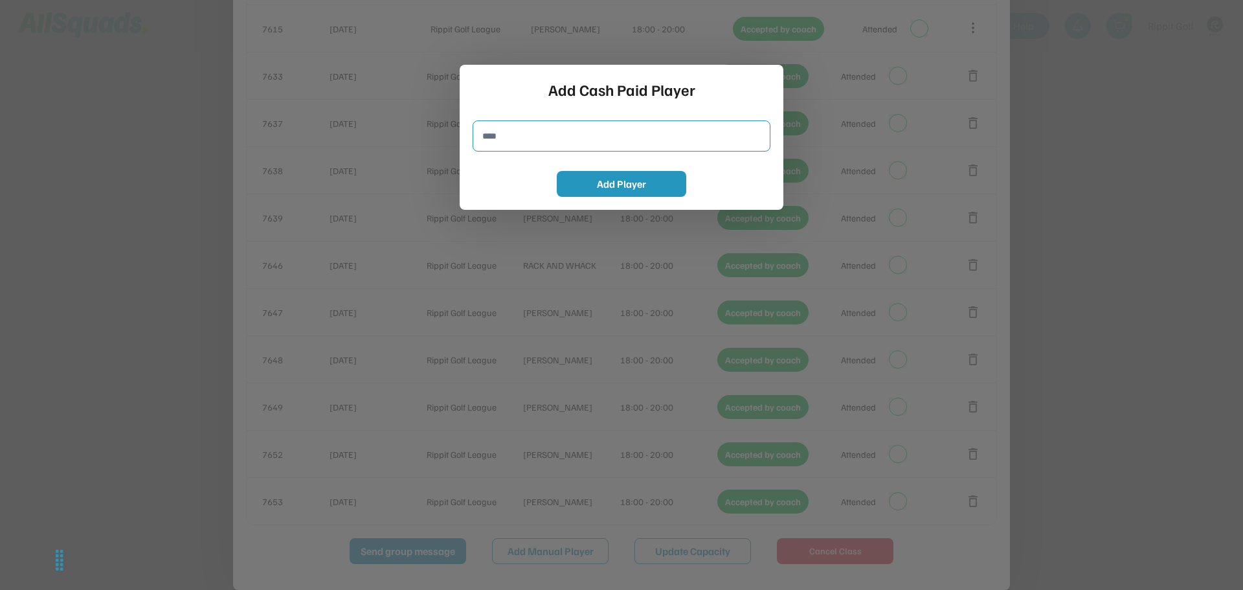
paste input "**********"
type input "**********"
click at [614, 184] on button "Add Player" at bounding box center [621, 184] width 129 height 26
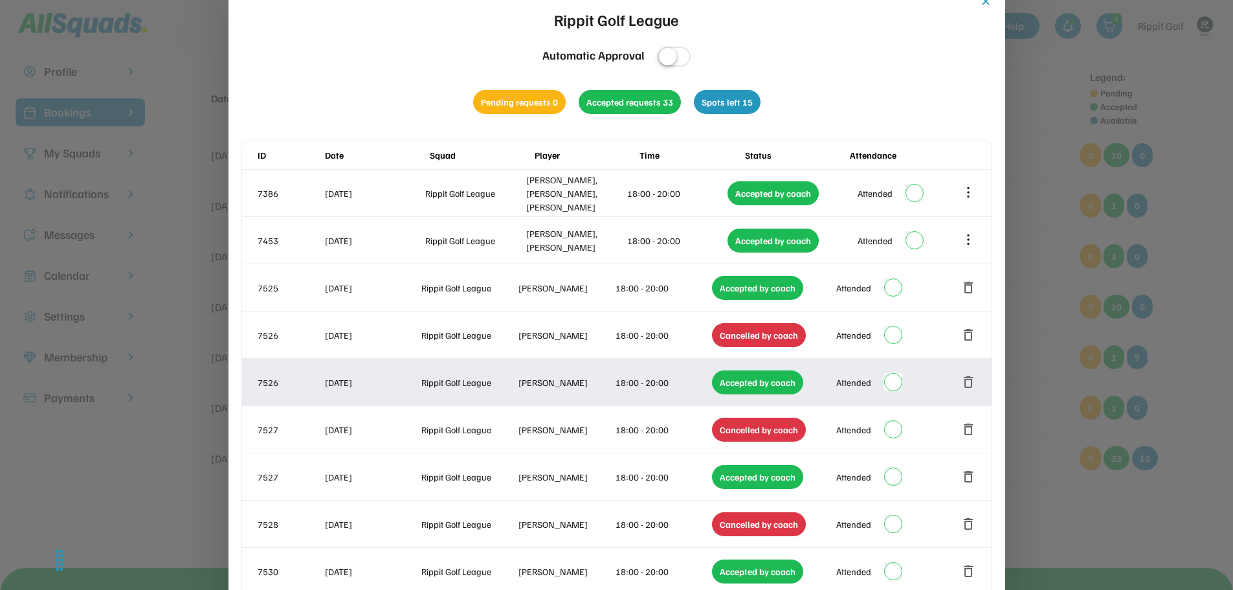
scroll to position [0, 0]
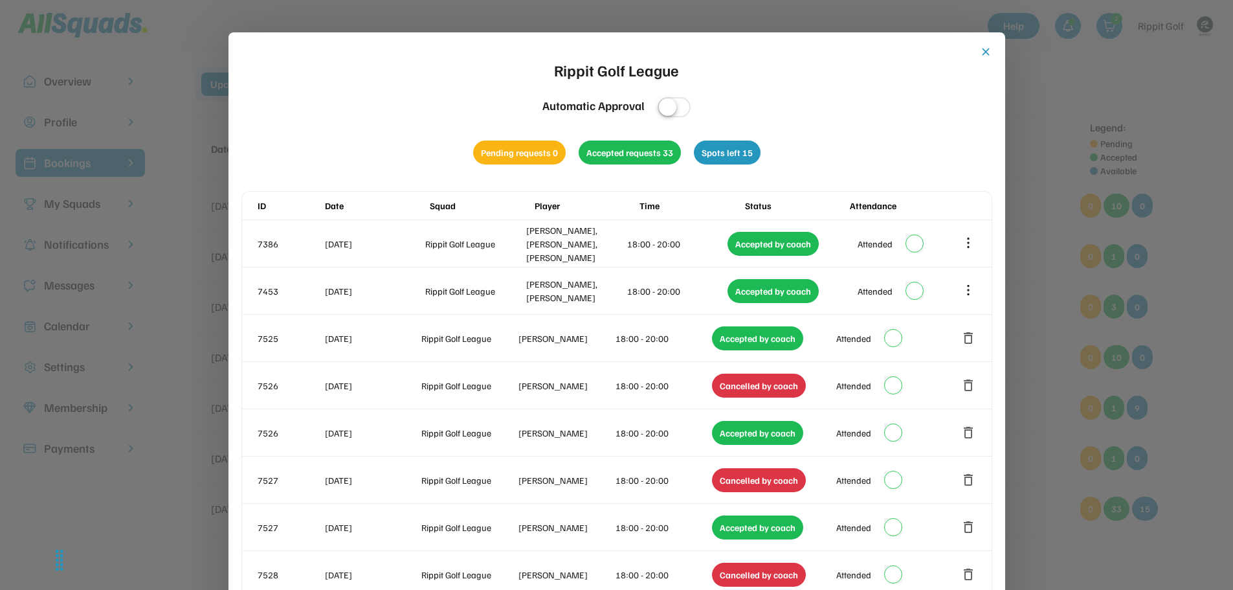
click at [986, 47] on button "close" at bounding box center [985, 51] width 13 height 13
